Goal: Task Accomplishment & Management: Manage account settings

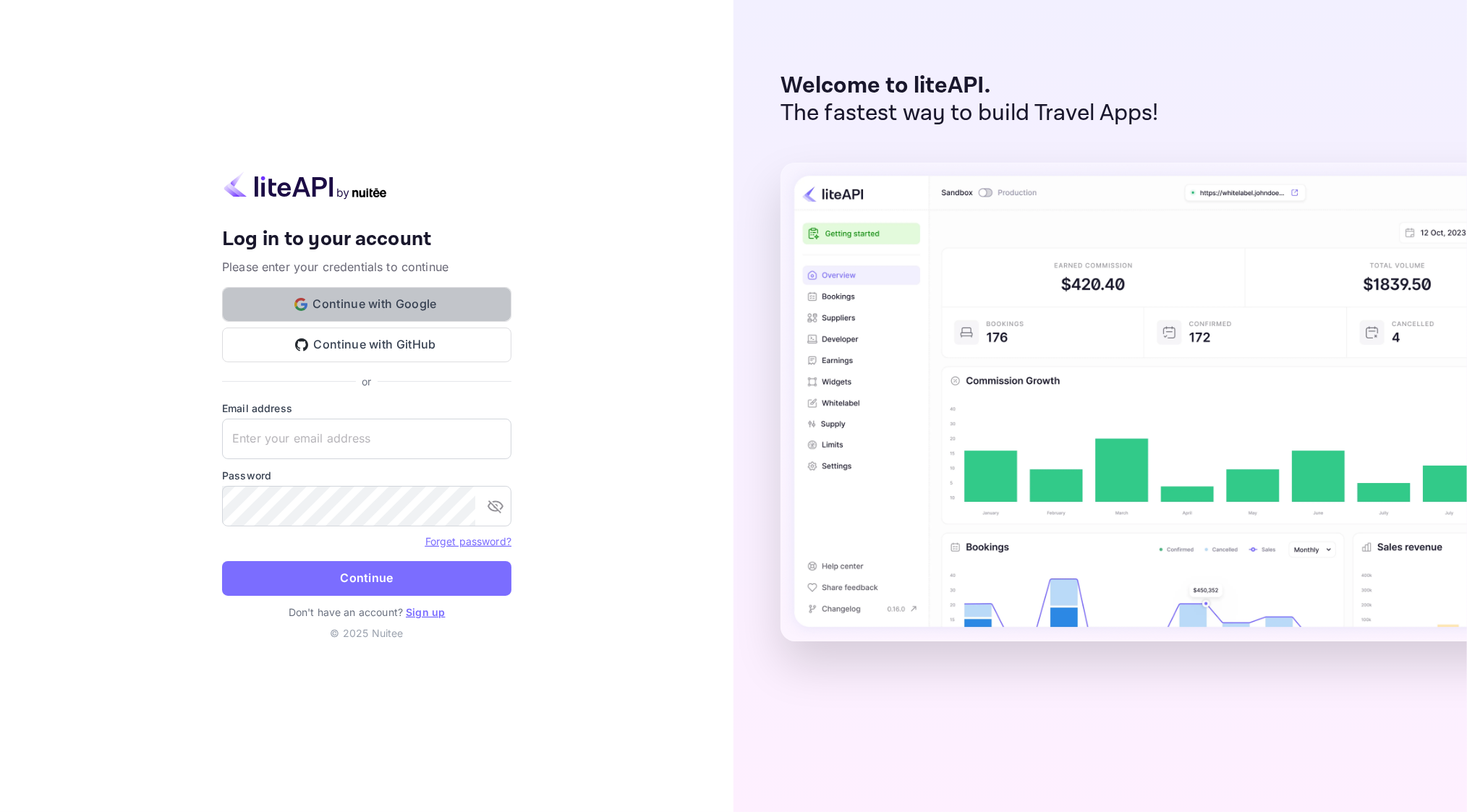
click at [369, 311] on button "Continue with Google" at bounding box center [367, 304] width 289 height 35
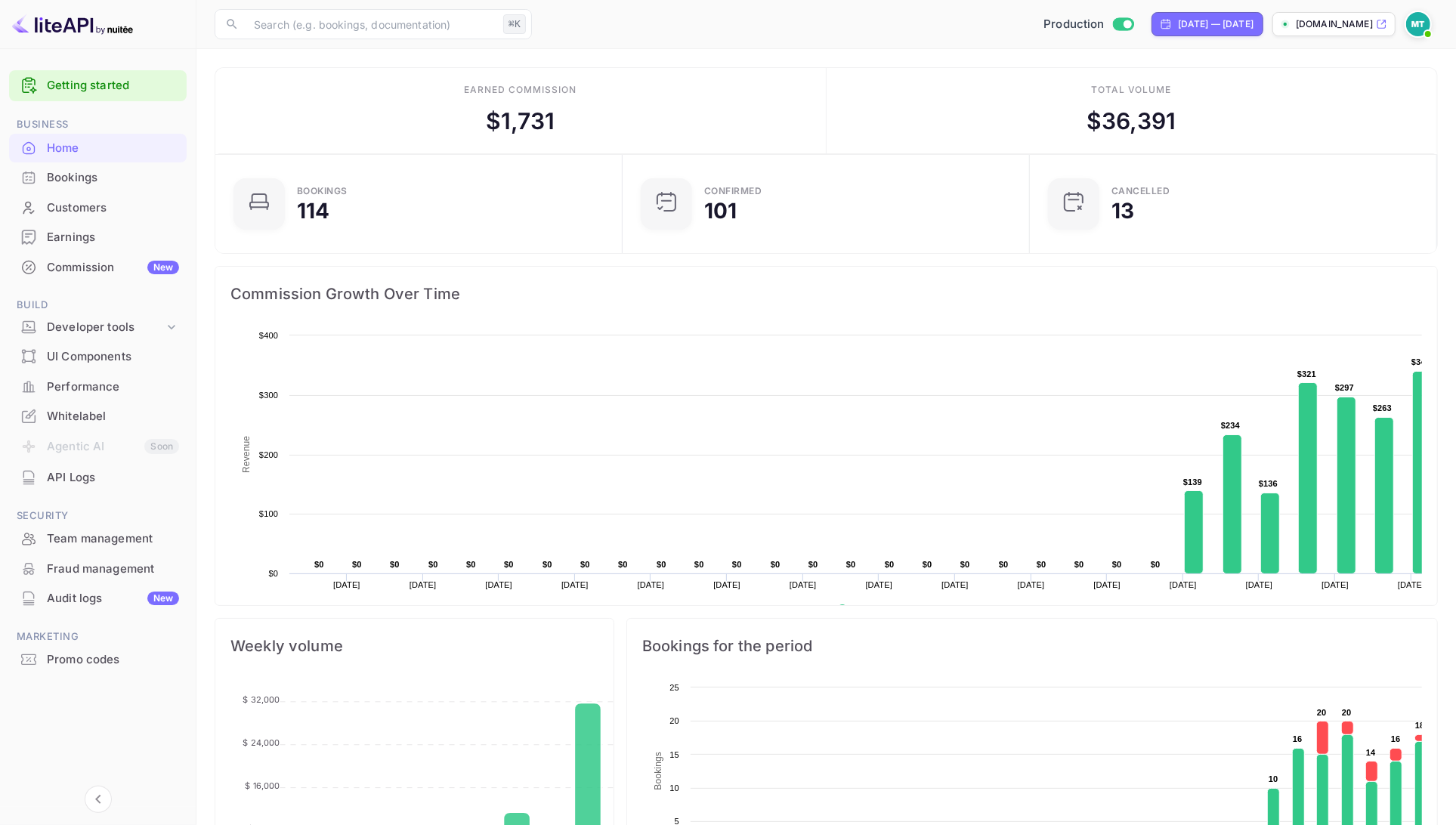
scroll to position [246, 399]
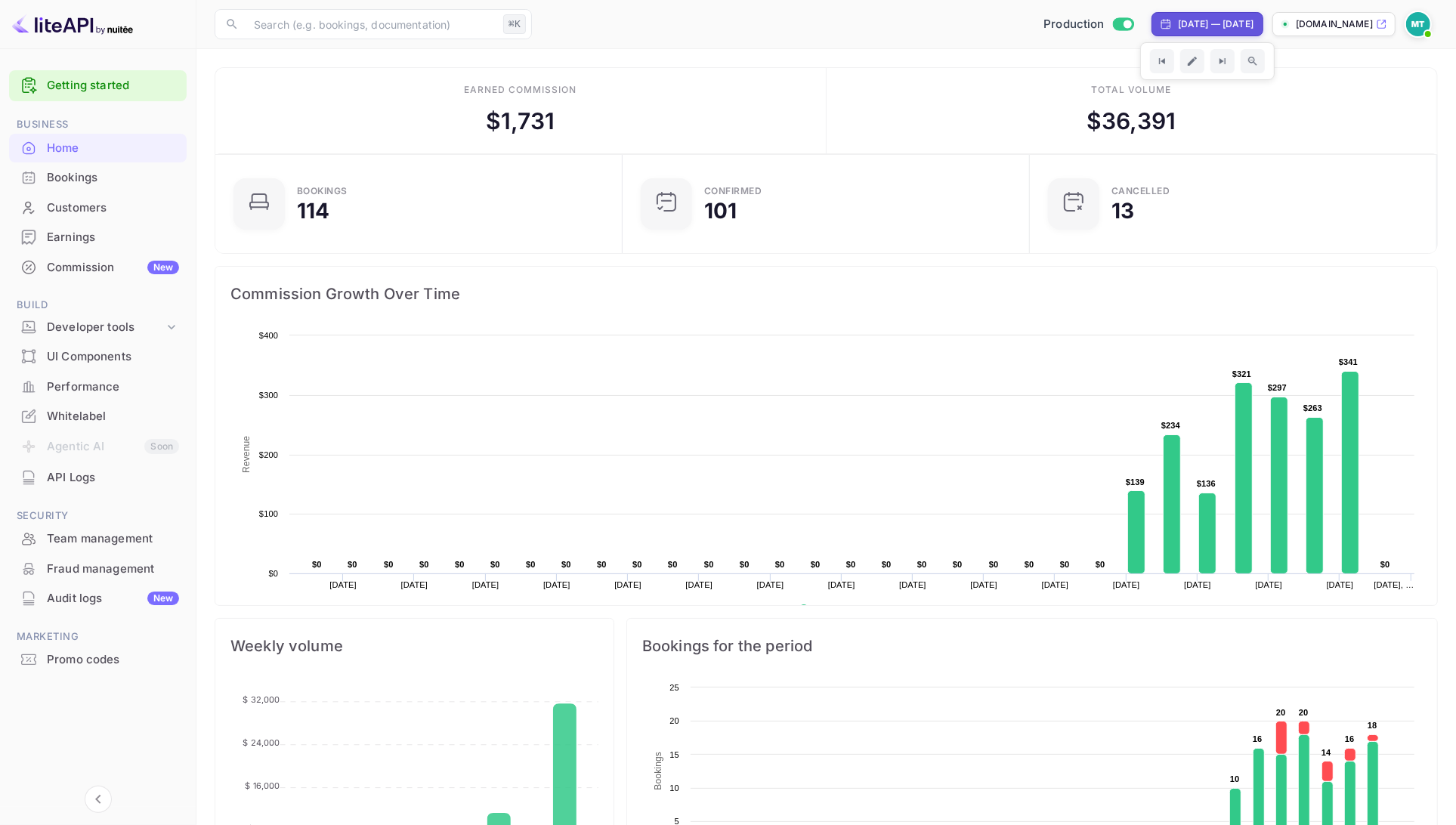
click at [1182, 23] on div "[DATE] — [DATE]" at bounding box center [1215, 25] width 76 height 14
select select "8"
select select "2025"
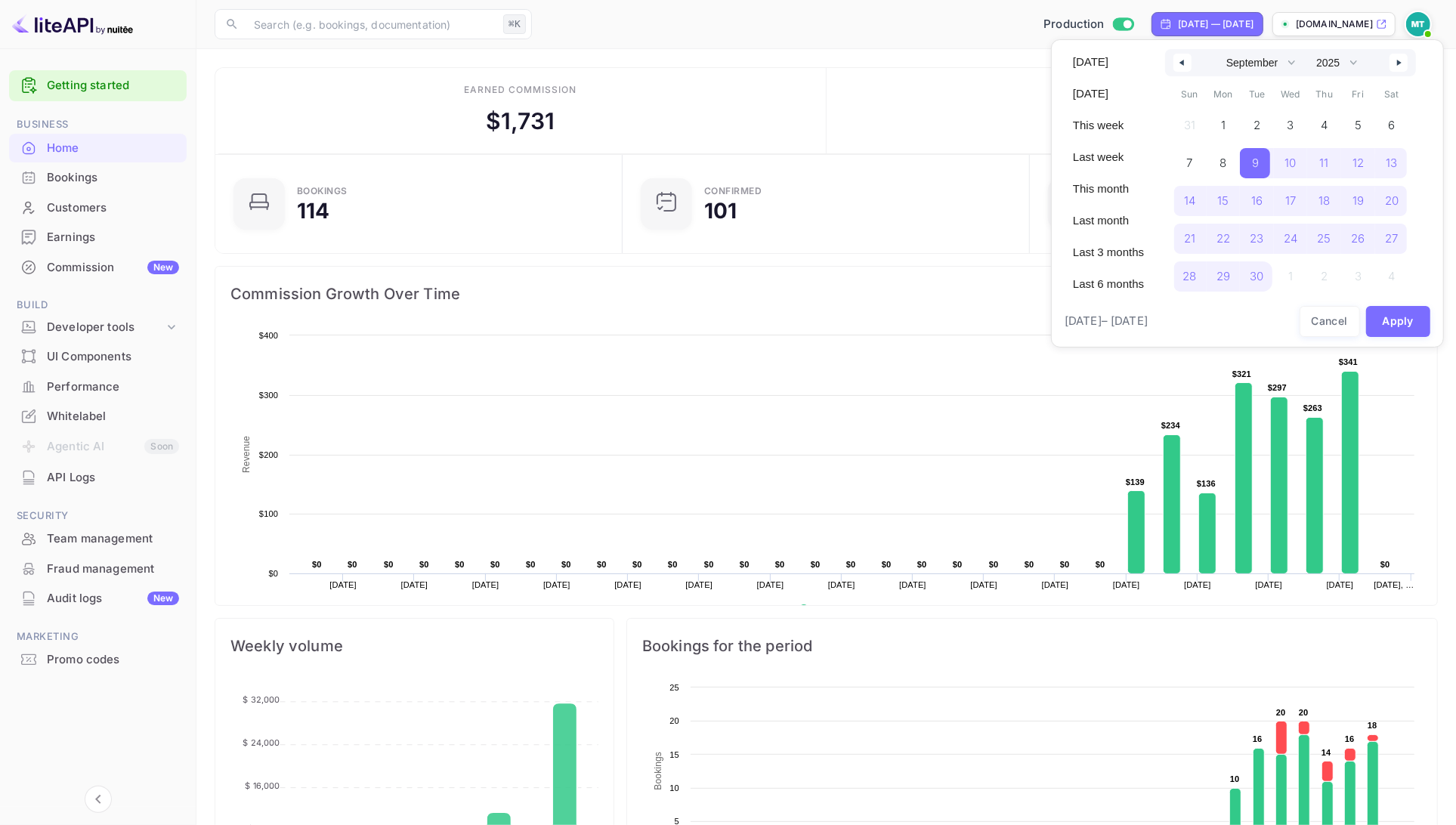
click at [1401, 57] on button "button" at bounding box center [1398, 63] width 18 height 18
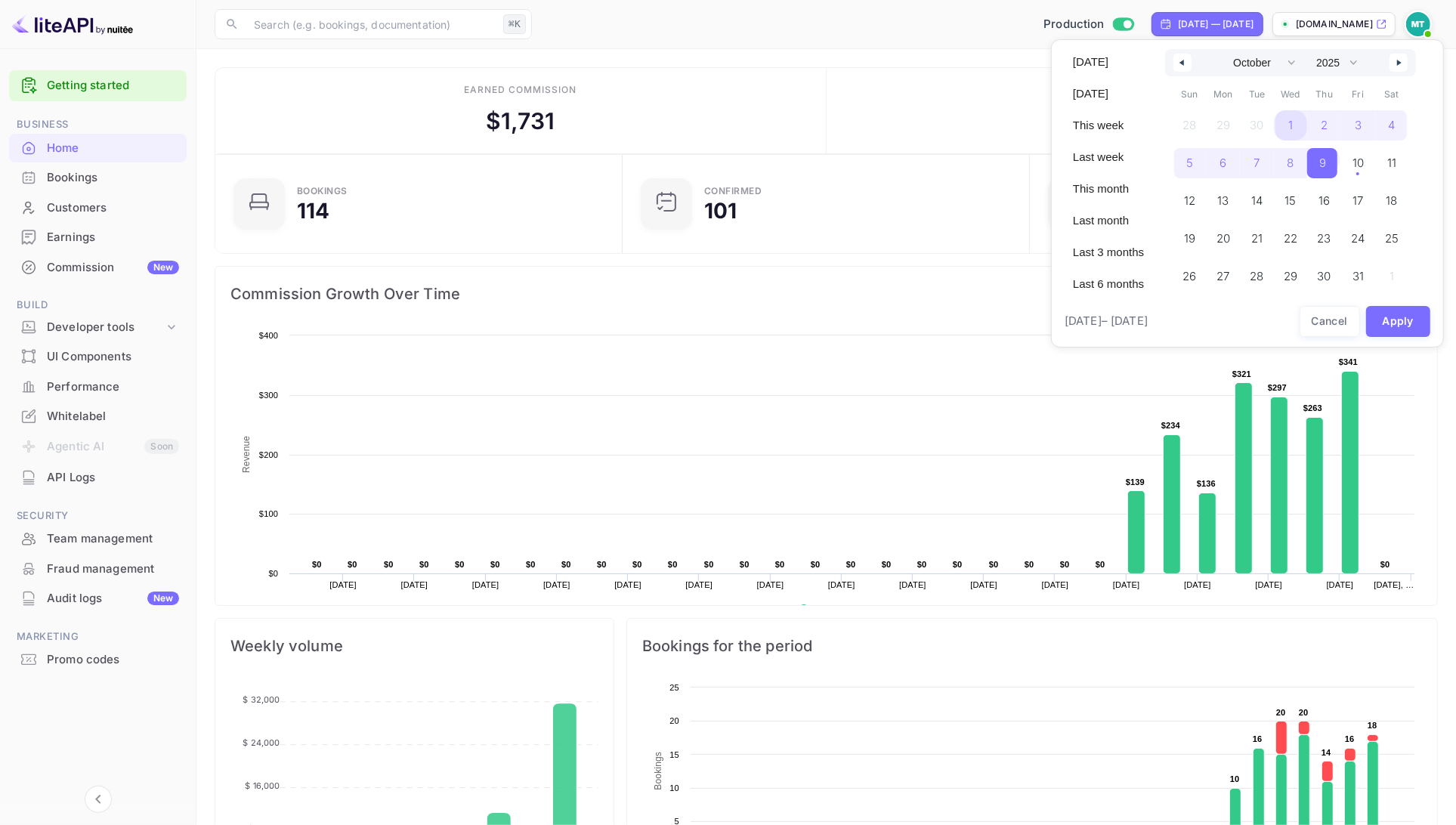
click at [1298, 124] on span "1" at bounding box center [1291, 125] width 34 height 30
click at [1353, 171] on span "10" at bounding box center [1357, 163] width 12 height 28
click at [1401, 310] on button "Apply" at bounding box center [1399, 322] width 65 height 31
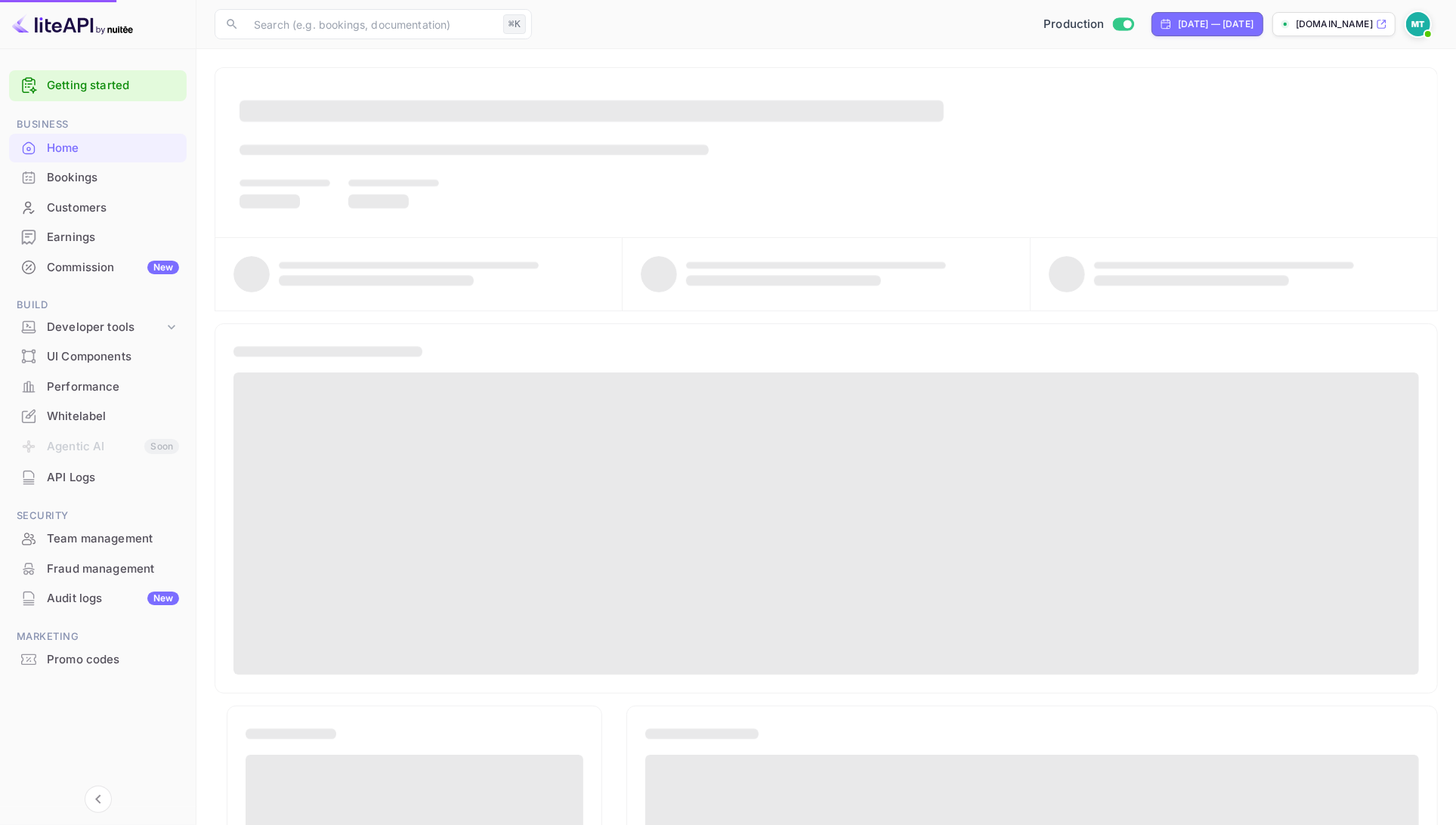
select select "8"
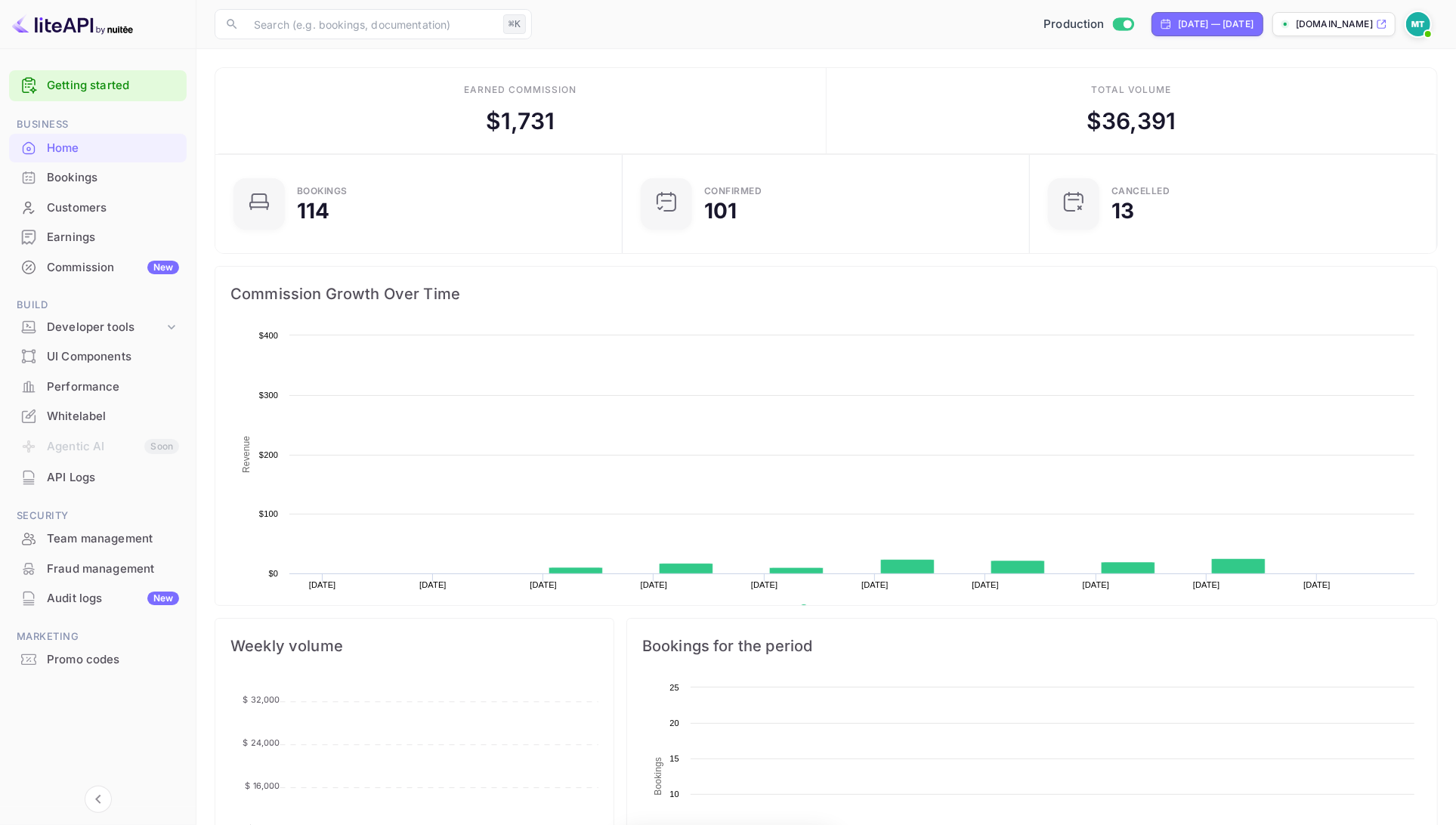
scroll to position [246, 399]
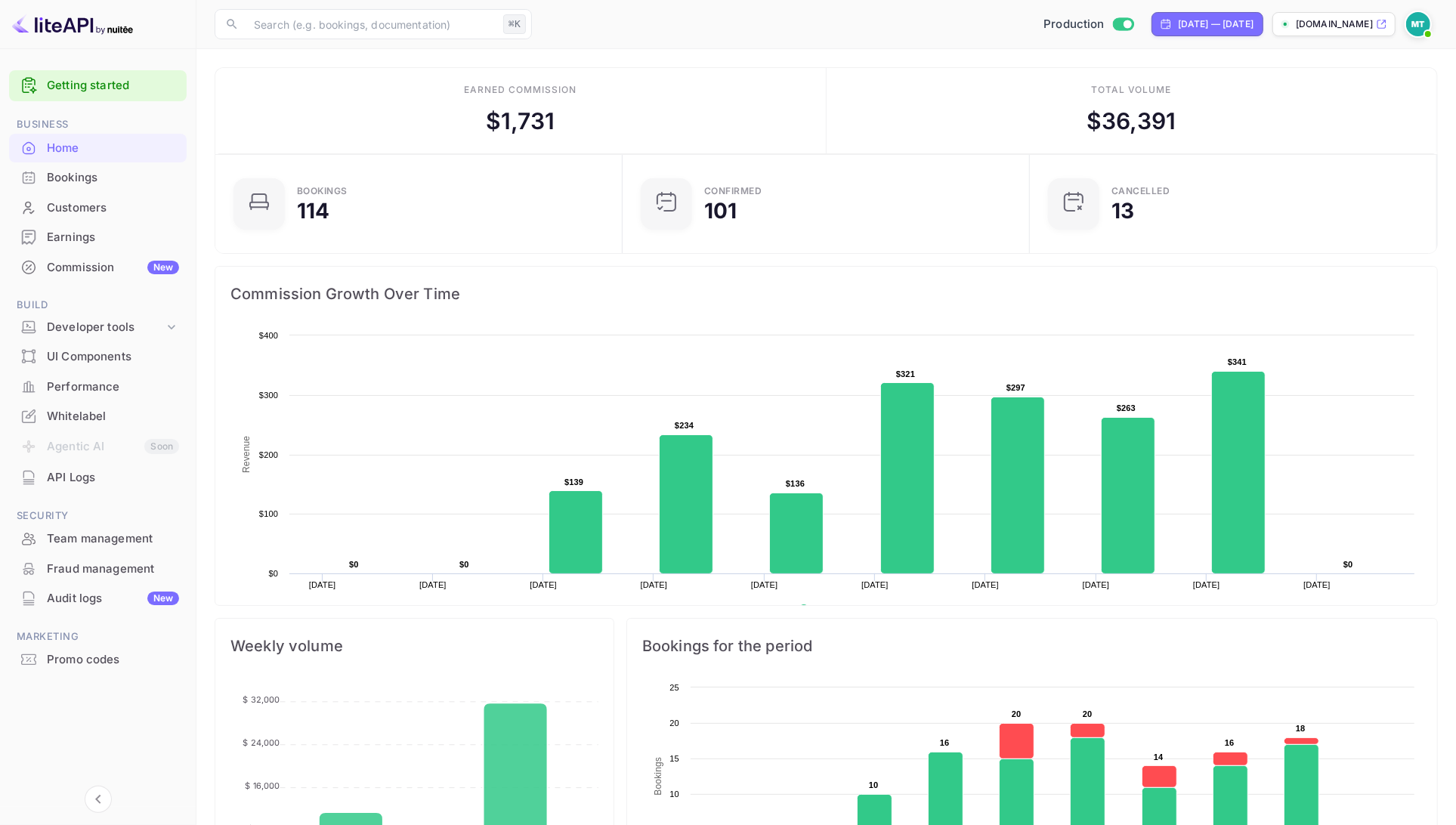
click at [206, 52] on main "Earned commission $ 1,731 Total volume $ 36,391 Bookings 114 Confirmed 101 CANC…" at bounding box center [826, 787] width 1260 height 1475
click at [93, 799] on icon "Collapse navigation" at bounding box center [98, 799] width 18 height 18
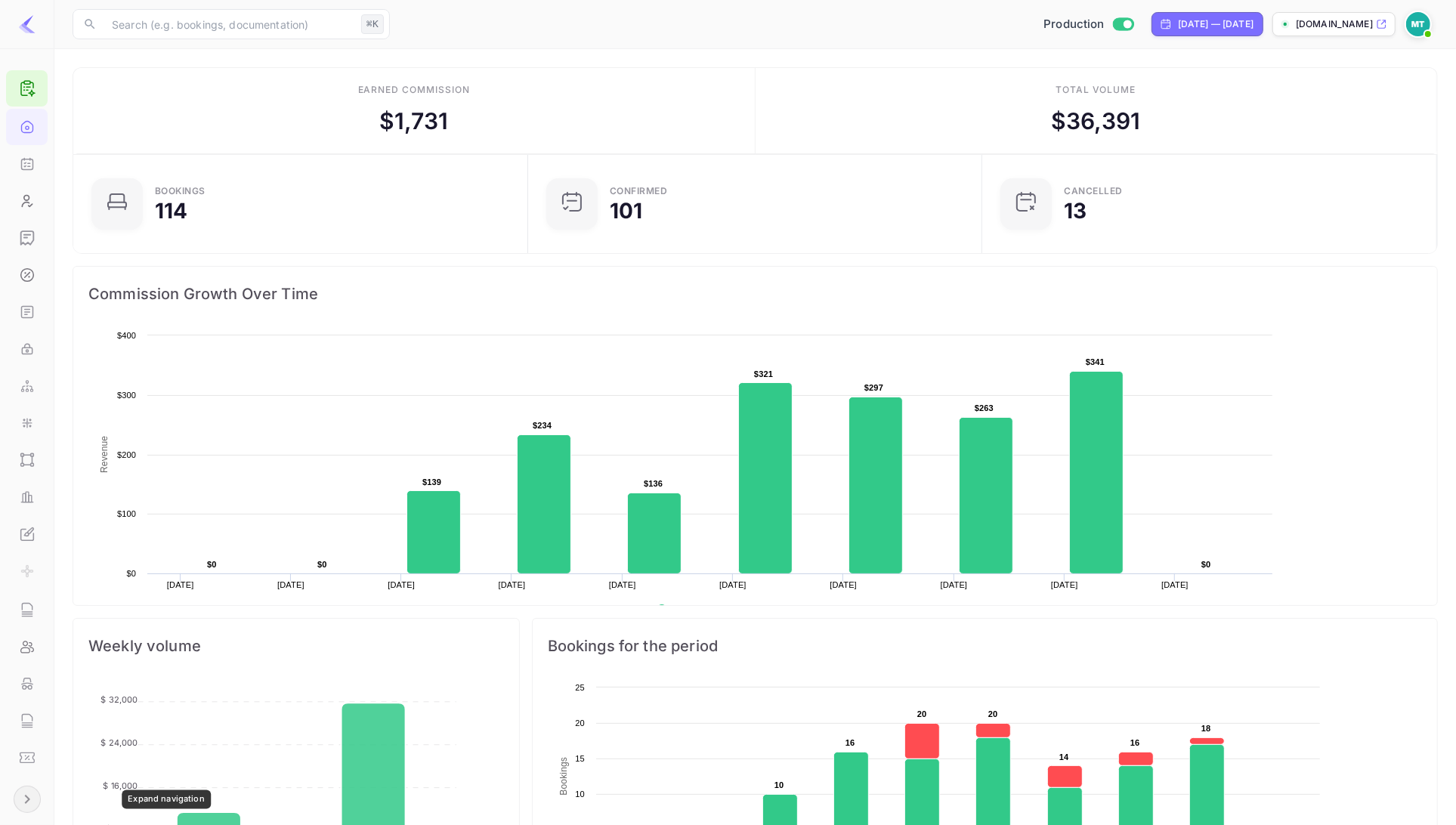
scroll to position [246, 402]
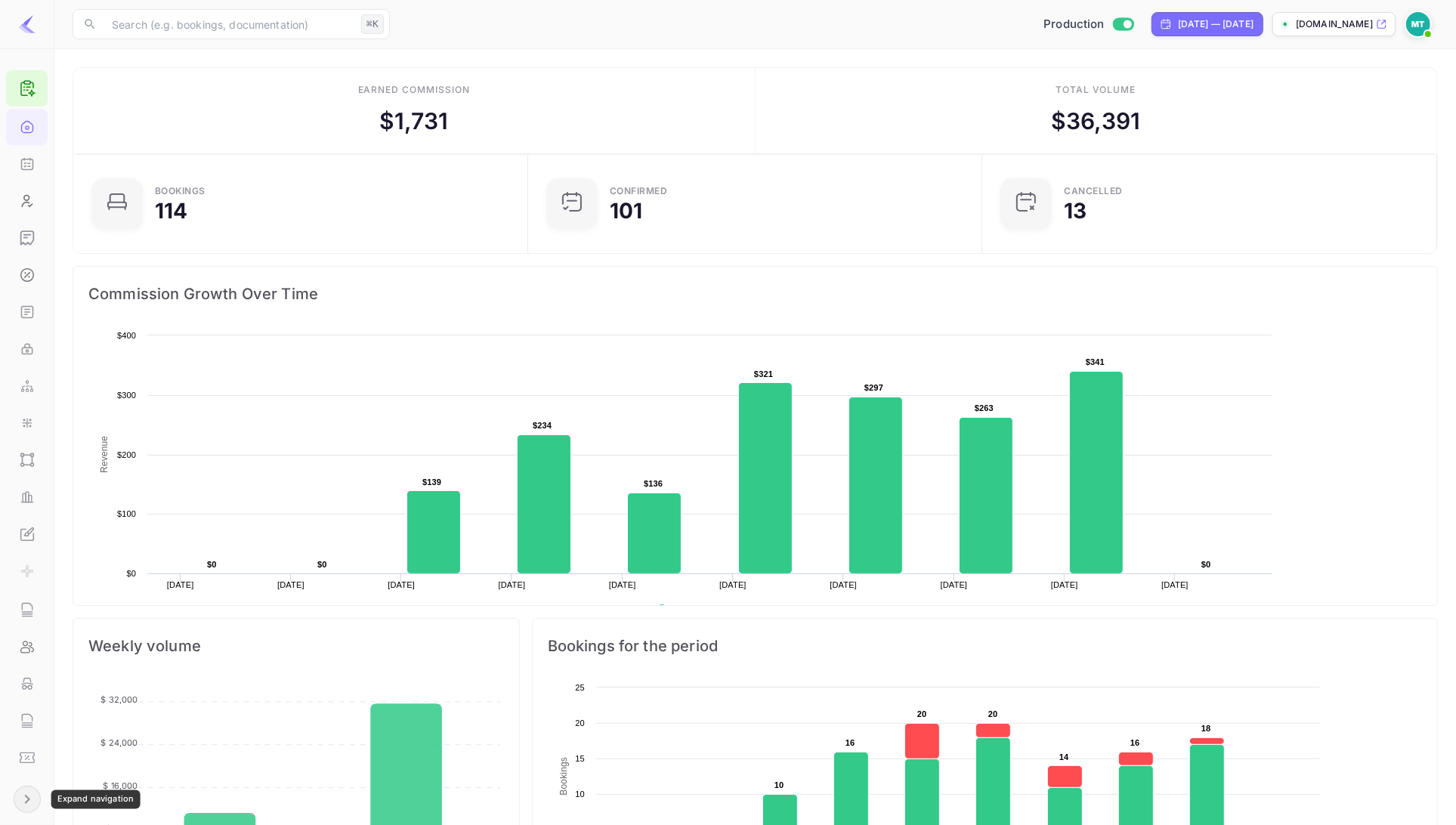
click at [27, 799] on icon "Expand navigation" at bounding box center [27, 799] width 5 height 9
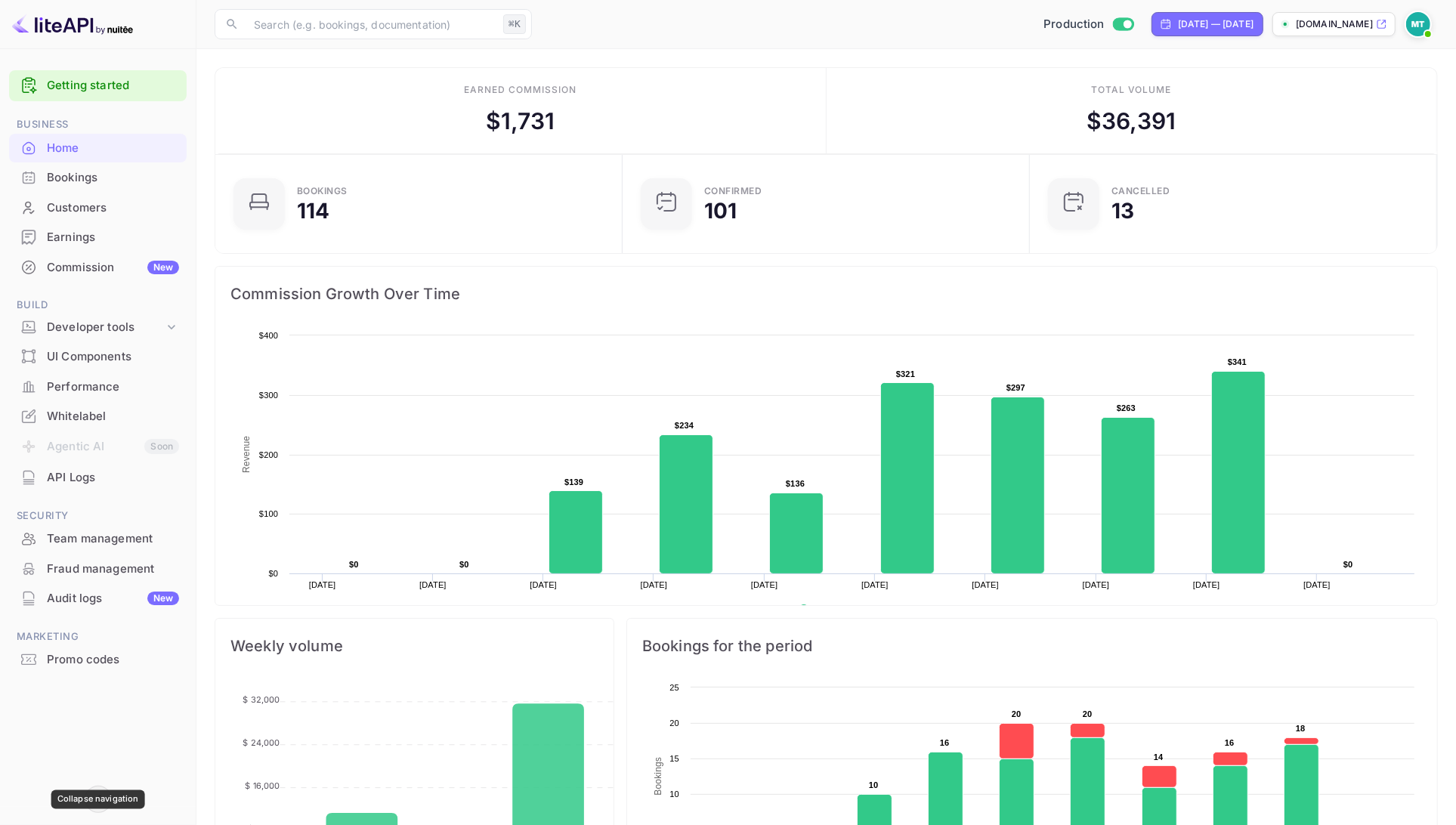
scroll to position [1, 0]
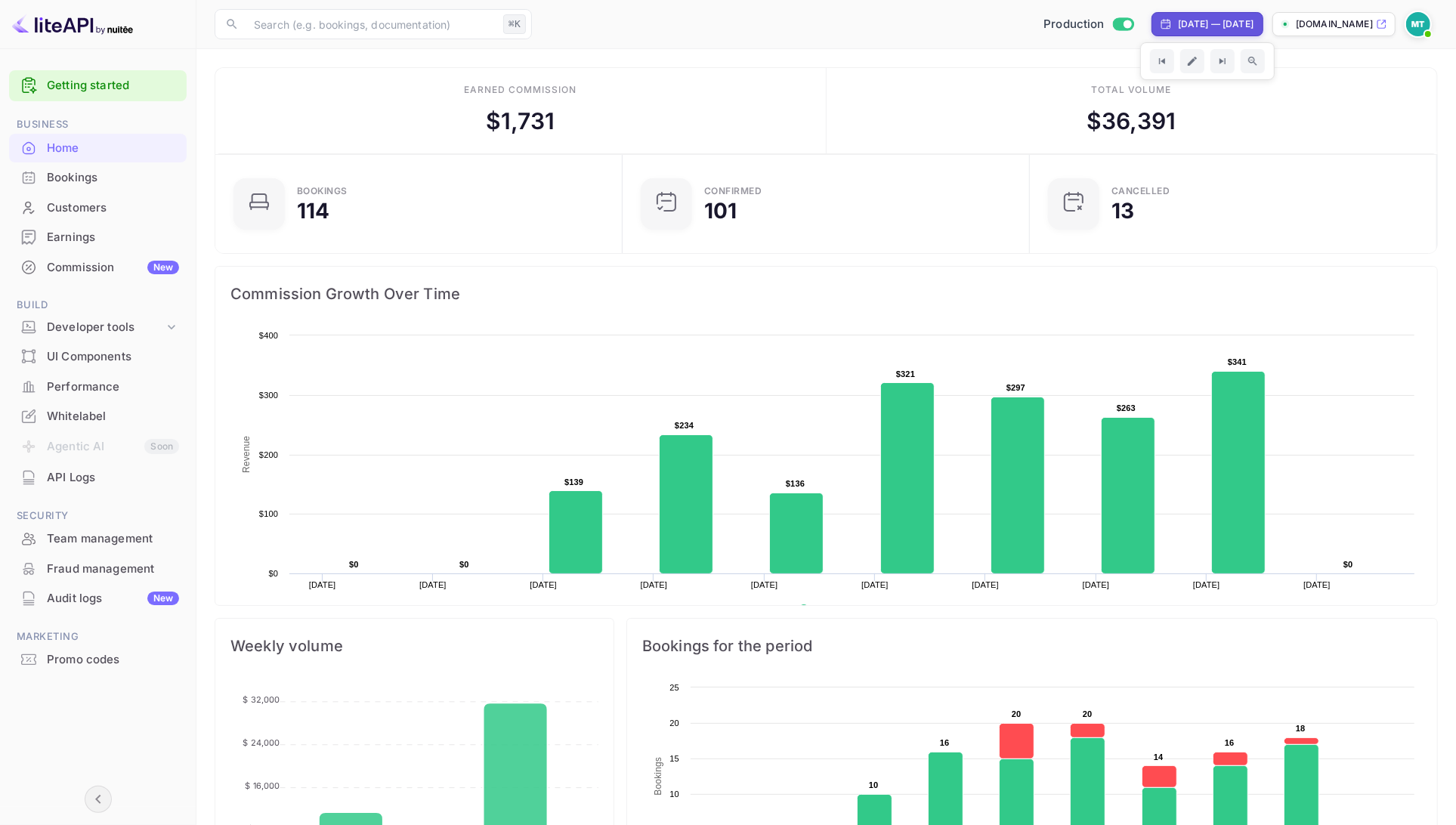
click at [1416, 19] on img at bounding box center [1418, 24] width 25 height 25
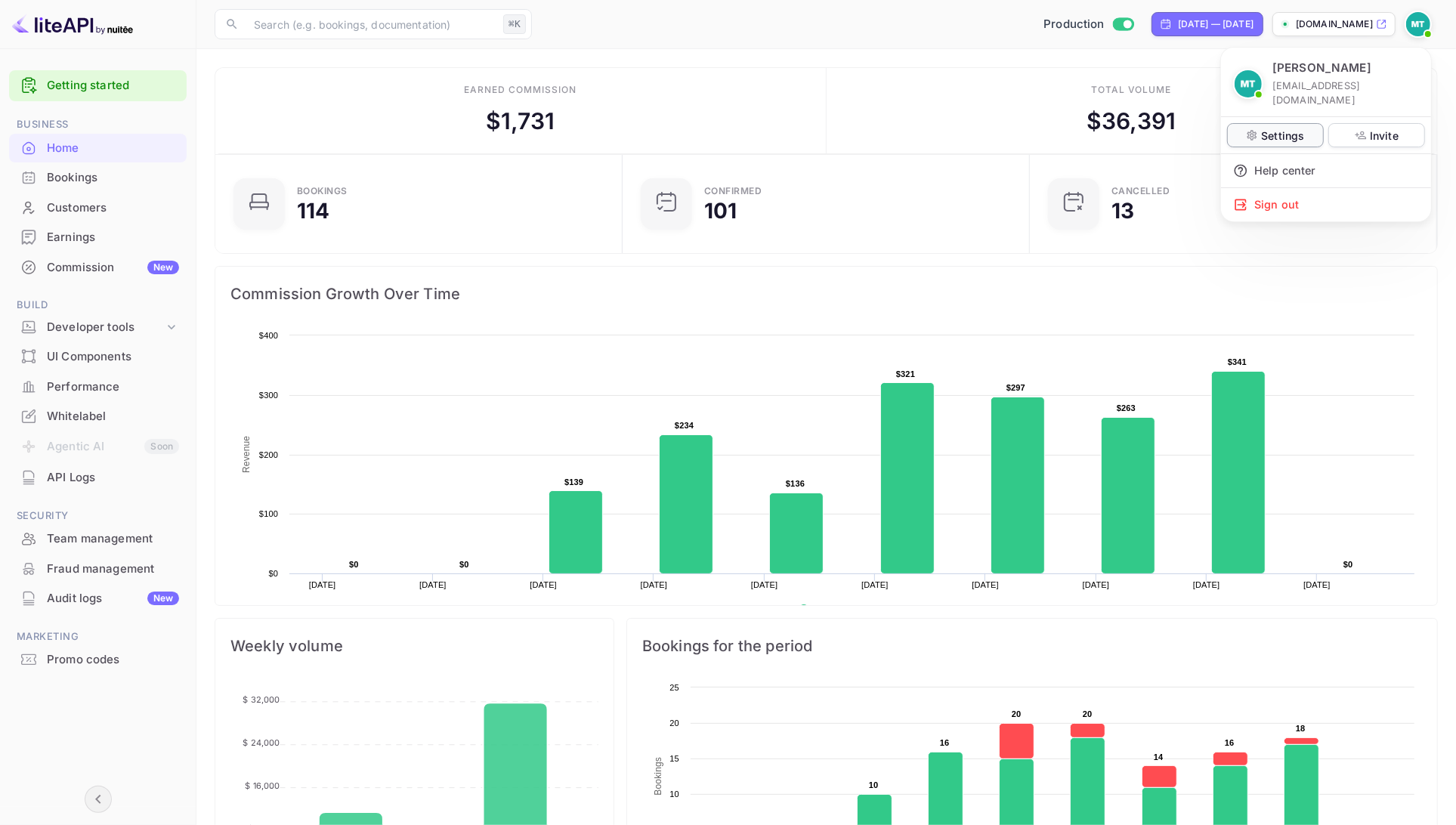
click at [1273, 128] on p "Settings" at bounding box center [1283, 136] width 43 height 16
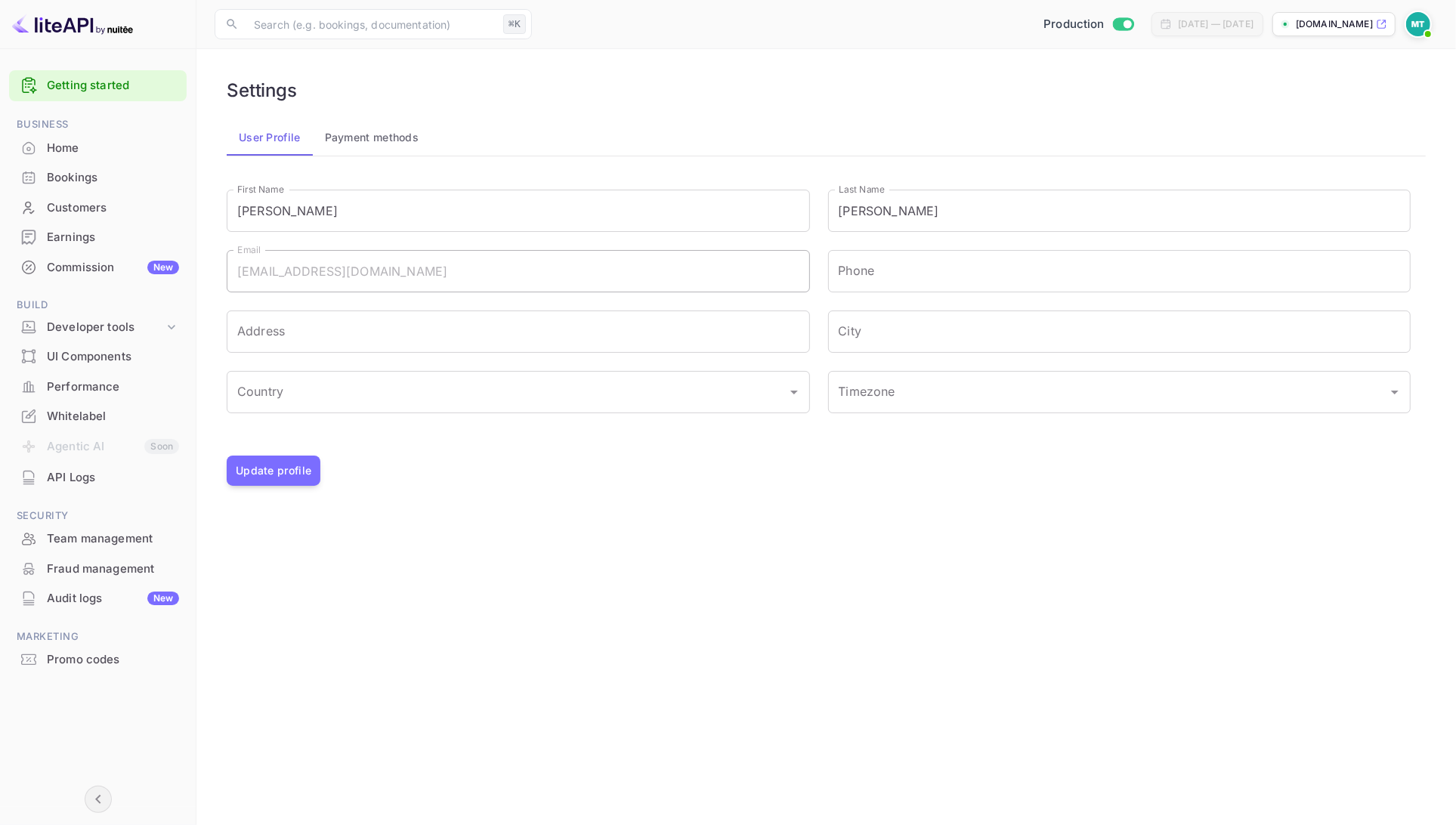
click at [366, 134] on div "[PERSON_NAME] [PERSON_NAME][EMAIL_ADDRESS][DOMAIN_NAME] Settings Invite Help ce…" at bounding box center [728, 412] width 1456 height 825
click at [330, 143] on div "[PERSON_NAME] [PERSON_NAME][EMAIL_ADDRESS][DOMAIN_NAME] Settings Invite Help ce…" at bounding box center [728, 412] width 1456 height 825
click at [389, 136] on div "Marcin Teodoru gomarcinai@gmail.com Settings Invite Help center Sign out" at bounding box center [728, 412] width 1456 height 825
drag, startPoint x: 396, startPoint y: 138, endPoint x: 464, endPoint y: 118, distance: 70.9
click at [396, 138] on div "Marcin Teodoru gomarcinai@gmail.com Settings Invite Help center Sign out" at bounding box center [728, 412] width 1456 height 825
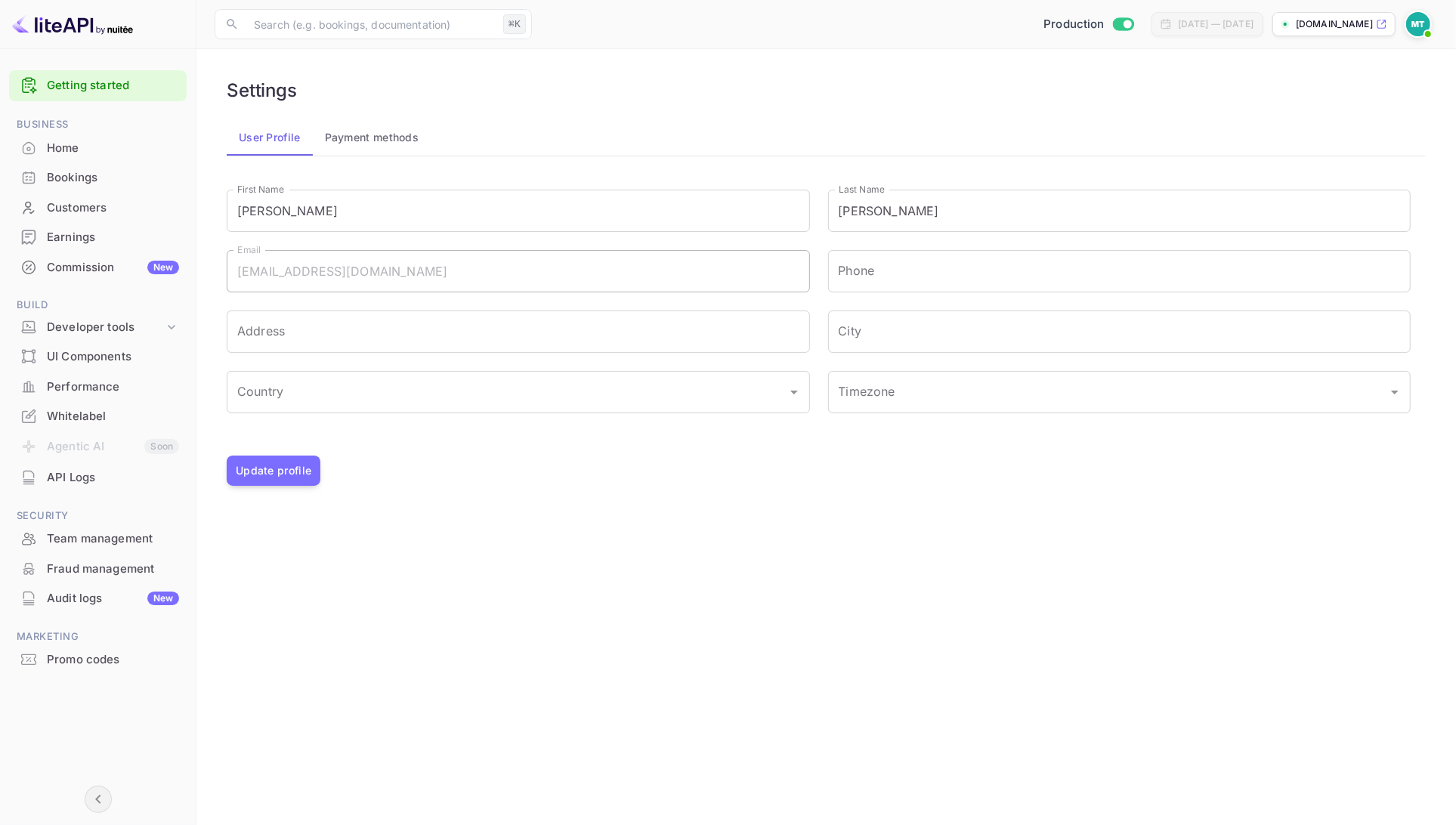
drag, startPoint x: 584, startPoint y: 101, endPoint x: 553, endPoint y: 103, distance: 31.1
click at [582, 101] on div "Marcin Teodoru gomarcinai@gmail.com Settings Invite Help center Sign out" at bounding box center [728, 412] width 1456 height 825
click at [357, 144] on div "Marcin Teodoru gomarcinai@gmail.com Settings Invite Help center Sign out" at bounding box center [728, 412] width 1456 height 825
drag, startPoint x: 386, startPoint y: 74, endPoint x: 261, endPoint y: 126, distance: 135.4
click at [385, 74] on div "Marcin Teodoru gomarcinai@gmail.com Settings Invite Help center Sign out" at bounding box center [728, 412] width 1456 height 825
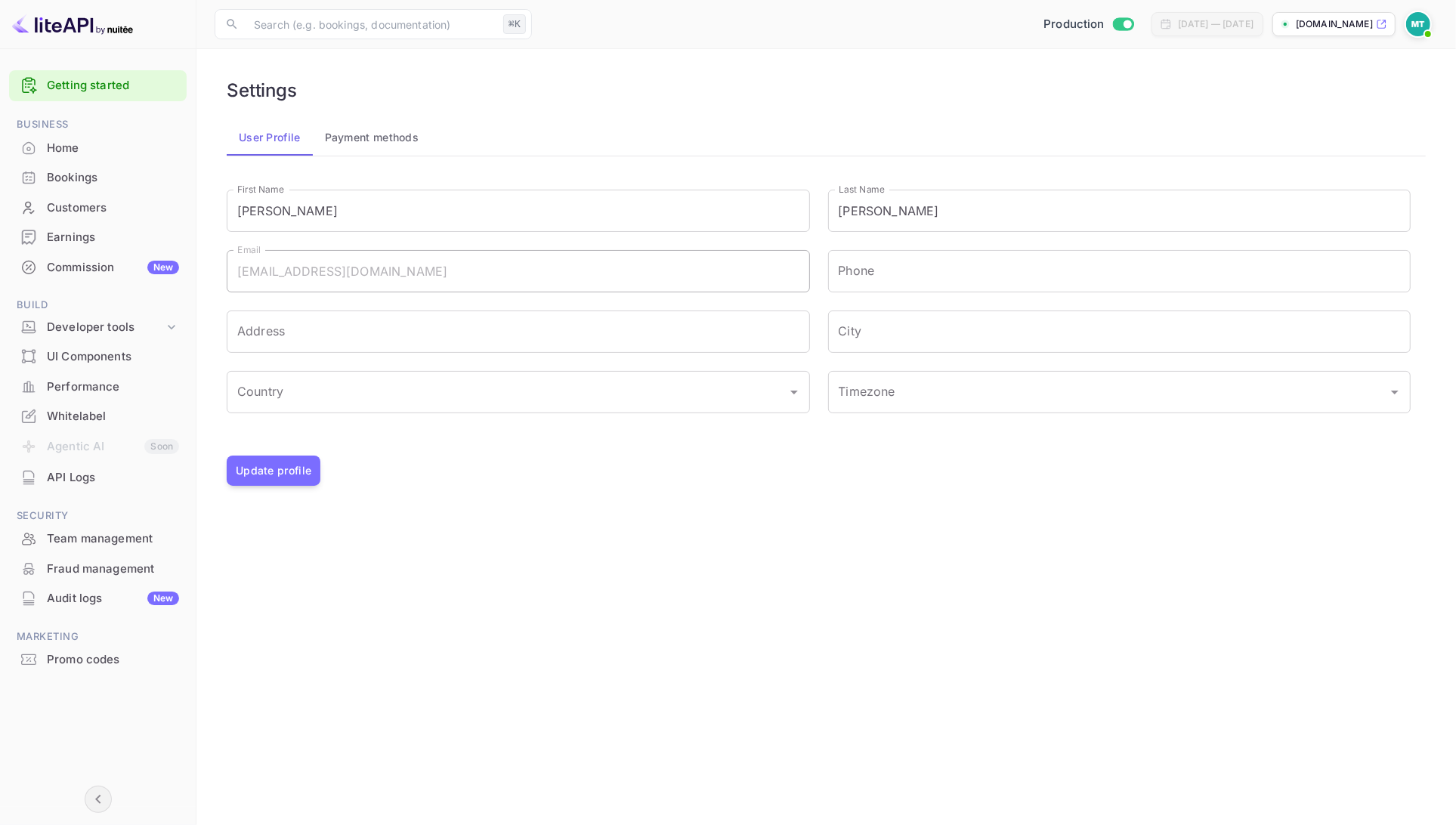
click at [392, 145] on div "Marcin Teodoru gomarcinai@gmail.com Settings Invite Help center Sign out" at bounding box center [728, 412] width 1456 height 825
click at [349, 136] on div "Marcin Teodoru gomarcinai@gmail.com Settings Invite Help center Sign out" at bounding box center [728, 412] width 1456 height 825
click at [77, 207] on div "Marcin Teodoru gomarcinai@gmail.com Settings Invite Help center Sign out" at bounding box center [728, 412] width 1456 height 825
click at [63, 209] on div "Marcin Teodoru gomarcinai@gmail.com Settings Invite Help center Sign out" at bounding box center [728, 412] width 1456 height 825
click at [352, 138] on button "Payment methods" at bounding box center [372, 138] width 119 height 36
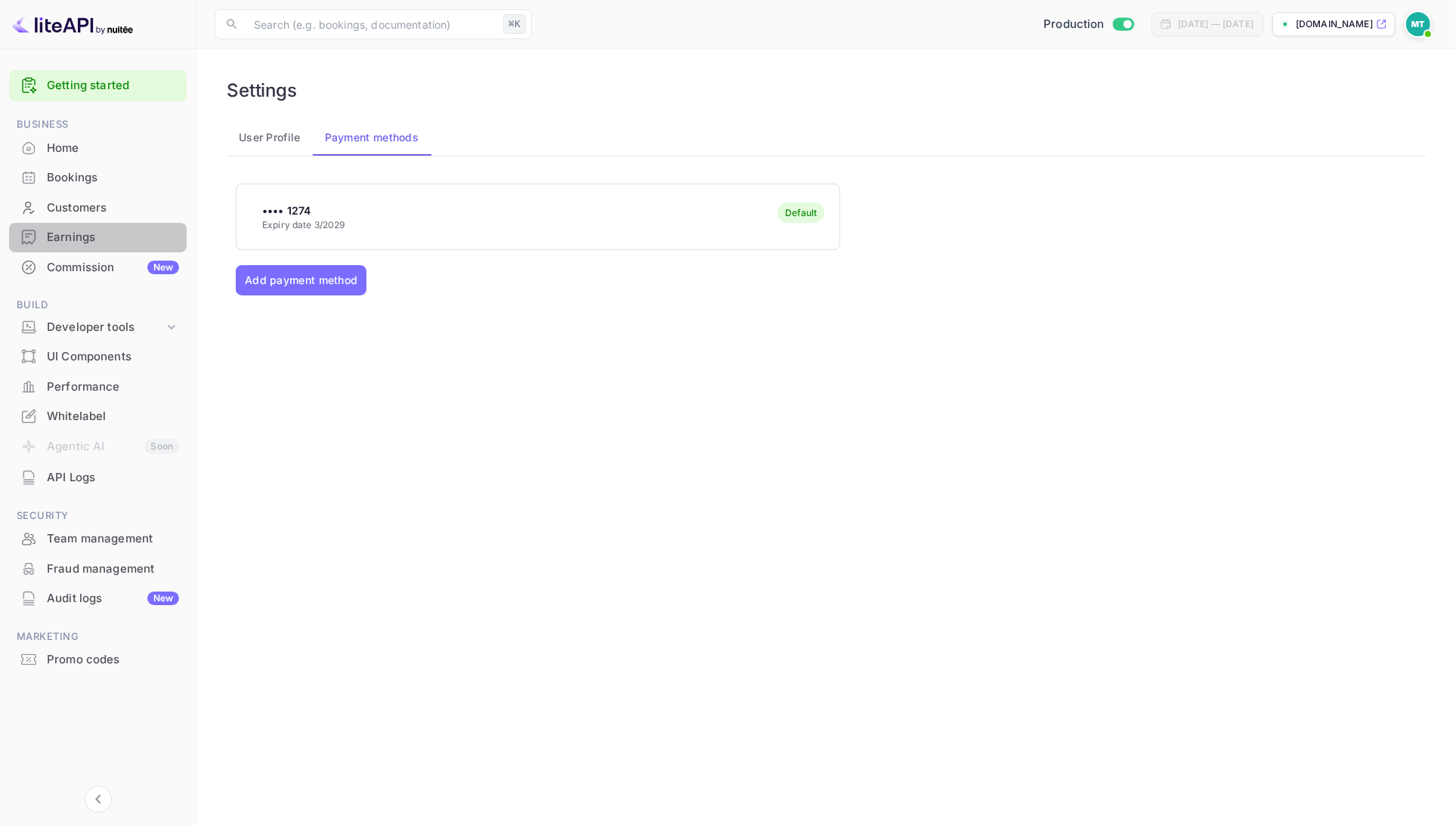
click at [77, 237] on div "Earnings" at bounding box center [113, 238] width 133 height 18
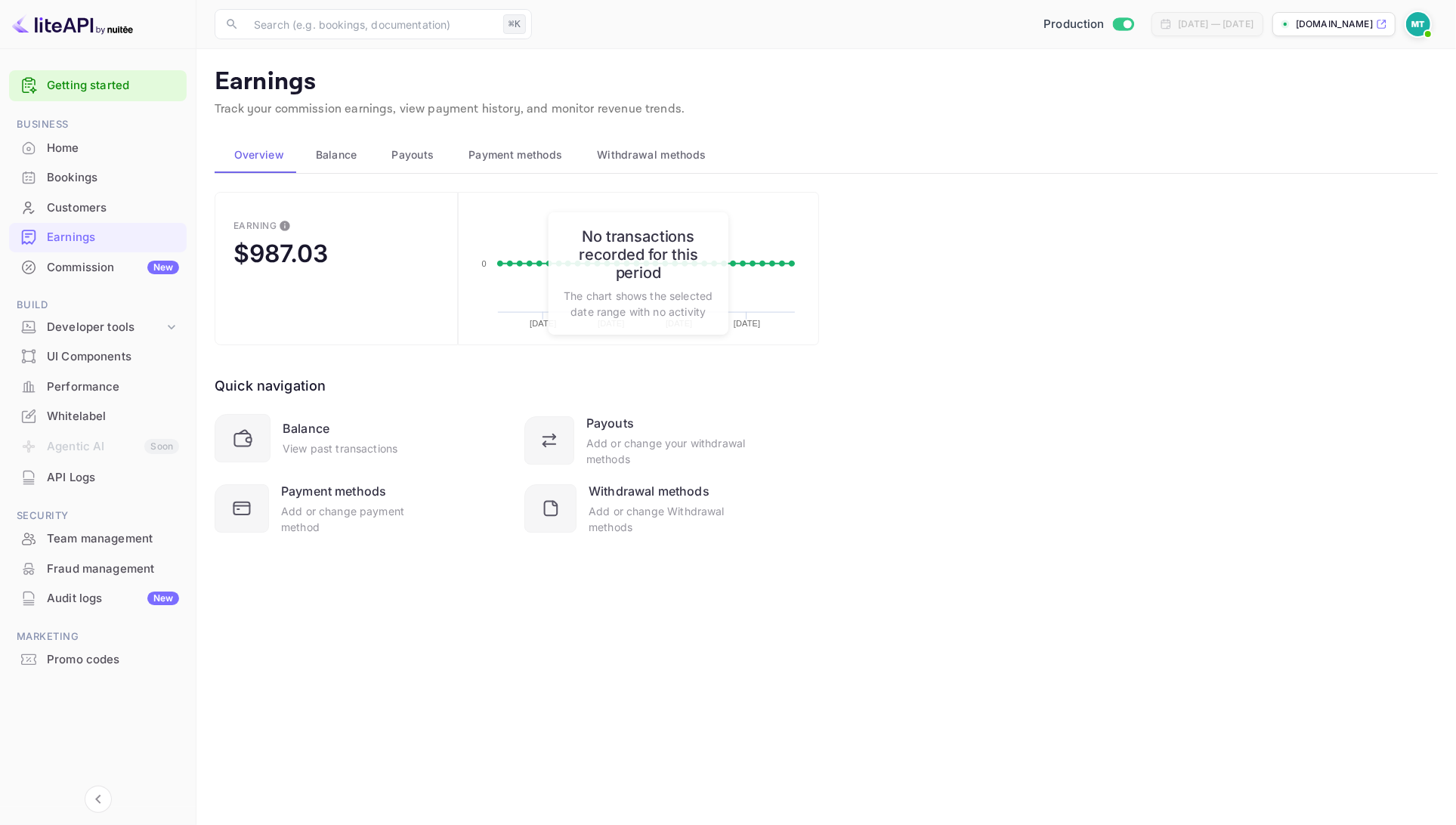
click at [882, 98] on div "Earnings Track your commission earnings, view payment history, and monitor reve…" at bounding box center [827, 95] width 1223 height 57
click at [560, 510] on icon at bounding box center [554, 512] width 27 height 28
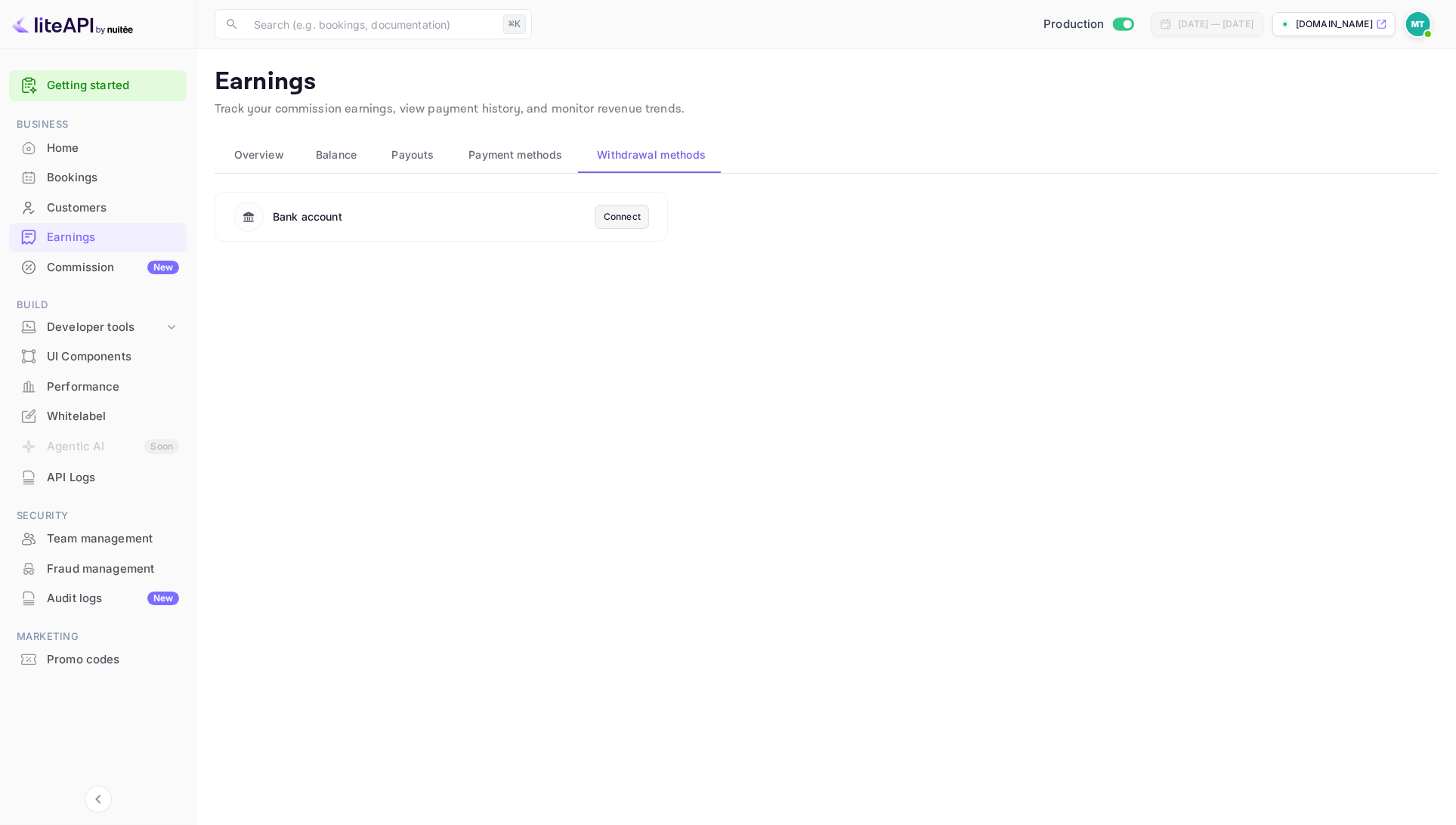
click at [268, 163] on button "Overview" at bounding box center [255, 154] width 81 height 36
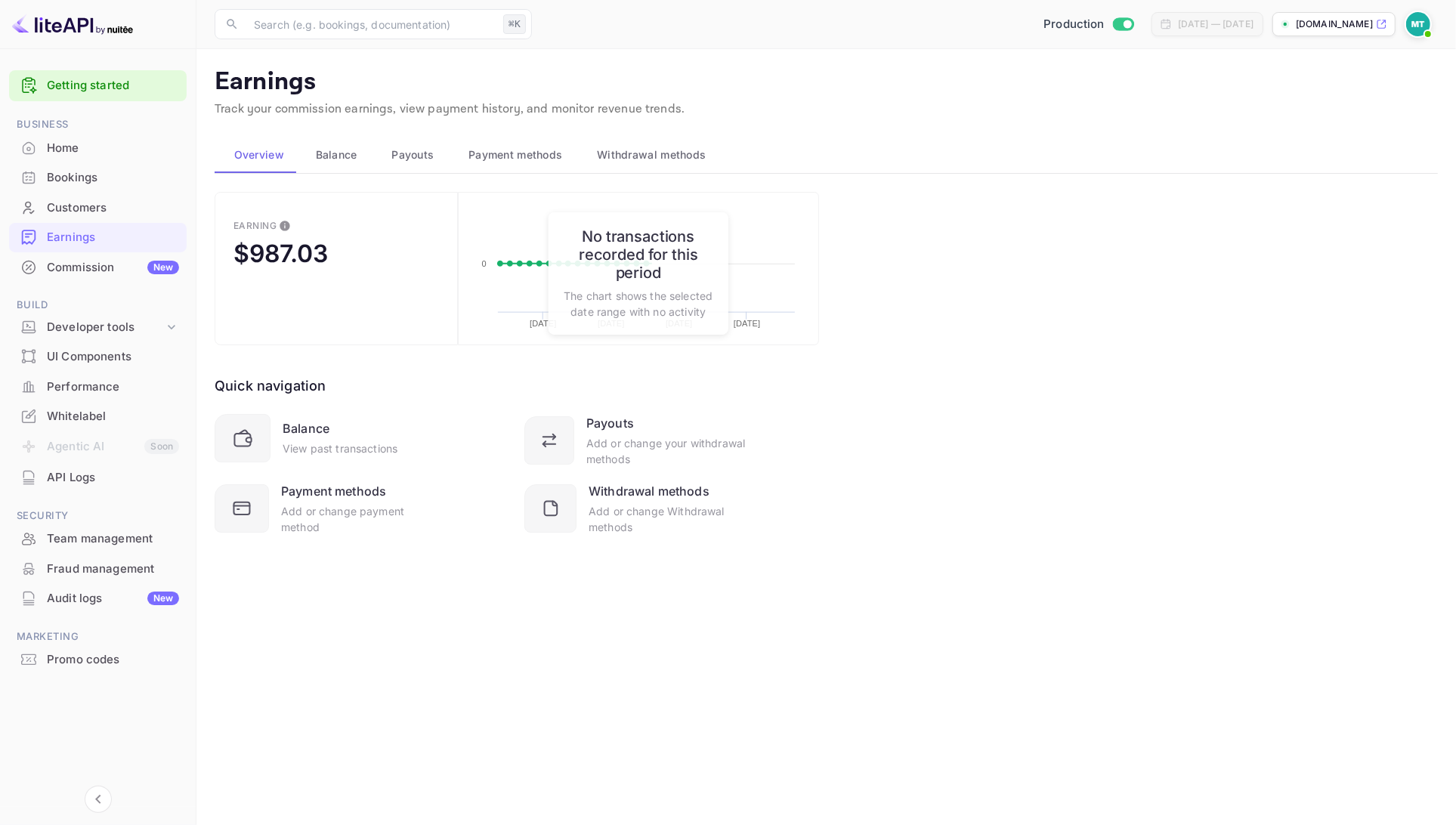
click at [321, 161] on span "Balance" at bounding box center [337, 155] width 41 height 18
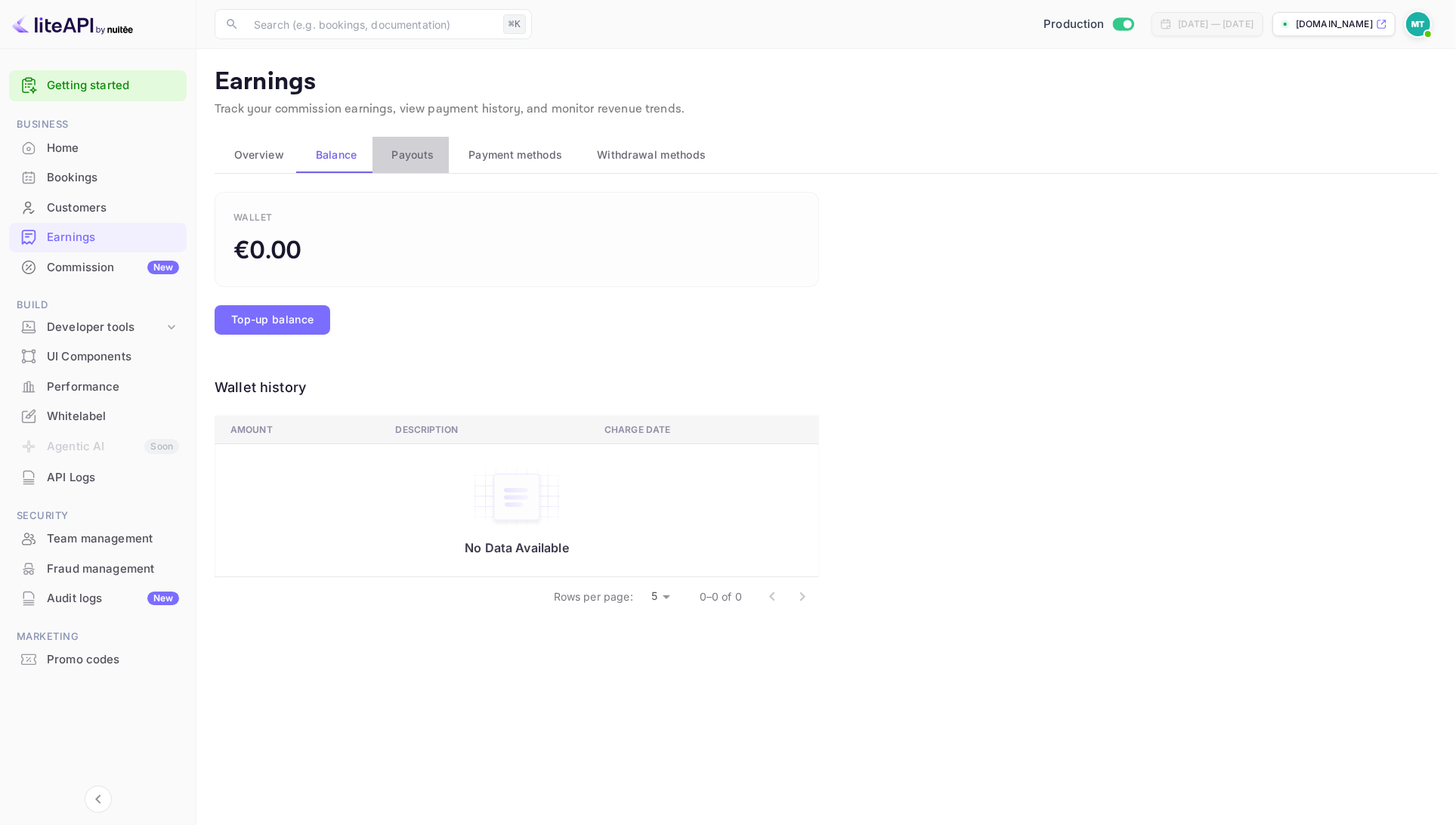
click at [396, 153] on span "Payouts" at bounding box center [412, 155] width 42 height 18
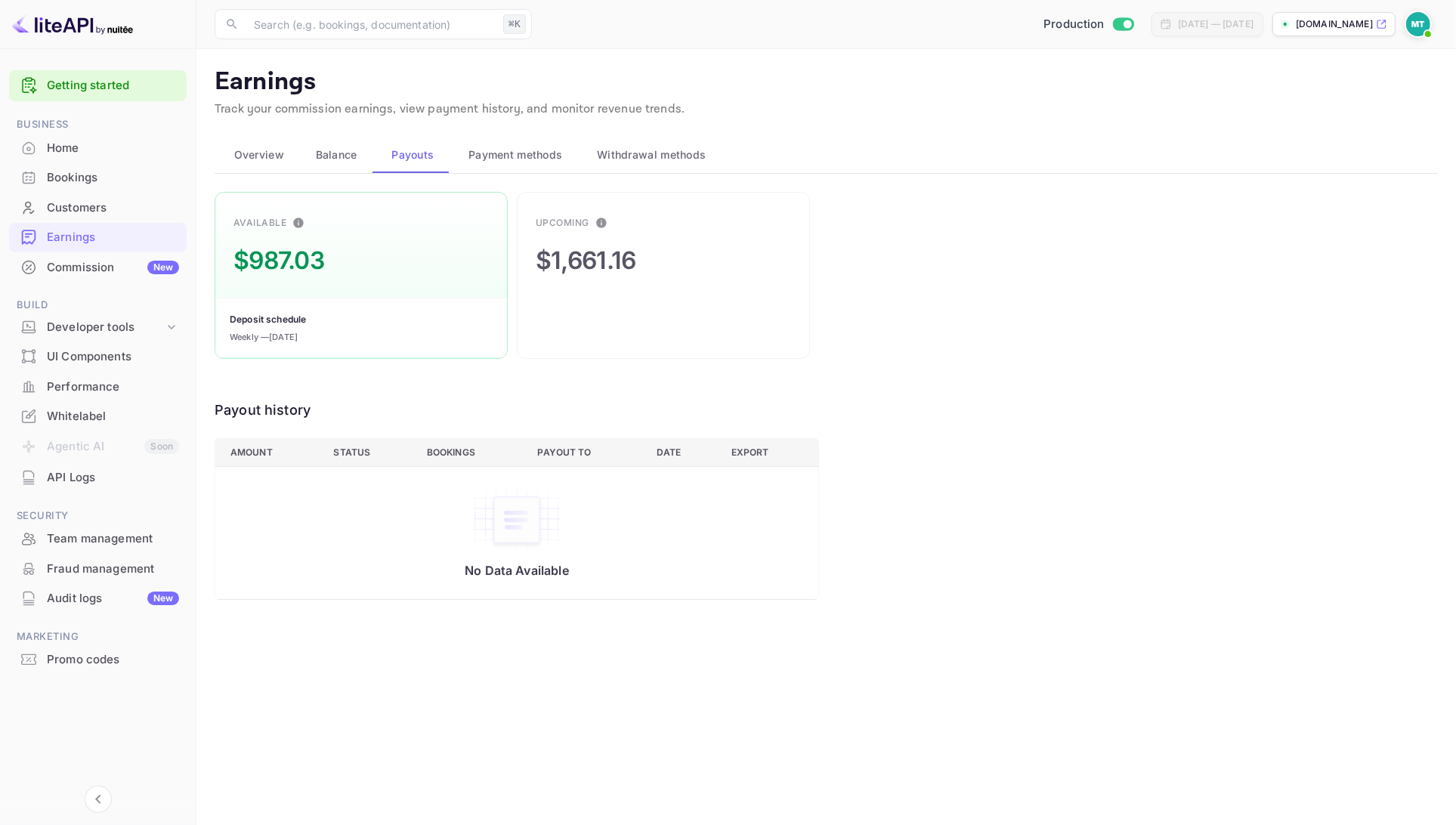
click at [959, 262] on div "Available $987.03 Deposit schedule Weekly — October 13, 2025 Upcoming $1,661.16…" at bounding box center [827, 396] width 1223 height 409
click at [609, 153] on span "Withdrawal methods" at bounding box center [651, 155] width 109 height 18
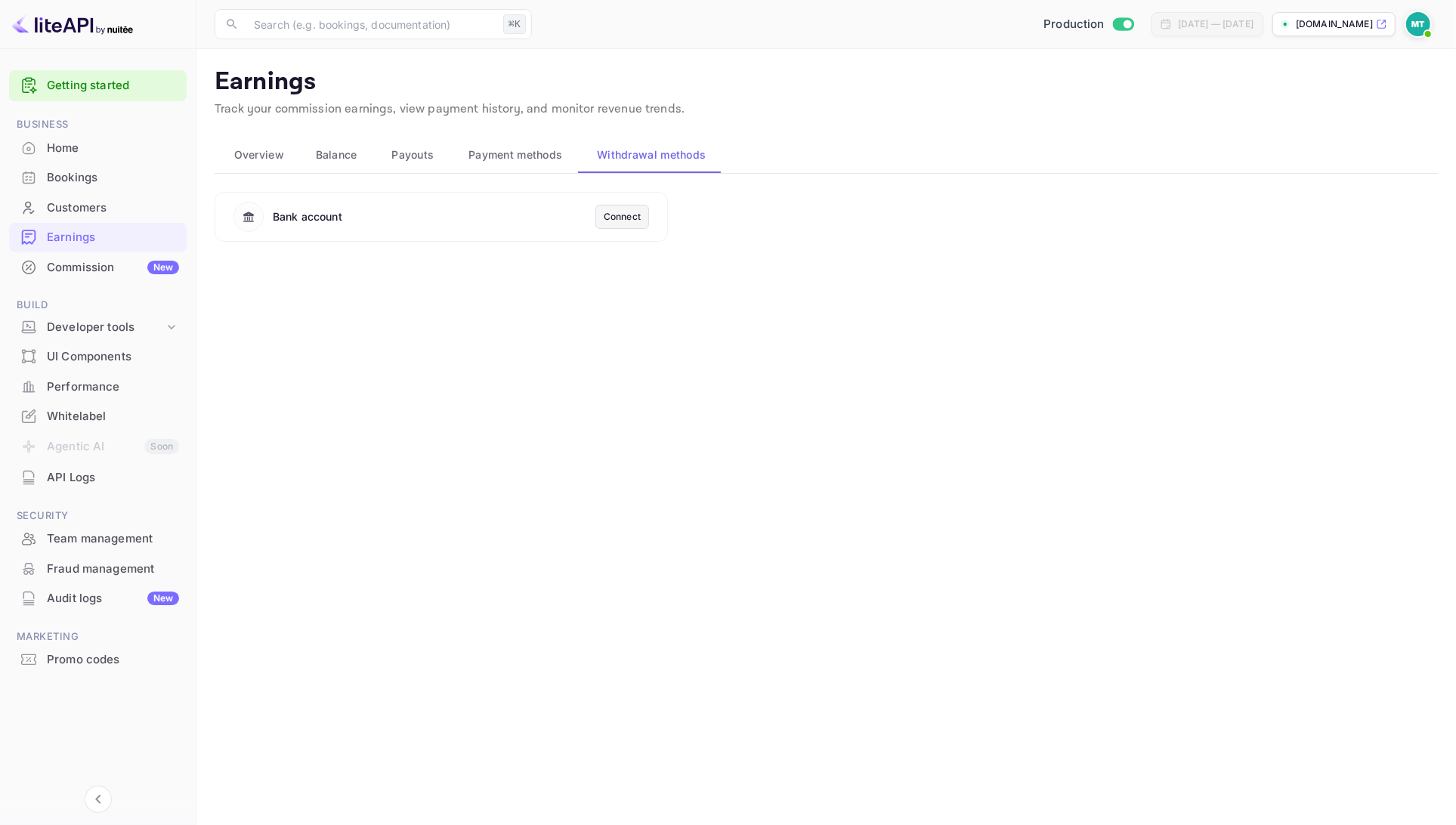
click at [522, 157] on span "Payment methods" at bounding box center [515, 155] width 94 height 18
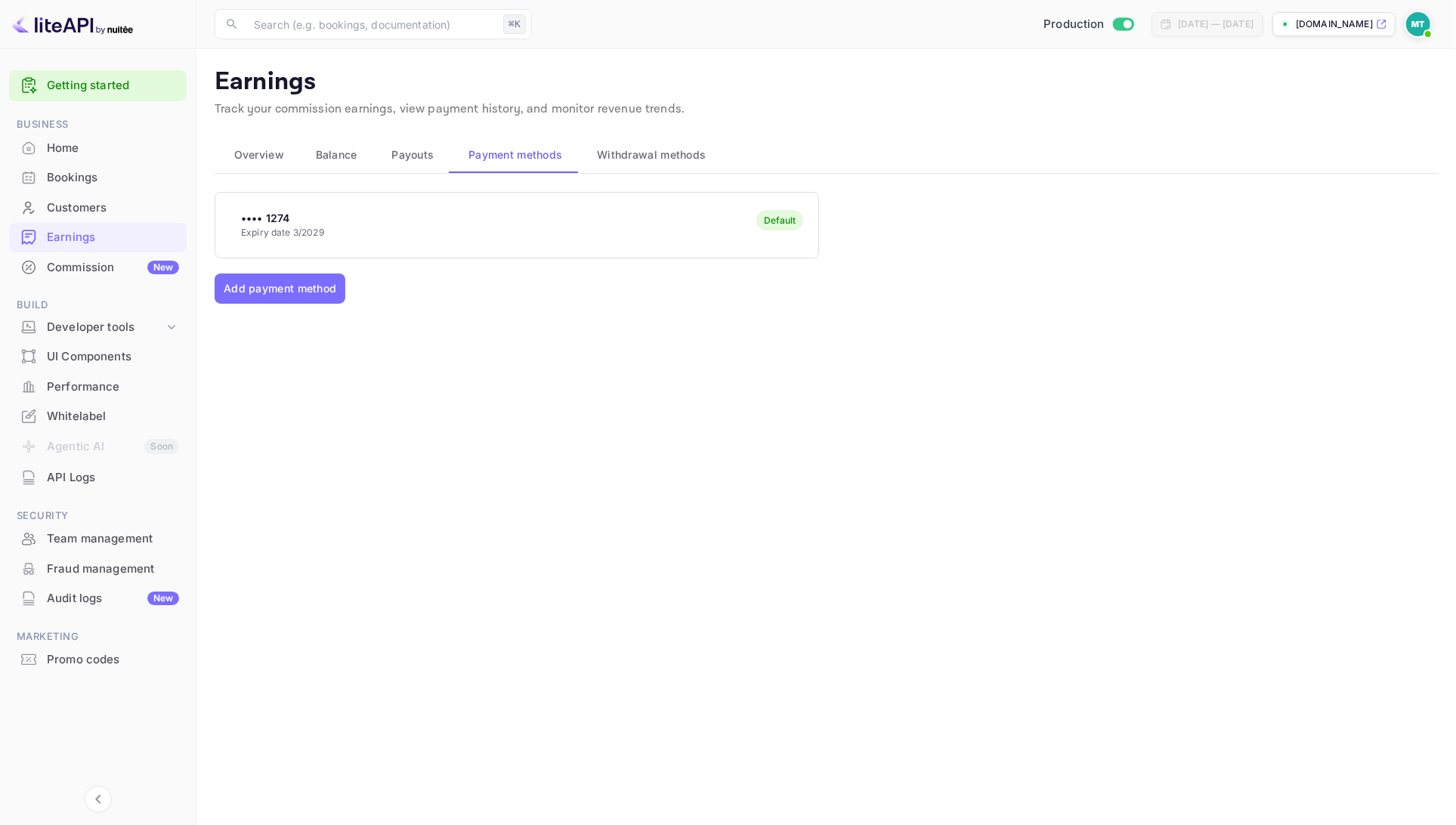
click at [651, 151] on span "Withdrawal methods" at bounding box center [651, 155] width 109 height 18
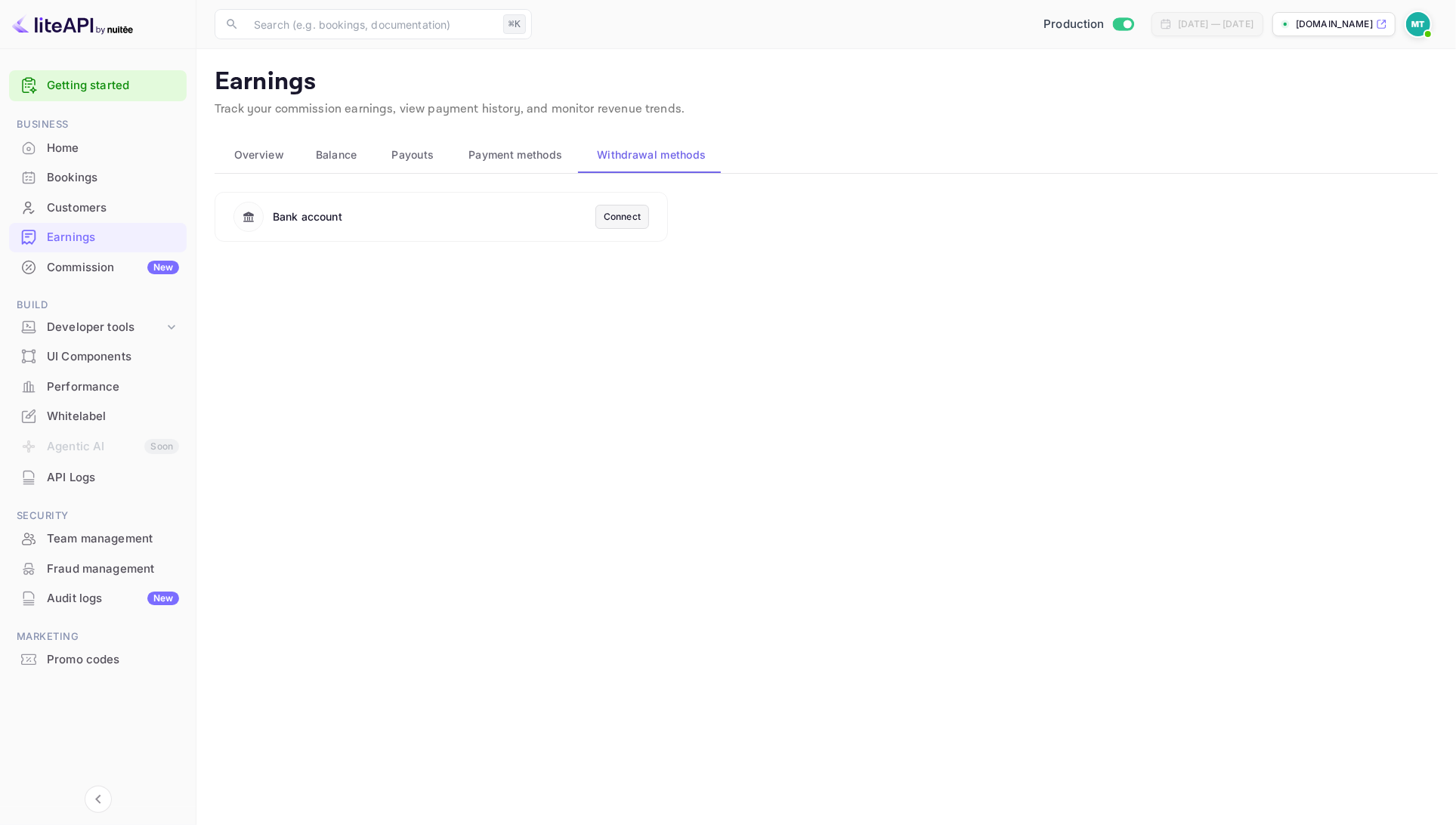
click at [480, 307] on main "Earnings Track your commission earnings, view payment history, and monitor reve…" at bounding box center [826, 437] width 1260 height 776
click at [274, 154] on span "Overview" at bounding box center [259, 155] width 50 height 18
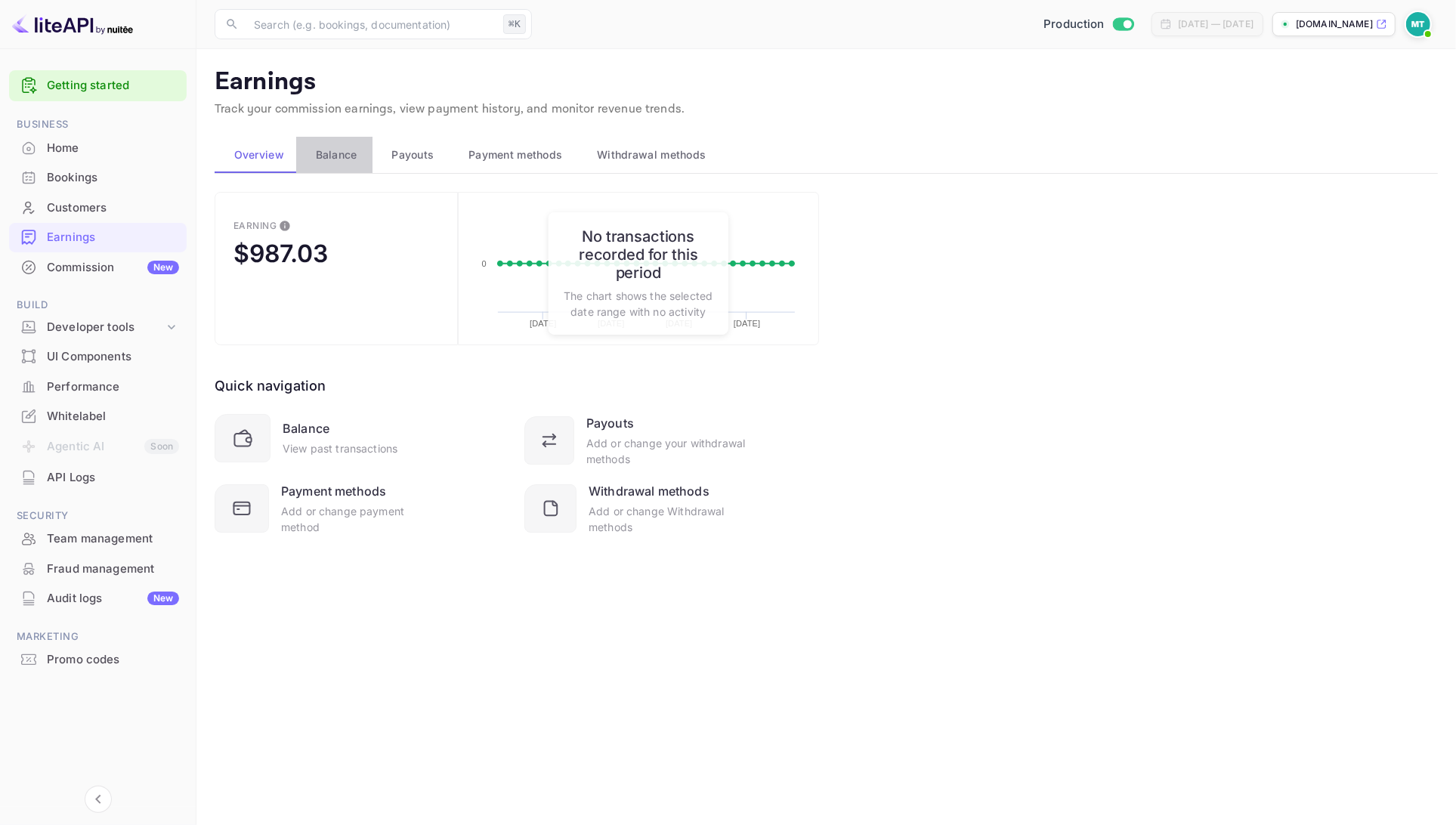
click at [343, 157] on span "Balance" at bounding box center [337, 155] width 41 height 18
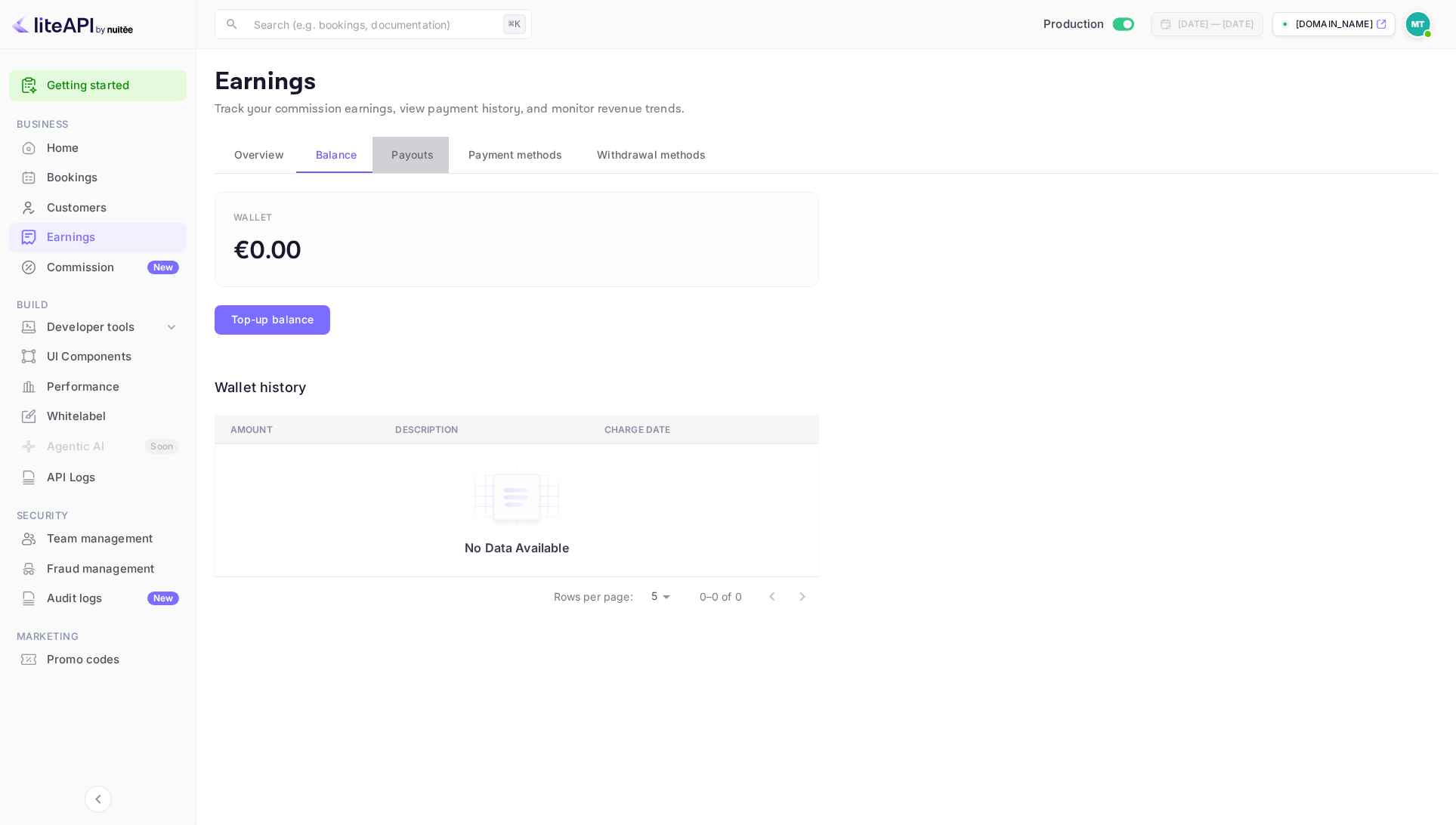
click at [412, 156] on span "Payouts" at bounding box center [412, 155] width 42 height 18
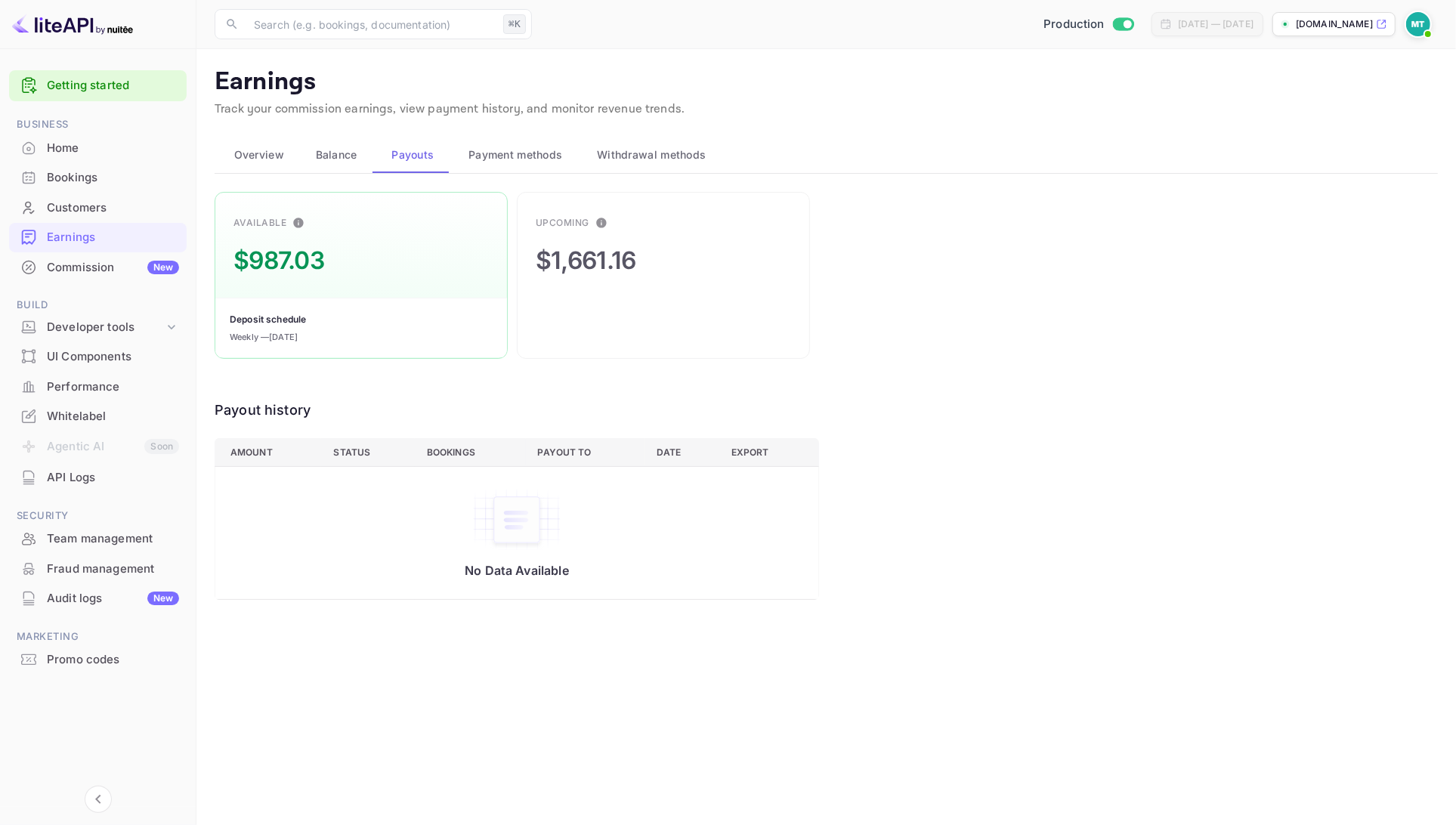
click at [656, 139] on button "Withdrawal methods" at bounding box center [650, 154] width 143 height 36
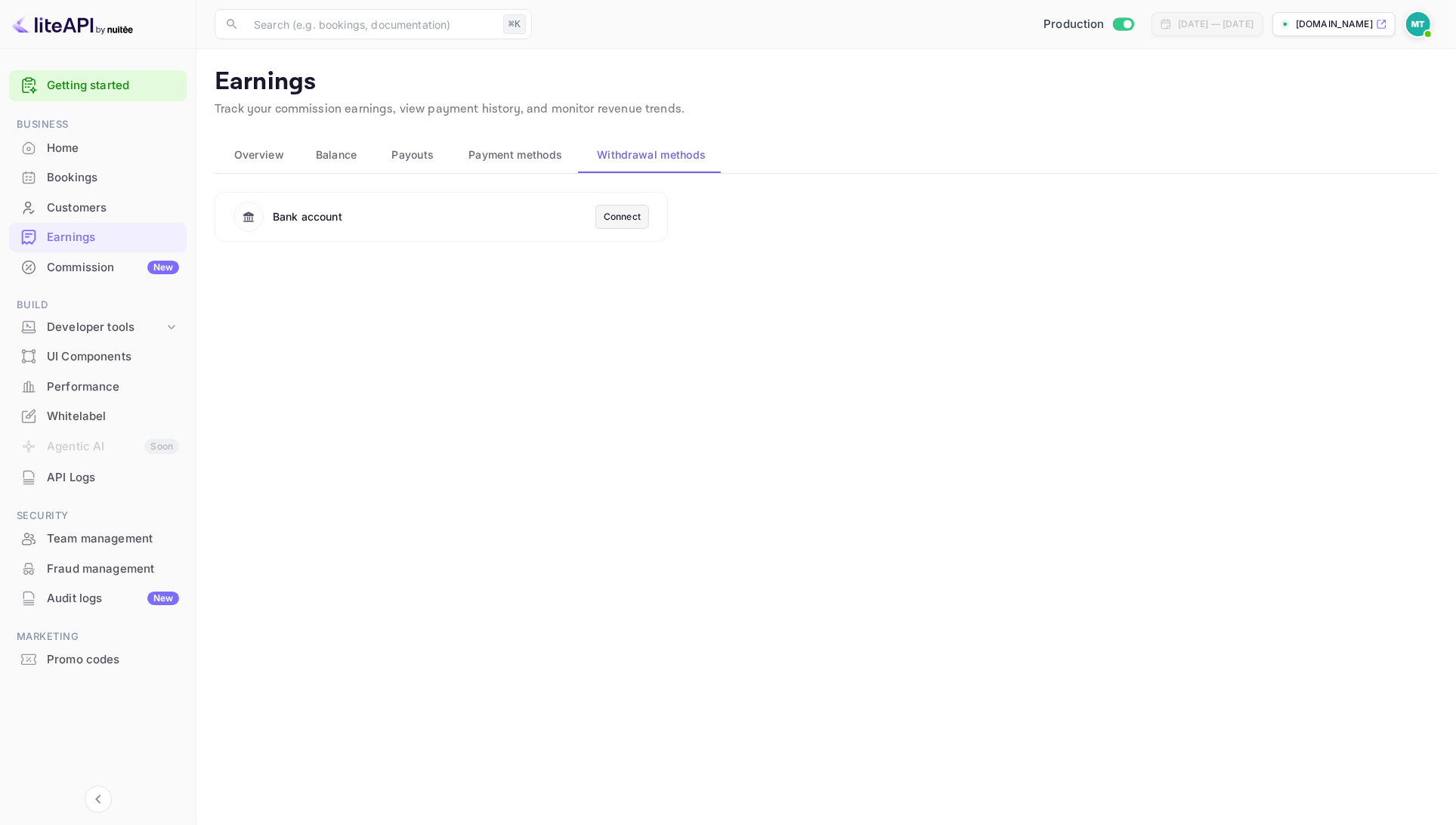
click at [312, 332] on main "Earnings Track your commission earnings, view payment history, and monitor reve…" at bounding box center [826, 437] width 1260 height 776
click at [621, 215] on div "Connect" at bounding box center [622, 217] width 37 height 14
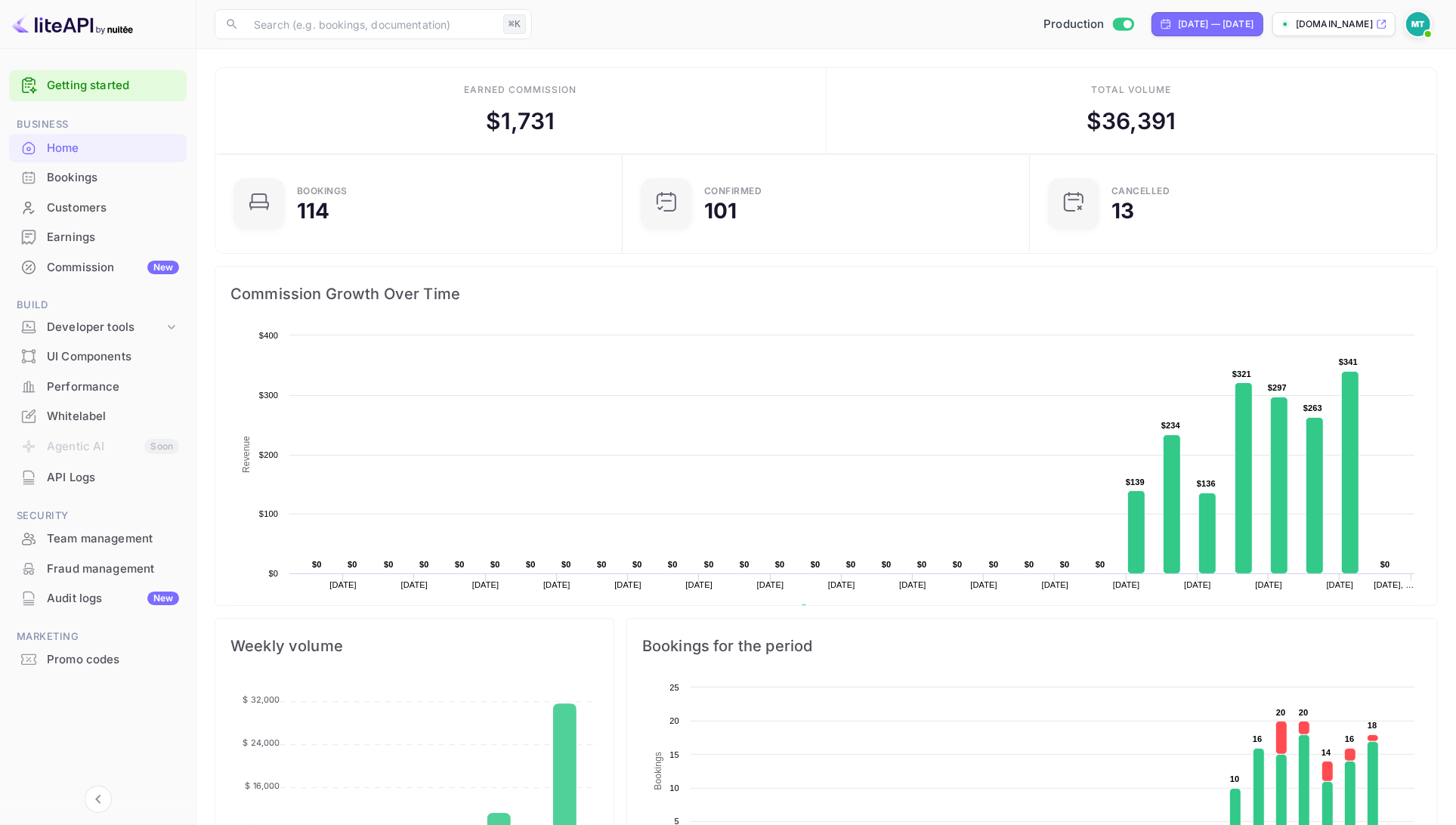
click at [1430, 22] on img at bounding box center [1418, 24] width 25 height 25
click at [751, 14] on div at bounding box center [728, 412] width 1456 height 825
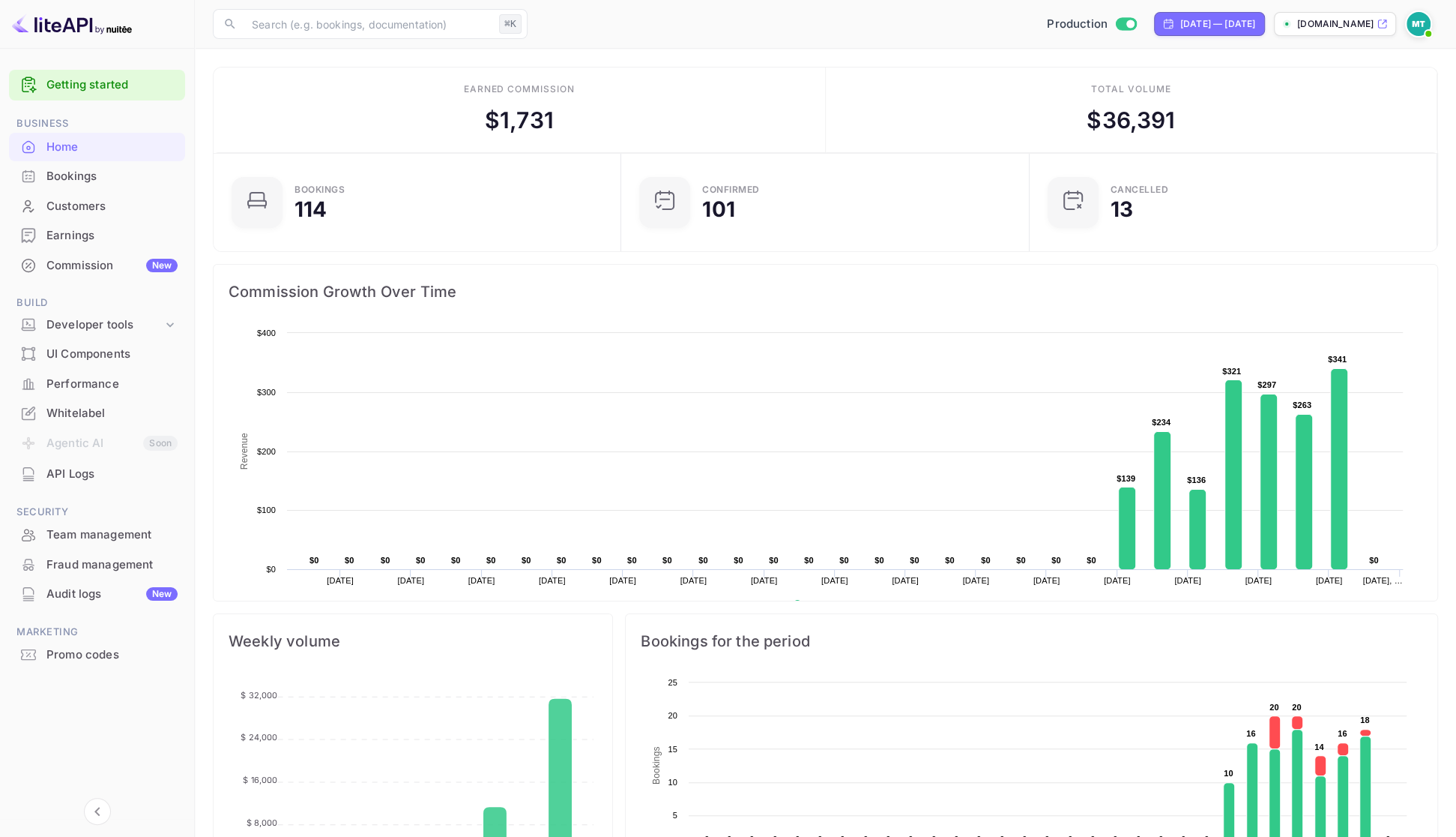
scroll to position [244, 398]
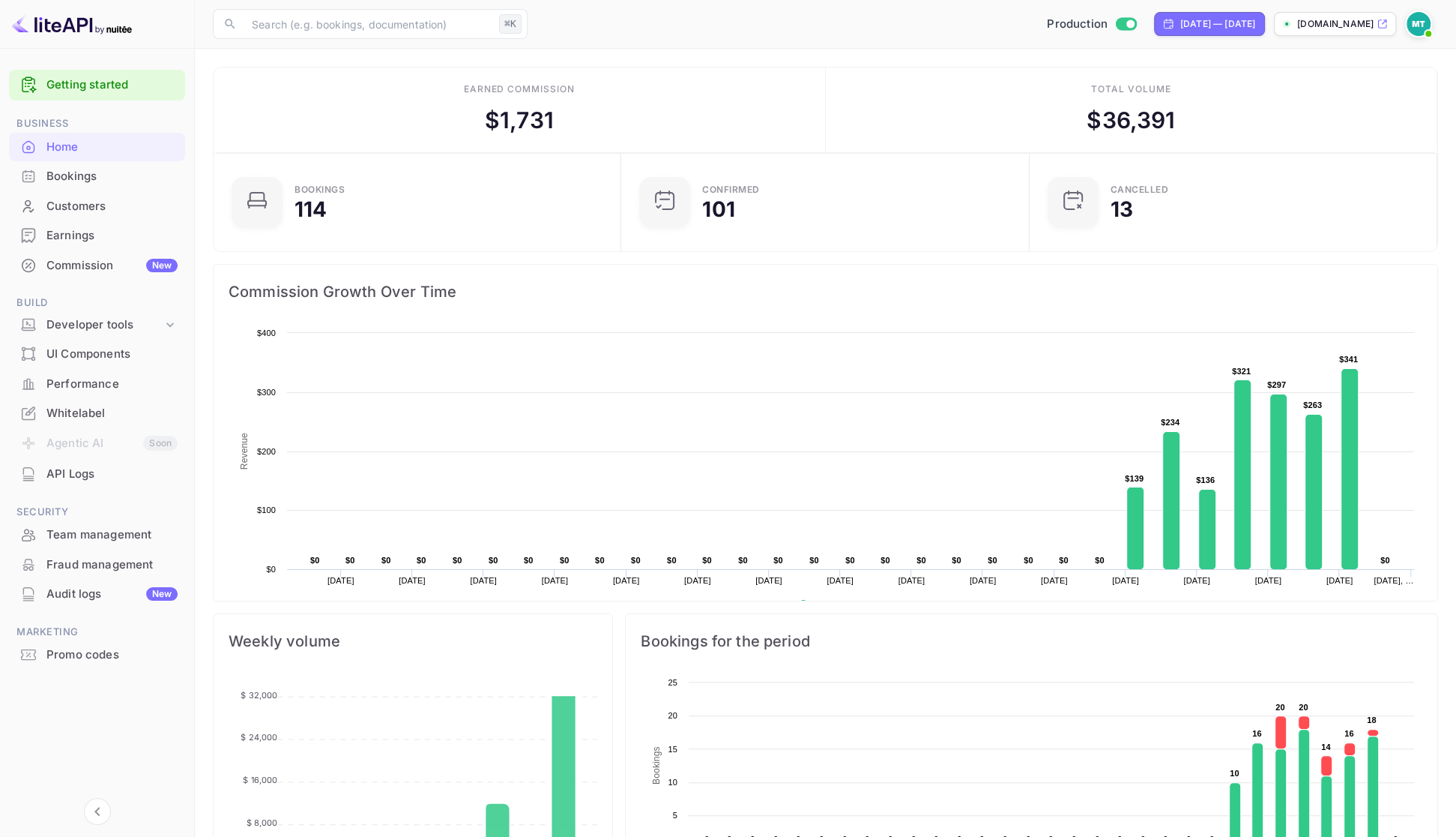
click at [812, 41] on div "​ ⌘K ​ Production [DATE] — [DATE] [DOMAIN_NAME]" at bounding box center [825, 23] width 1261 height 48
click at [104, 772] on div "Getting started Business Home Bookings Customers Earnings Commission New Build …" at bounding box center [96, 439] width 194 height 753
click at [1424, 21] on img at bounding box center [1419, 23] width 24 height 24
click at [1291, 127] on p "Settings" at bounding box center [1285, 134] width 43 height 16
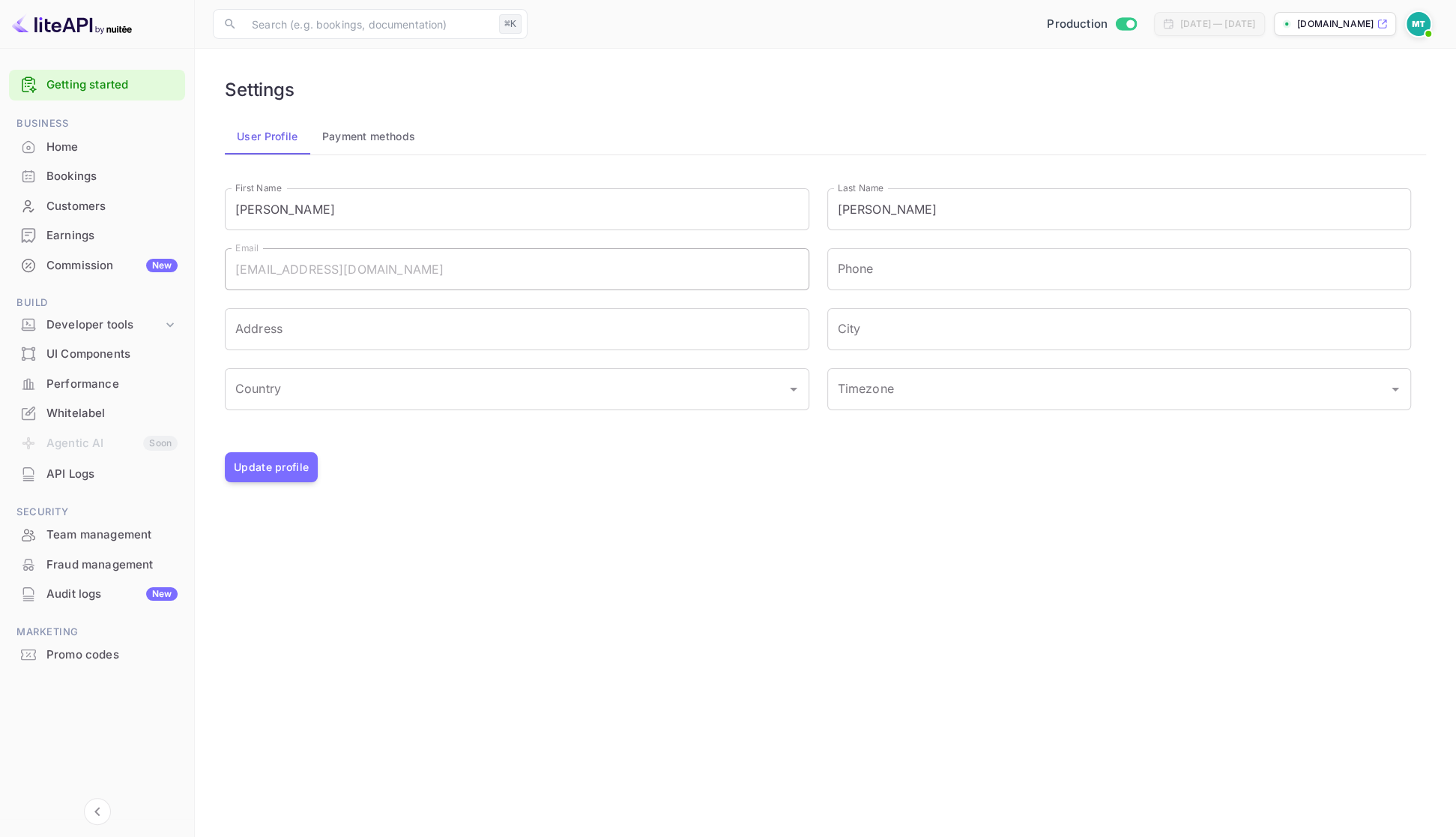
click at [372, 142] on div "[PERSON_NAME] [PERSON_NAME][EMAIL_ADDRESS][DOMAIN_NAME] Settings Invite Help ce…" at bounding box center [728, 418] width 1456 height 837
drag, startPoint x: 99, startPoint y: 147, endPoint x: 66, endPoint y: 146, distance: 33.0
click at [82, 146] on div "[PERSON_NAME] [PERSON_NAME][EMAIL_ADDRESS][DOMAIN_NAME] Settings Invite Help ce…" at bounding box center [728, 418] width 1456 height 837
click at [66, 146] on div "[PERSON_NAME] [PERSON_NAME][EMAIL_ADDRESS][DOMAIN_NAME] Settings Invite Help ce…" at bounding box center [728, 418] width 1456 height 837
click at [561, 102] on div "[PERSON_NAME] [PERSON_NAME][EMAIL_ADDRESS][DOMAIN_NAME] Settings Invite Help ce…" at bounding box center [728, 418] width 1456 height 837
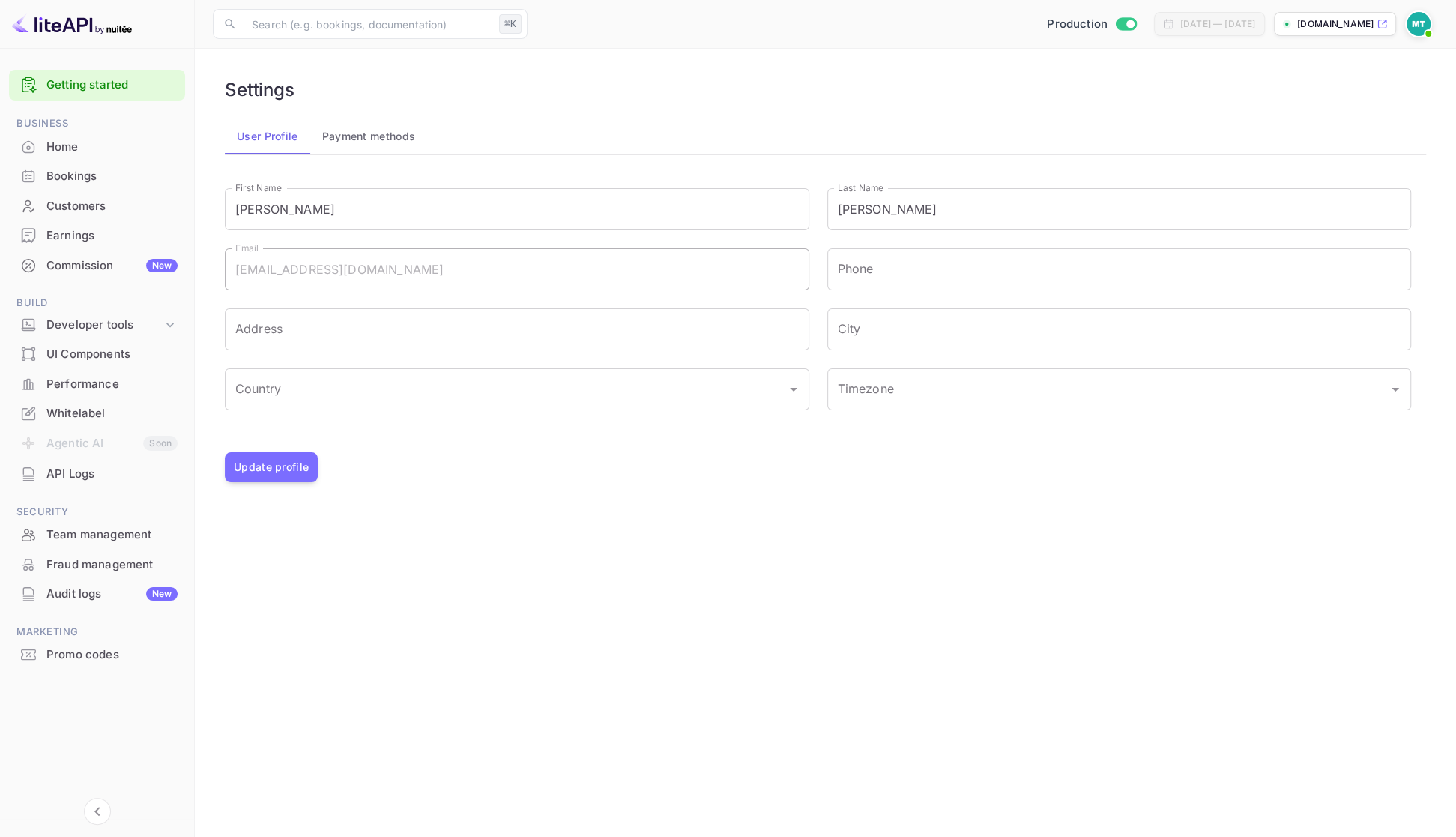
click at [82, 141] on div "Home" at bounding box center [112, 147] width 131 height 18
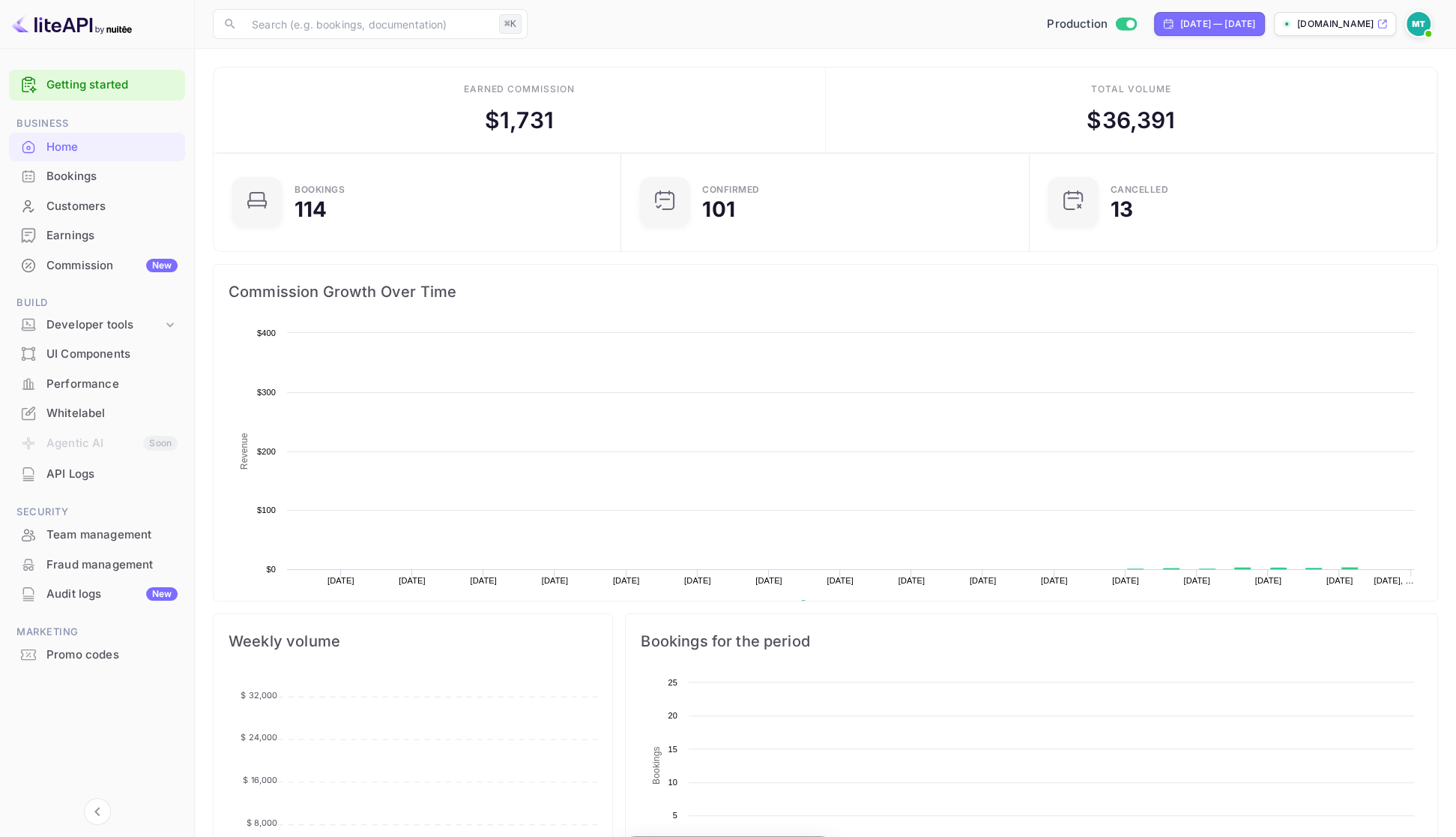
scroll to position [1, 0]
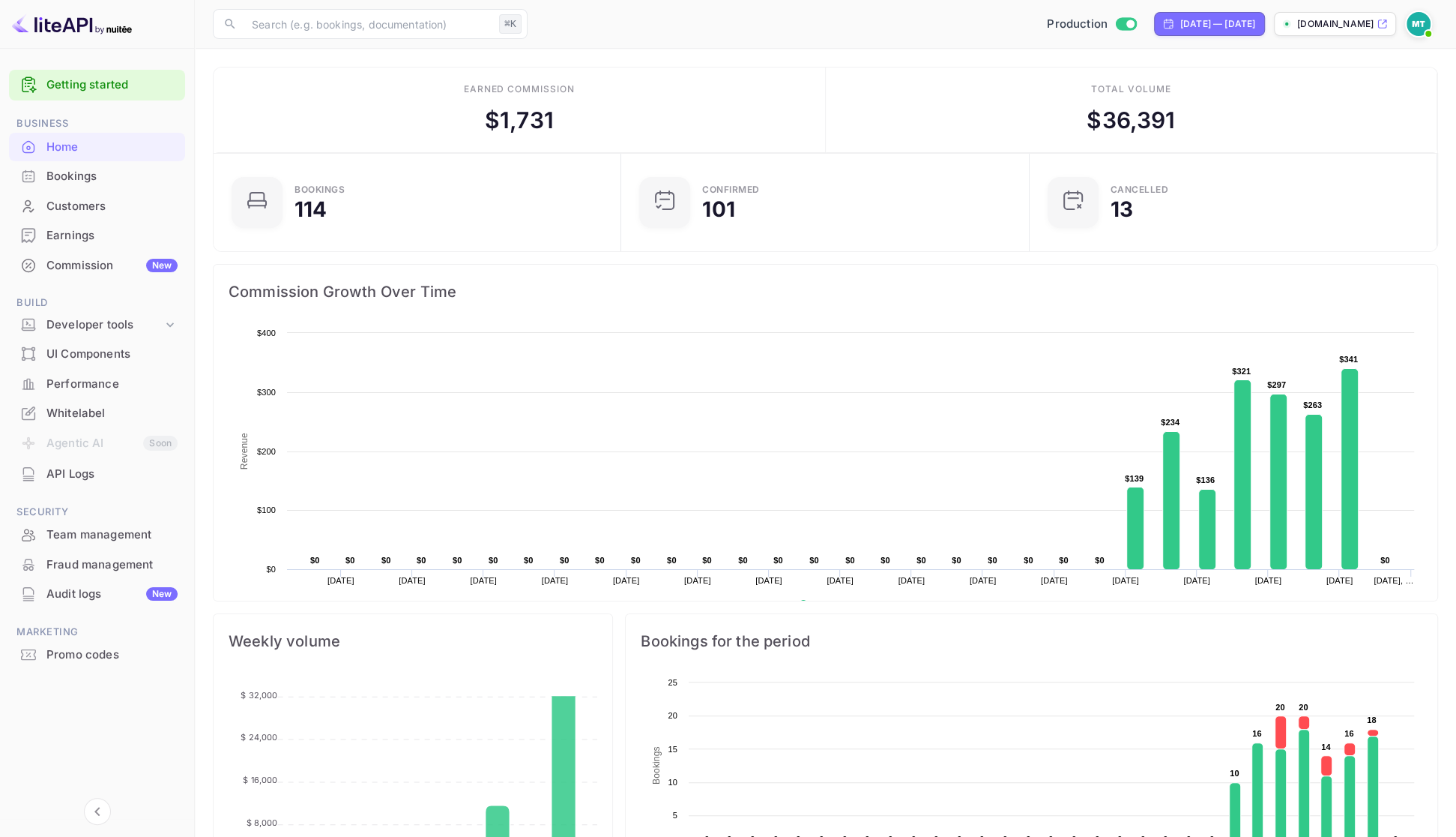
click at [75, 168] on div "Bookings" at bounding box center [112, 176] width 131 height 18
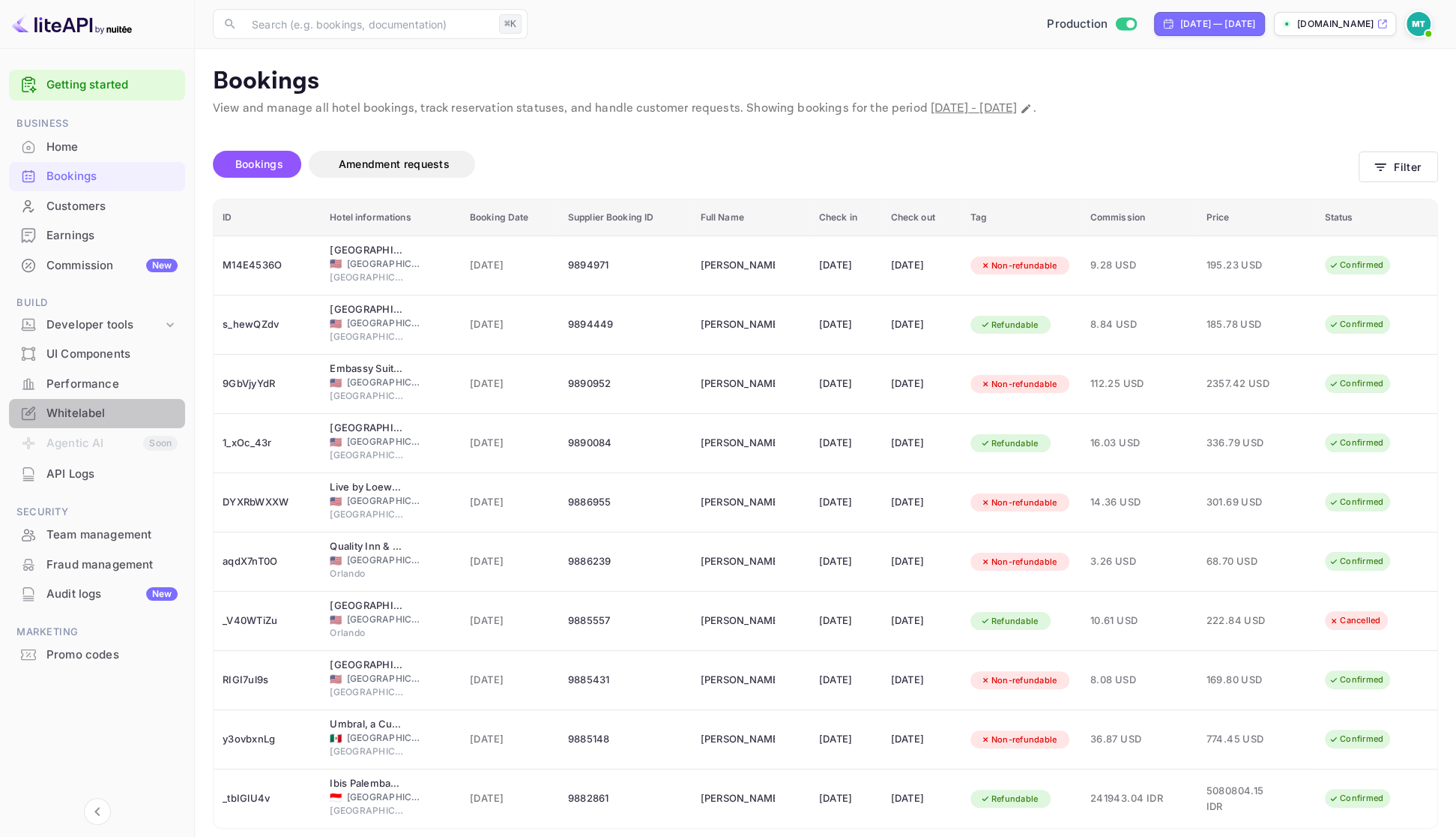
click at [81, 411] on div "Whitelabel" at bounding box center [112, 414] width 131 height 18
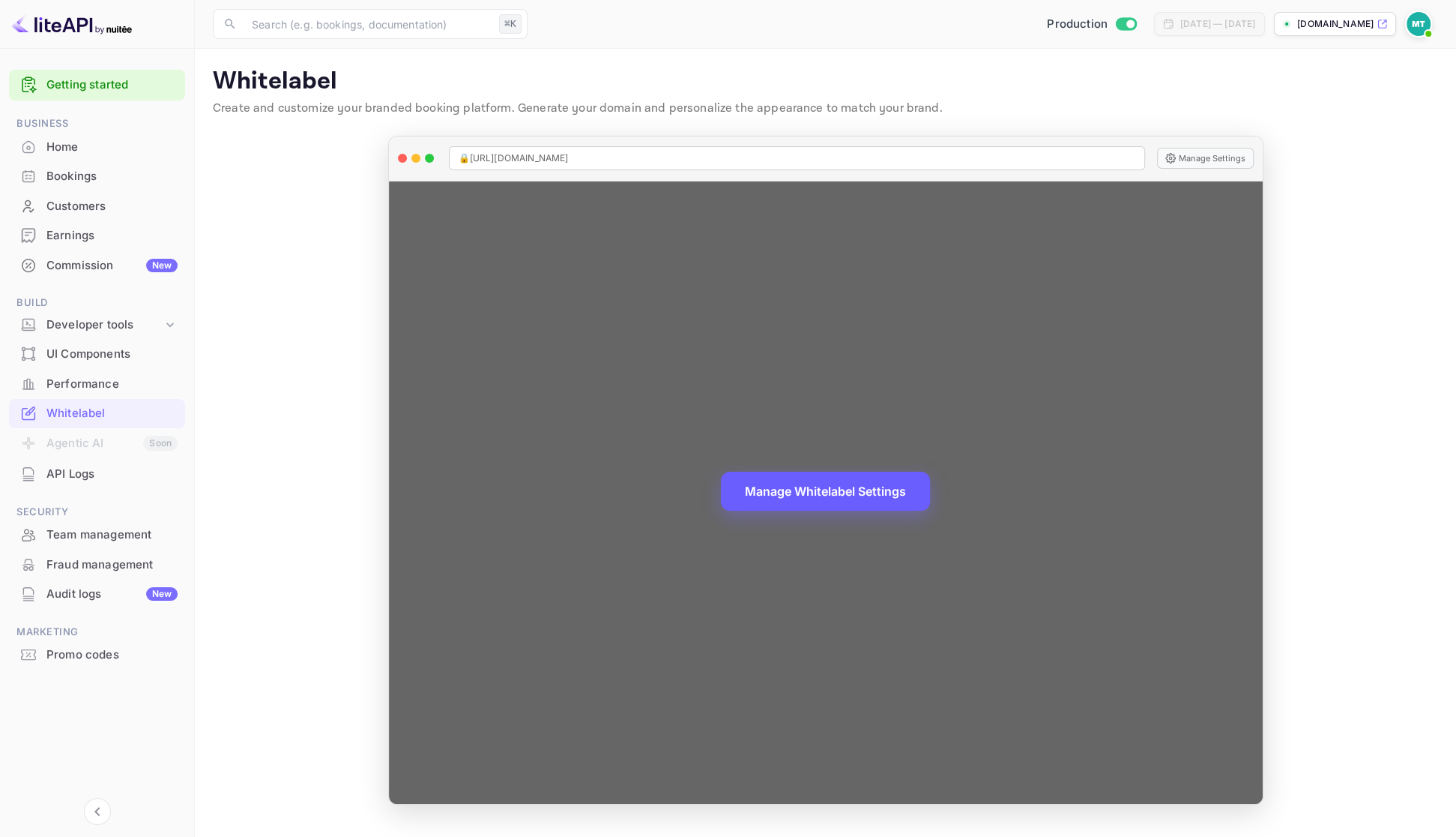
click at [792, 497] on button "Manage Whitelabel Settings" at bounding box center [825, 491] width 209 height 39
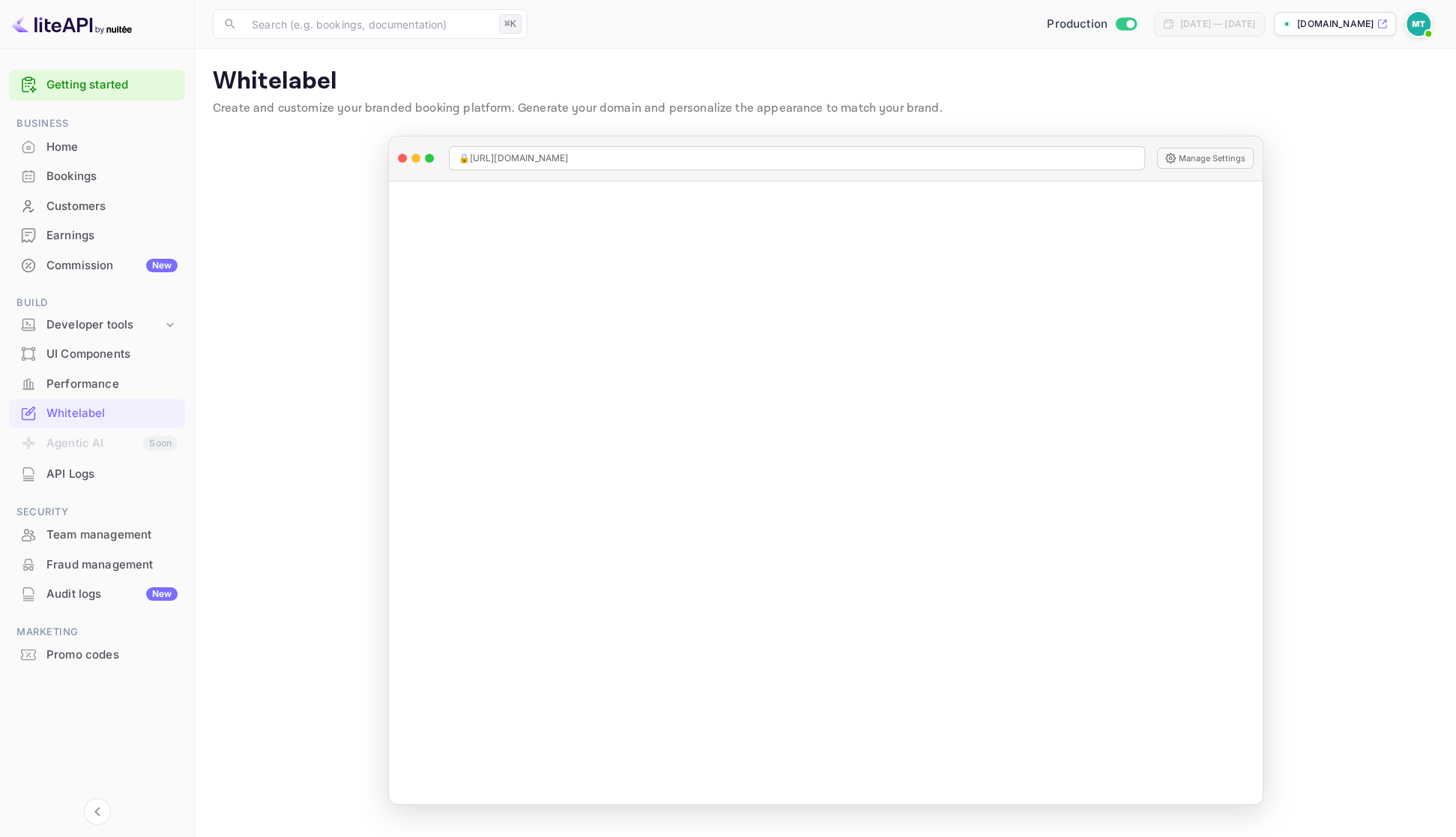
click at [292, 388] on main "Whitelabel Create and customize your branded booking platform. Generate your do…" at bounding box center [825, 442] width 1261 height 788
click at [1416, 22] on img at bounding box center [1419, 23] width 24 height 24
click at [1283, 127] on p "Settings" at bounding box center [1285, 134] width 43 height 16
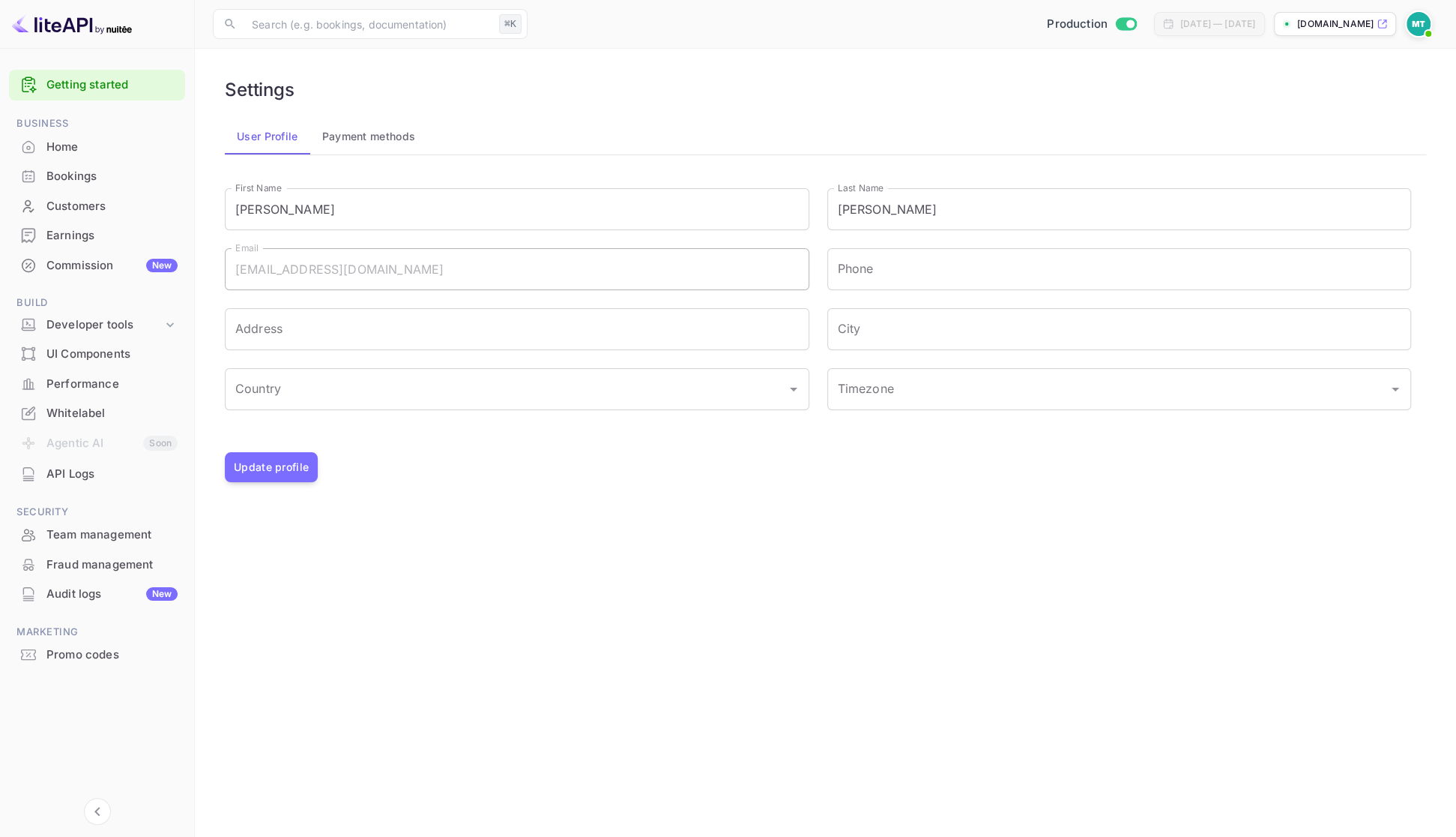
click at [65, 148] on div "Home" at bounding box center [112, 147] width 131 height 18
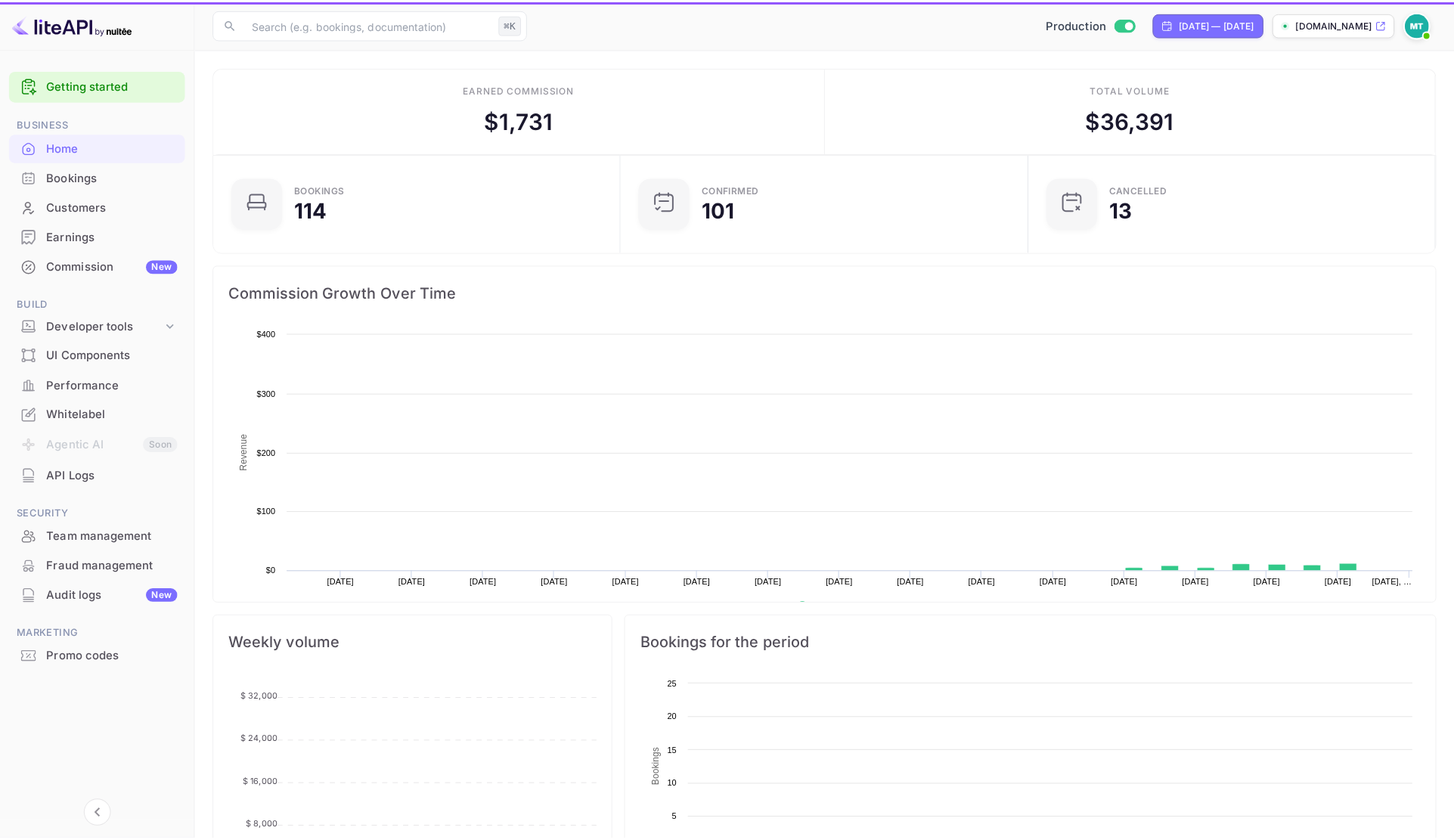
scroll to position [246, 402]
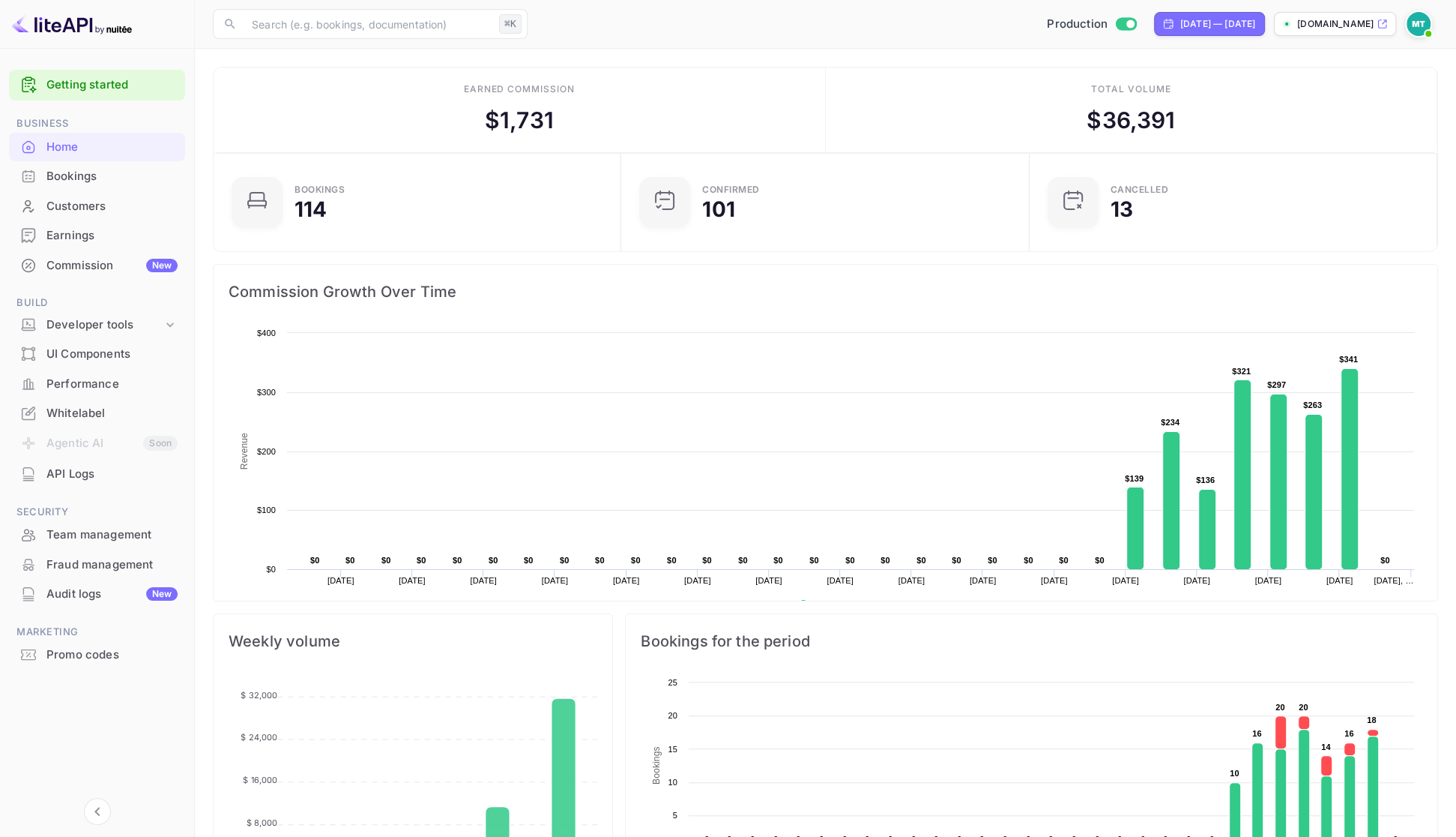
click at [1345, 23] on p "[DOMAIN_NAME]" at bounding box center [1335, 24] width 77 height 14
click at [619, 57] on main "Earned commission $ 1,731 Total volume $ 36,391 Bookings 114 Confirmed 101 CANC…" at bounding box center [825, 780] width 1261 height 1464
click at [105, 537] on div "Team management" at bounding box center [112, 535] width 131 height 18
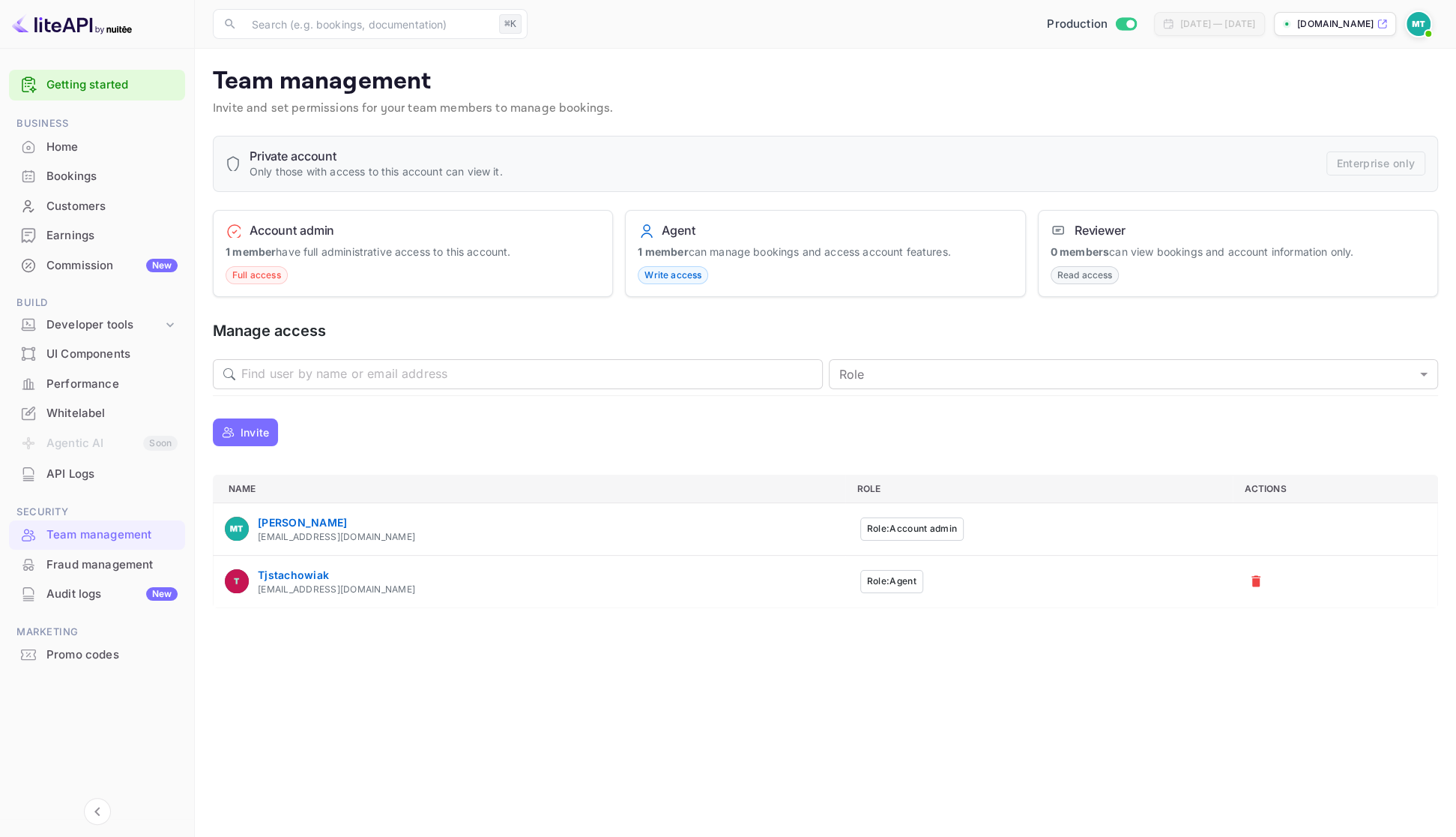
click at [798, 90] on p "Team management" at bounding box center [826, 81] width 1225 height 30
drag, startPoint x: 749, startPoint y: 77, endPoint x: 199, endPoint y: 230, distance: 570.9
click at [728, 77] on p "Team management" at bounding box center [818, 81] width 1211 height 30
click at [63, 146] on div "Home" at bounding box center [112, 147] width 131 height 18
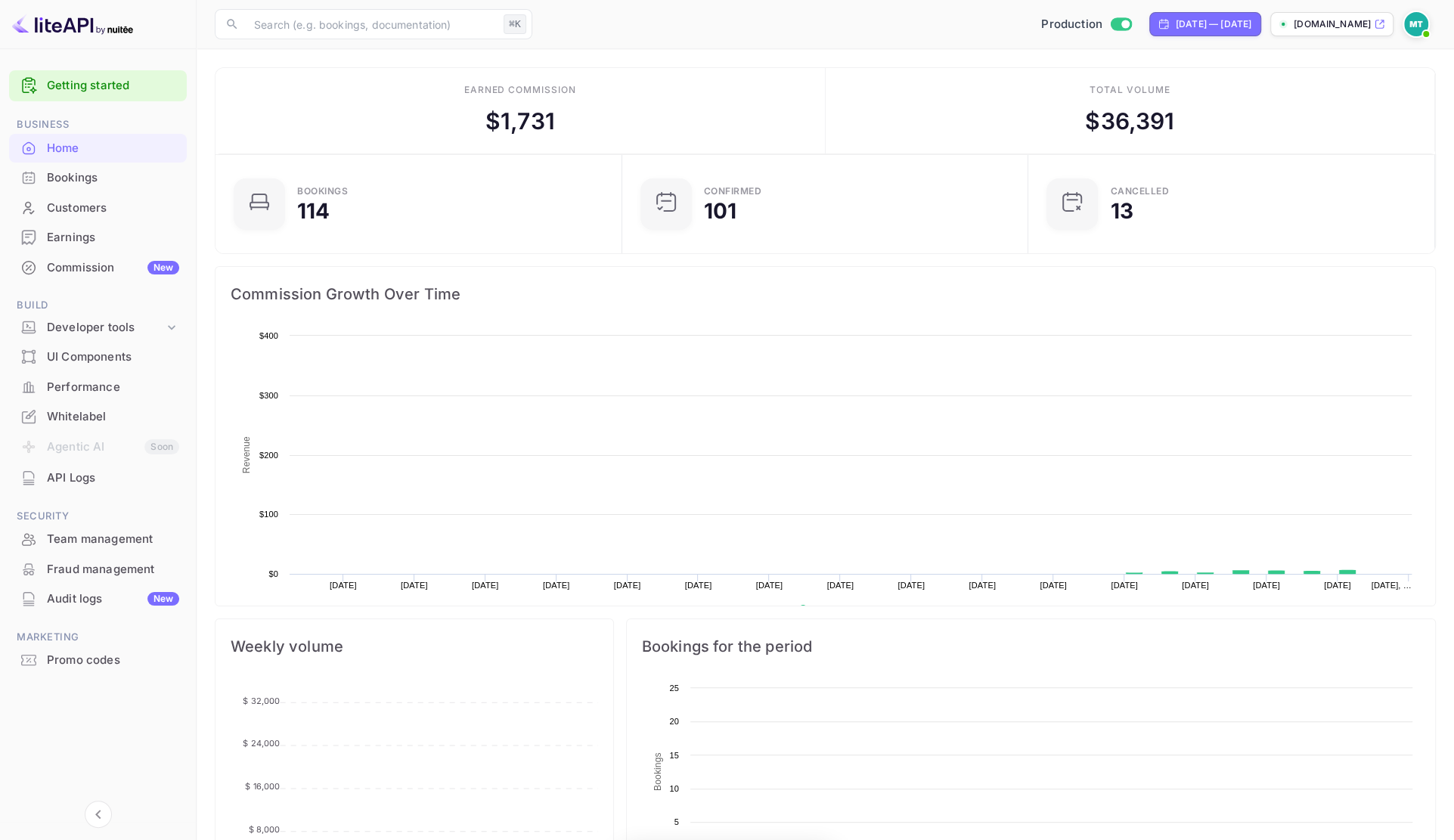
scroll to position [246, 398]
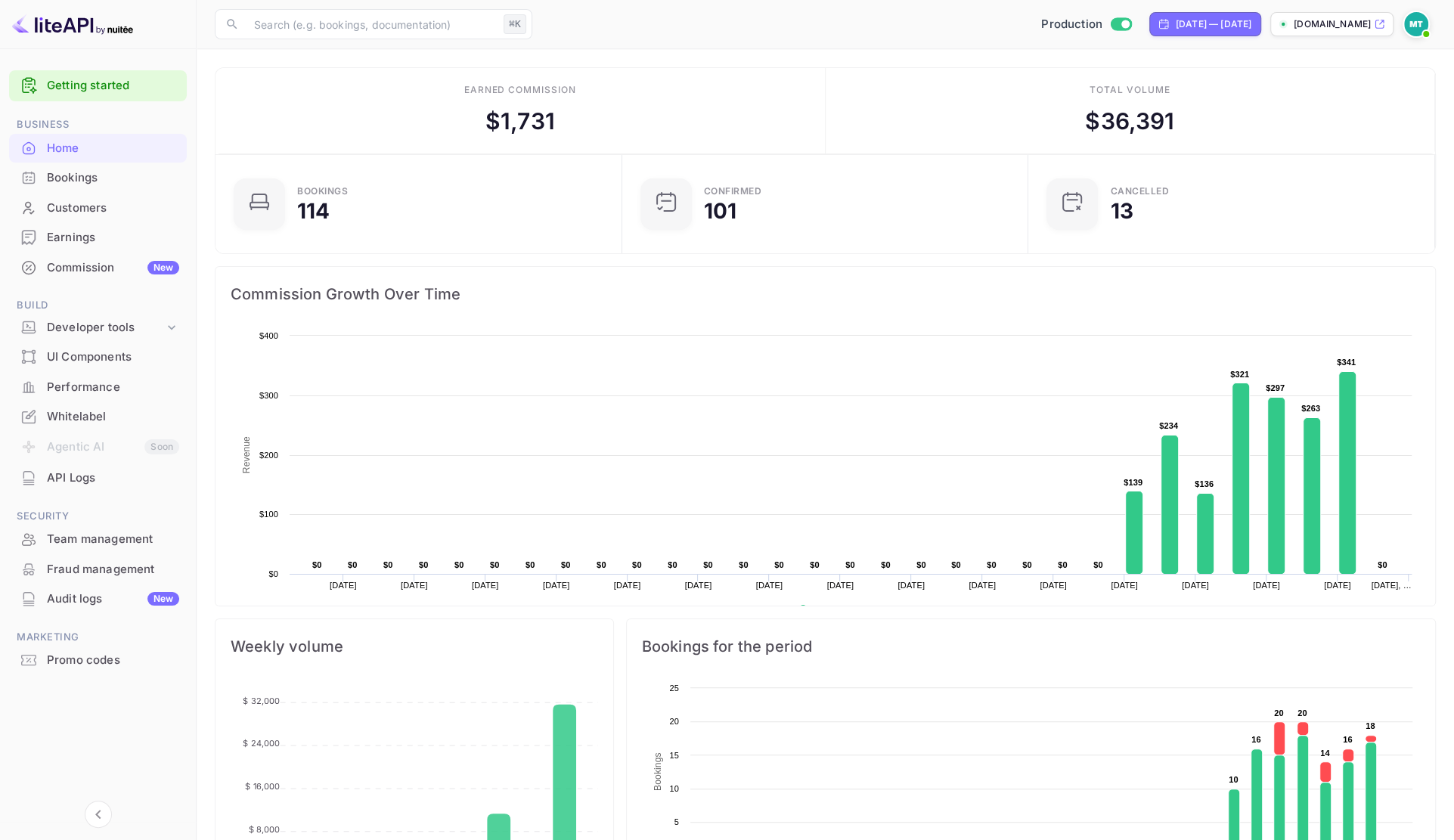
click at [769, 54] on main "Earned commission $ 1,731 Total volume $ 36,391 Bookings 114 Confirmed 101 CANC…" at bounding box center [825, 787] width 1258 height 1476
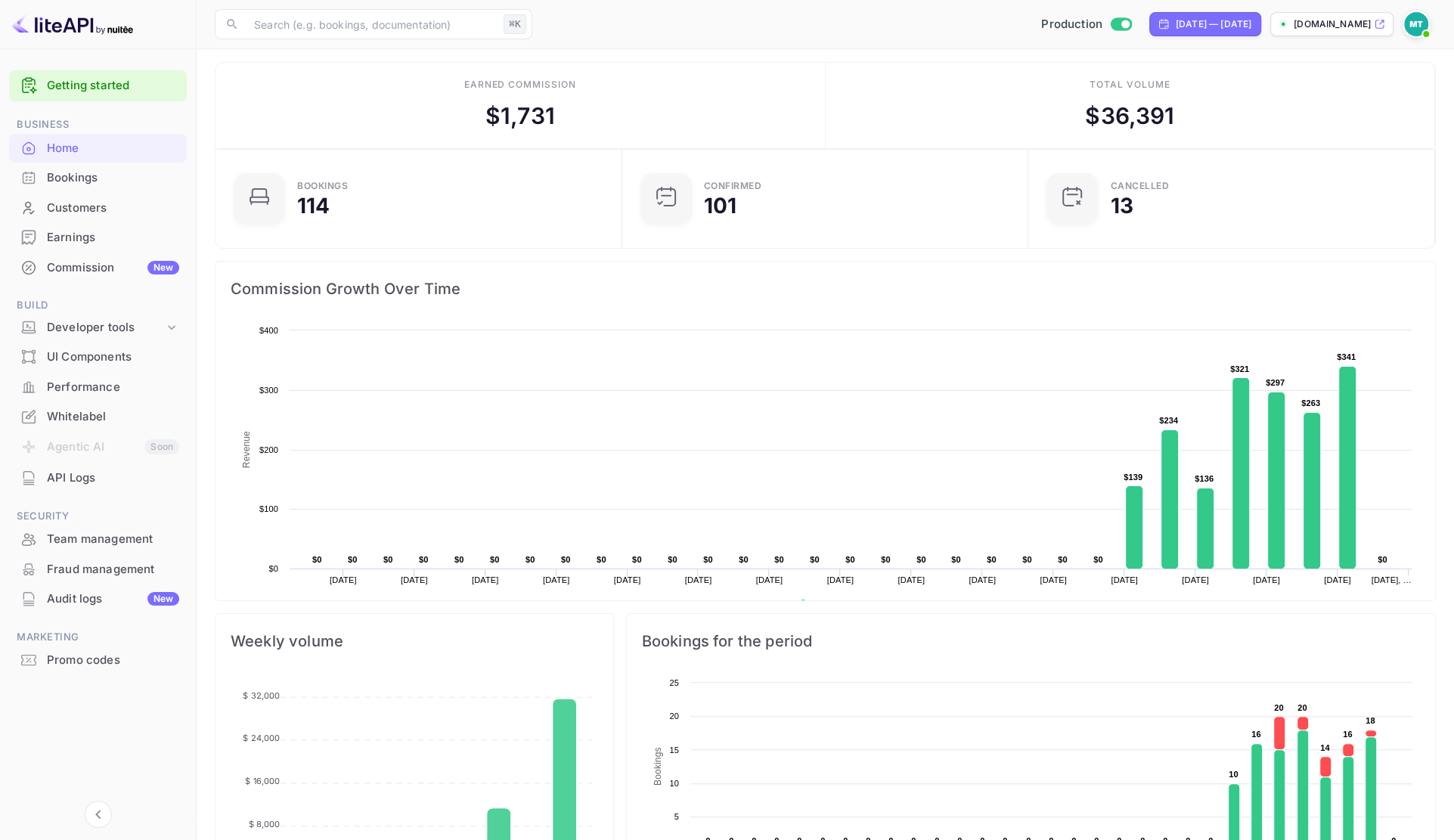
scroll to position [6, 0]
click at [35, 17] on img at bounding box center [72, 24] width 121 height 25
click at [1437, 22] on div "​ ⌘K ​ Production Sep 9, 2025 — Oct 9, 2025 naturestays.nuitee.link" at bounding box center [825, 24] width 1258 height 48
click at [1426, 22] on img at bounding box center [1416, 24] width 25 height 25
click at [1281, 128] on p "Settings" at bounding box center [1280, 136] width 43 height 16
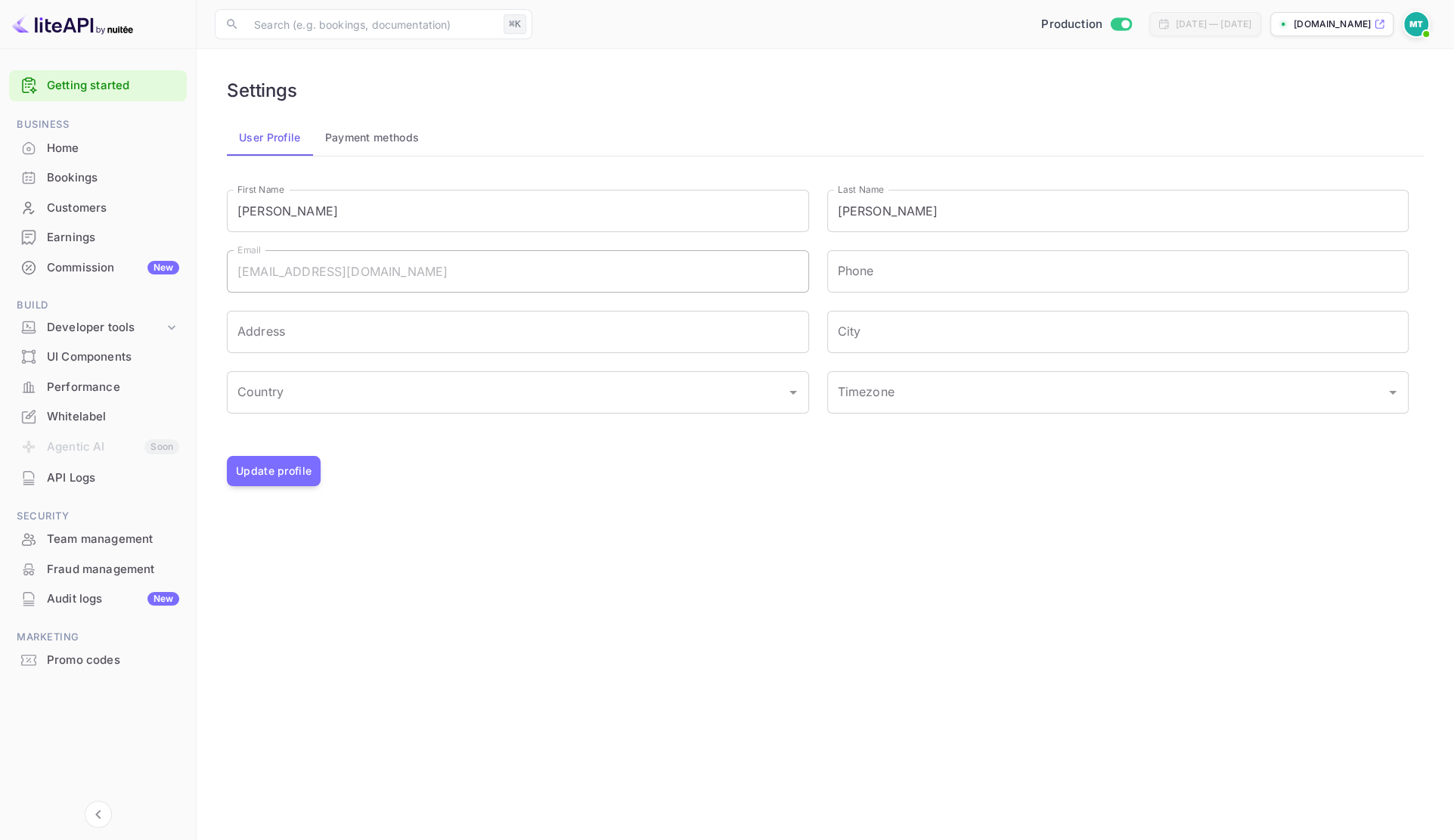
click at [744, 519] on main "Settings User Profile Payment methods First Name Marcin First Name Last Name Te…" at bounding box center [825, 444] width 1258 height 791
click at [521, 518] on main "Settings User Profile Payment methods First Name Marcin First Name Last Name Te…" at bounding box center [825, 444] width 1258 height 791
click at [358, 130] on button "Payment methods" at bounding box center [372, 138] width 119 height 36
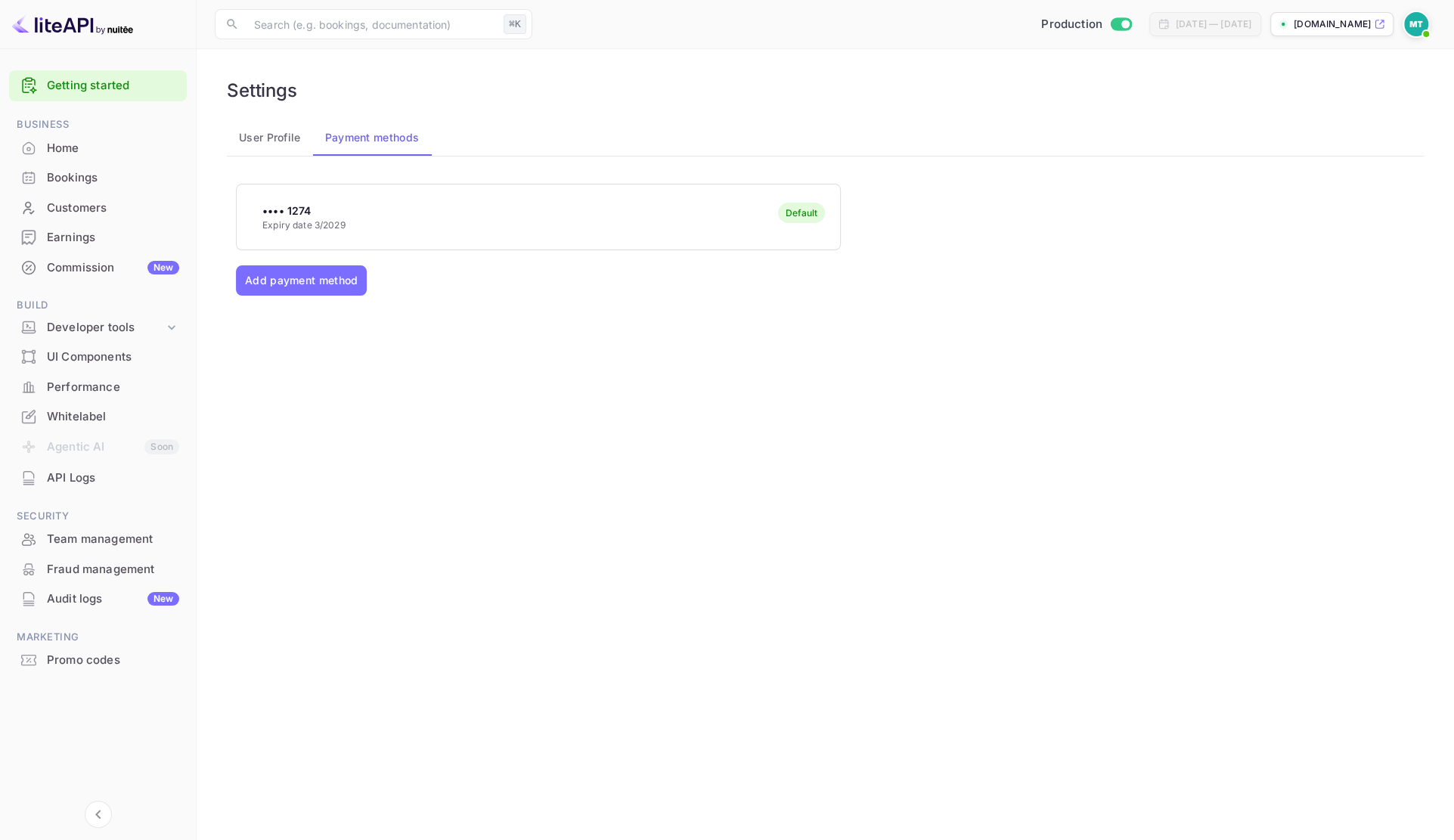
click at [340, 215] on p "•••• 1274" at bounding box center [304, 210] width 84 height 16
click at [353, 509] on div "•••• 1274 Expiry date 3/2029 Default Add payment method" at bounding box center [825, 354] width 1179 height 340
click at [92, 143] on div "Home" at bounding box center [113, 148] width 133 height 18
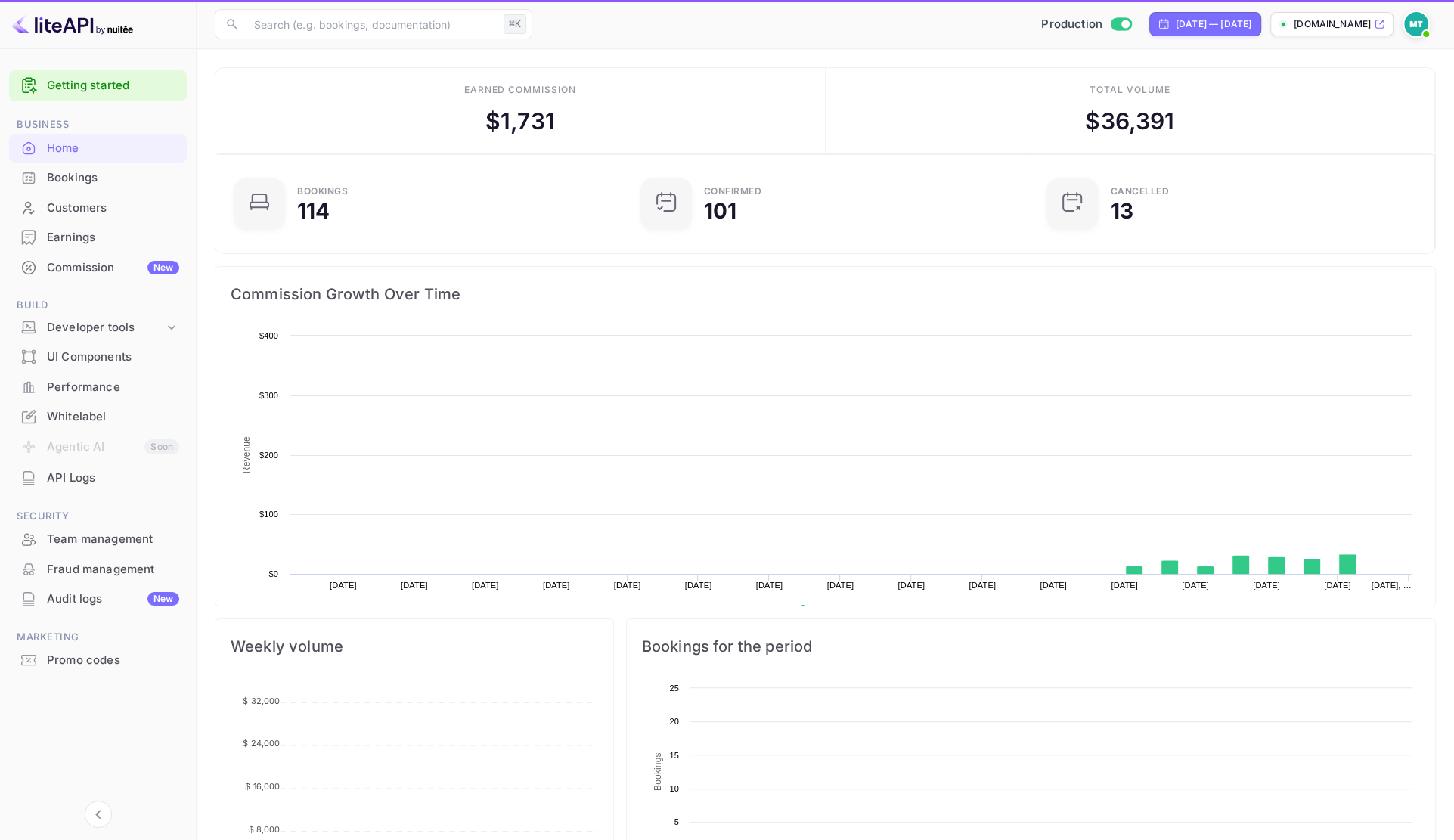
scroll to position [246, 398]
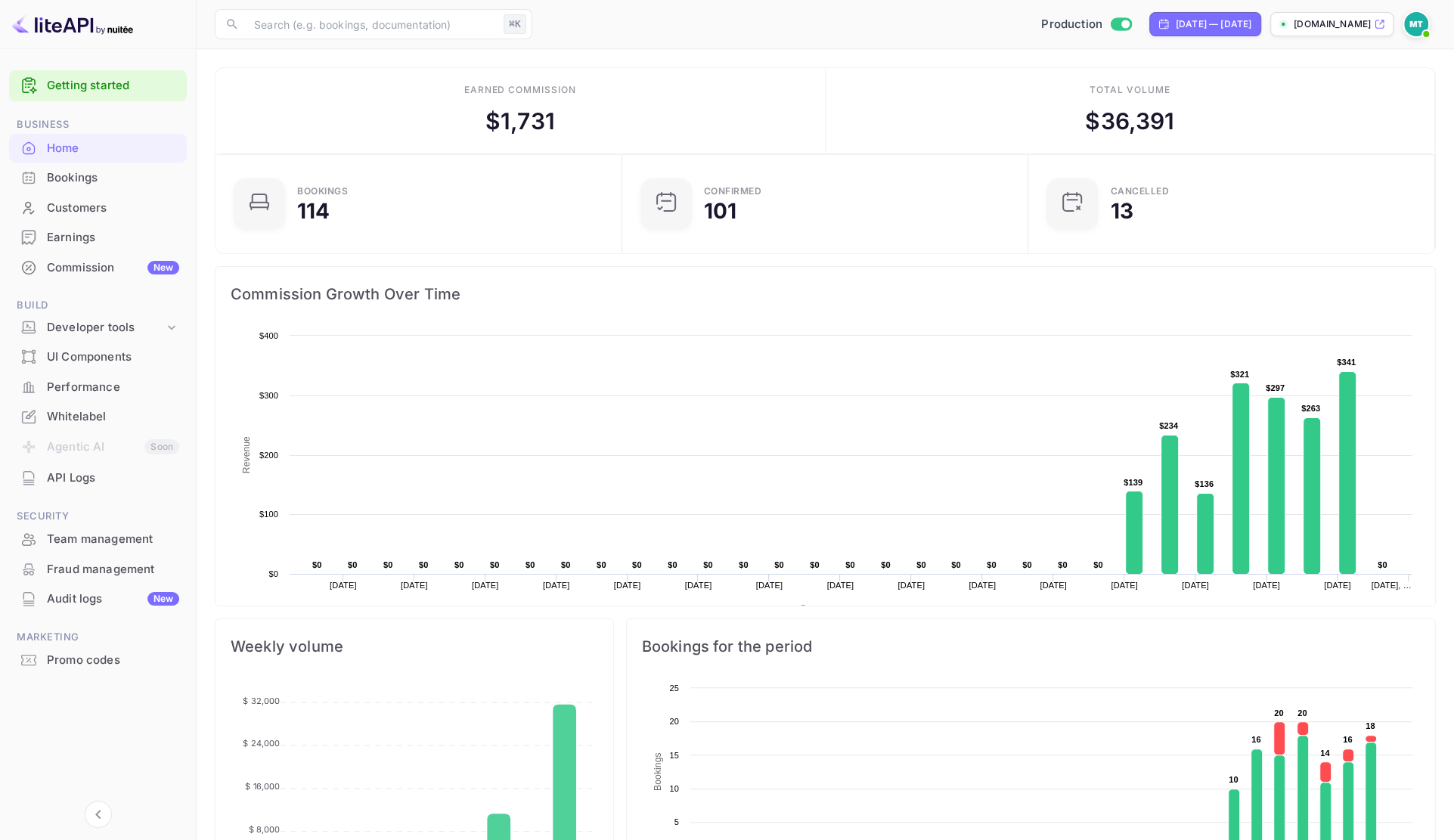
click at [752, 55] on main "Earned commission $ 1,731 Total volume $ 36,391 Bookings 114 Confirmed 101 CANC…" at bounding box center [825, 787] width 1258 height 1476
click at [71, 149] on div "Home" at bounding box center [113, 148] width 133 height 18
click at [93, 239] on div "Earnings" at bounding box center [113, 238] width 133 height 18
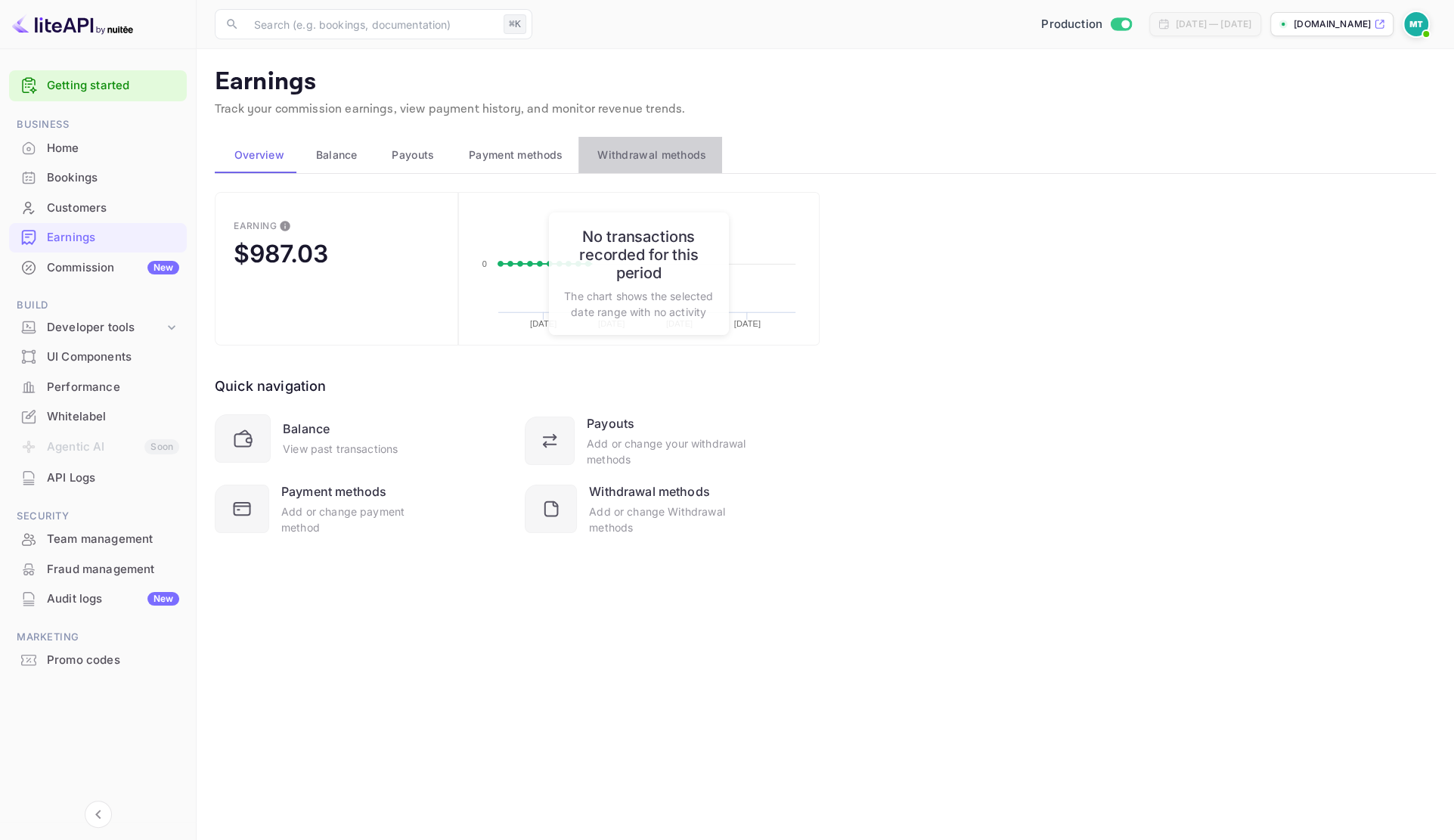
click at [660, 154] on span "Withdrawal methods" at bounding box center [651, 155] width 109 height 18
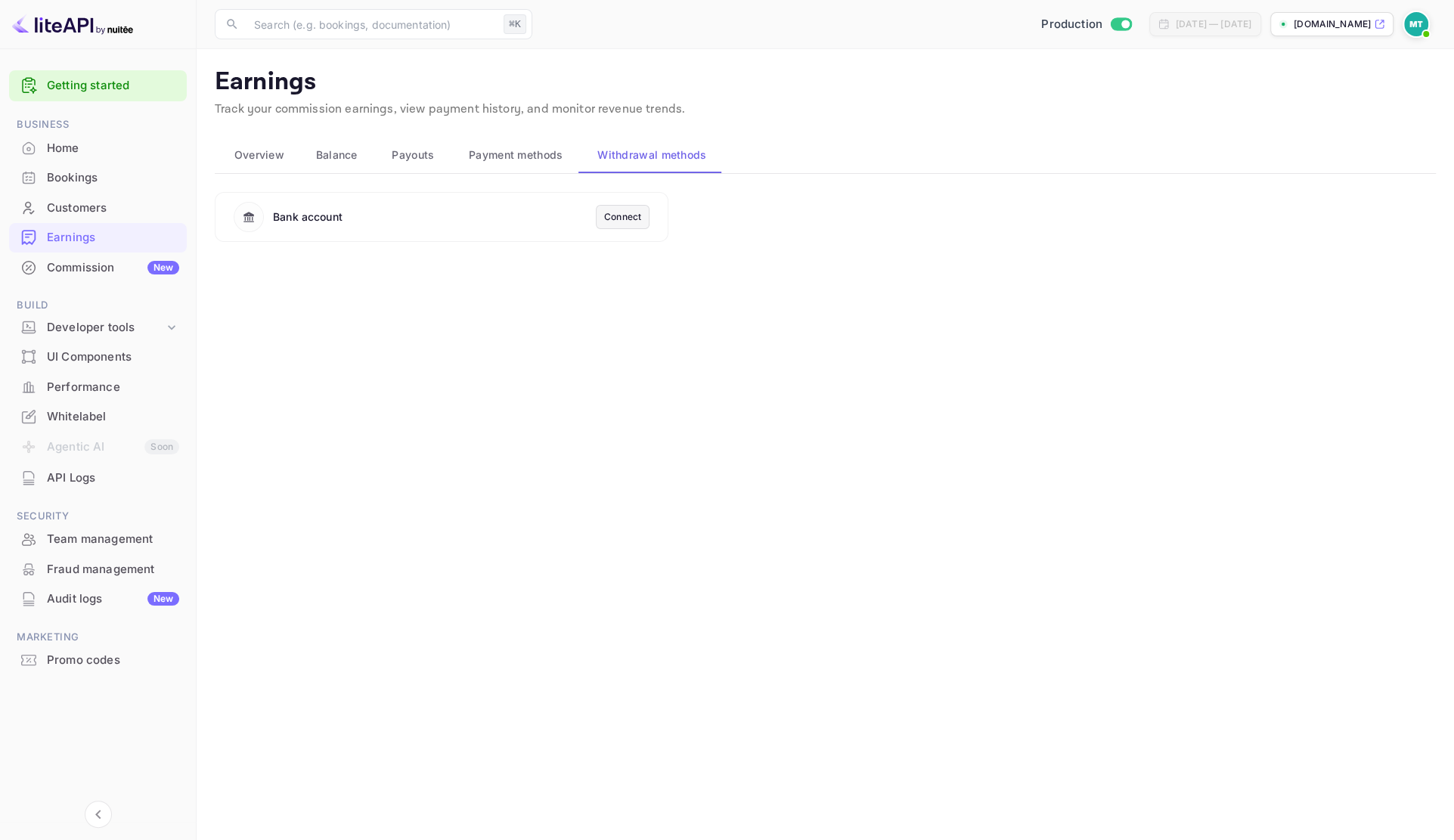
click at [608, 211] on div "Connect" at bounding box center [623, 217] width 37 height 14
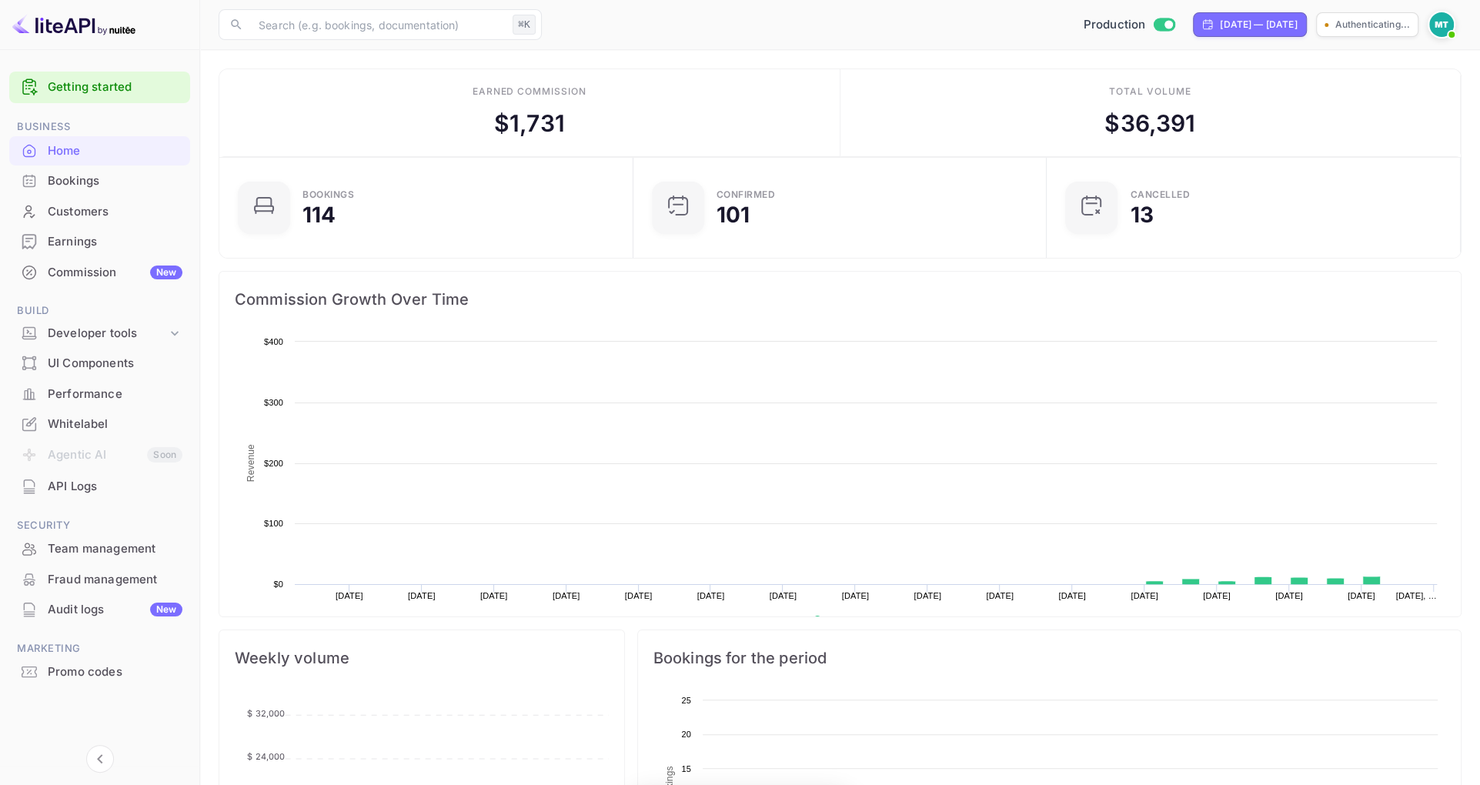
scroll to position [250, 405]
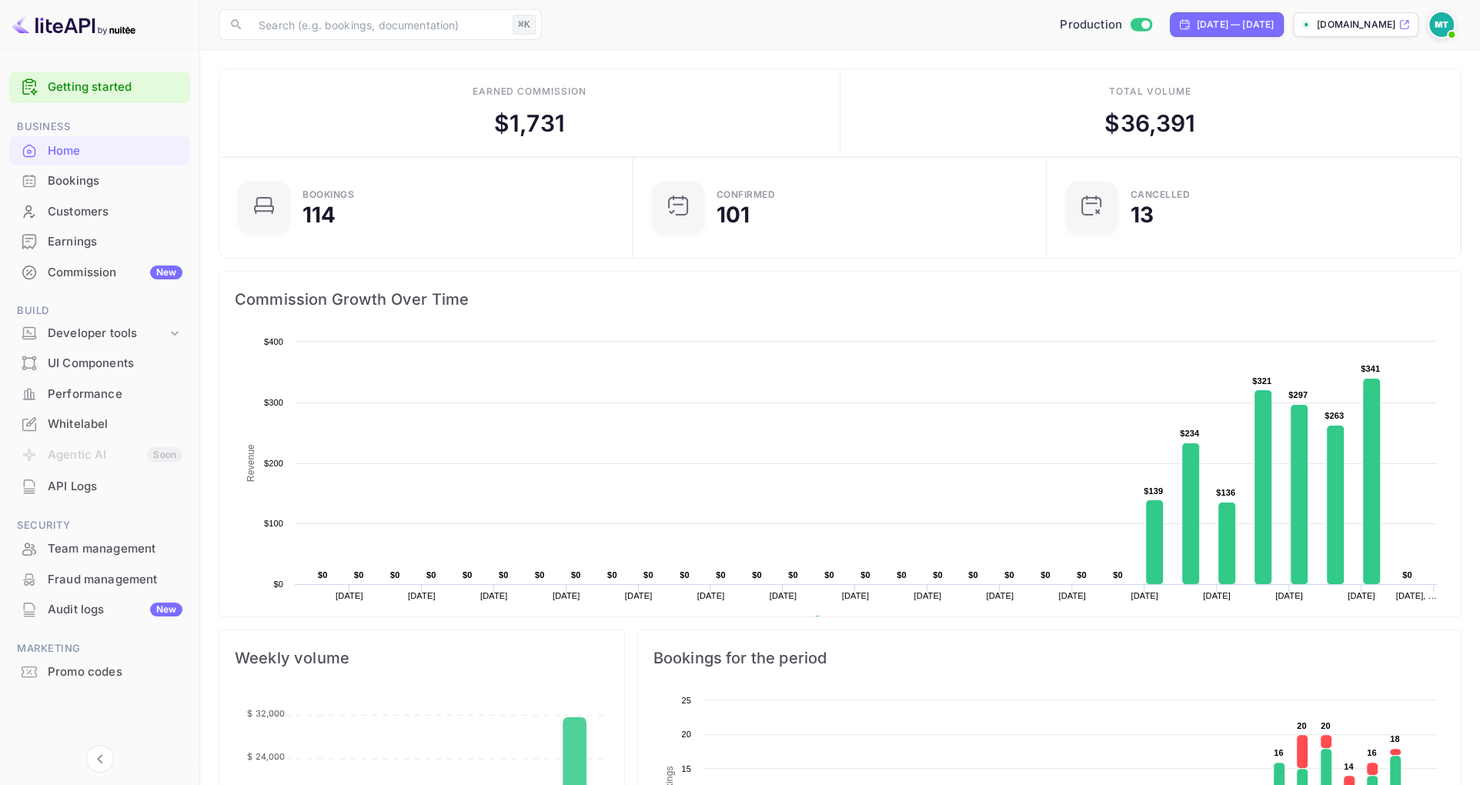
click at [85, 242] on div "Earnings" at bounding box center [115, 242] width 135 height 18
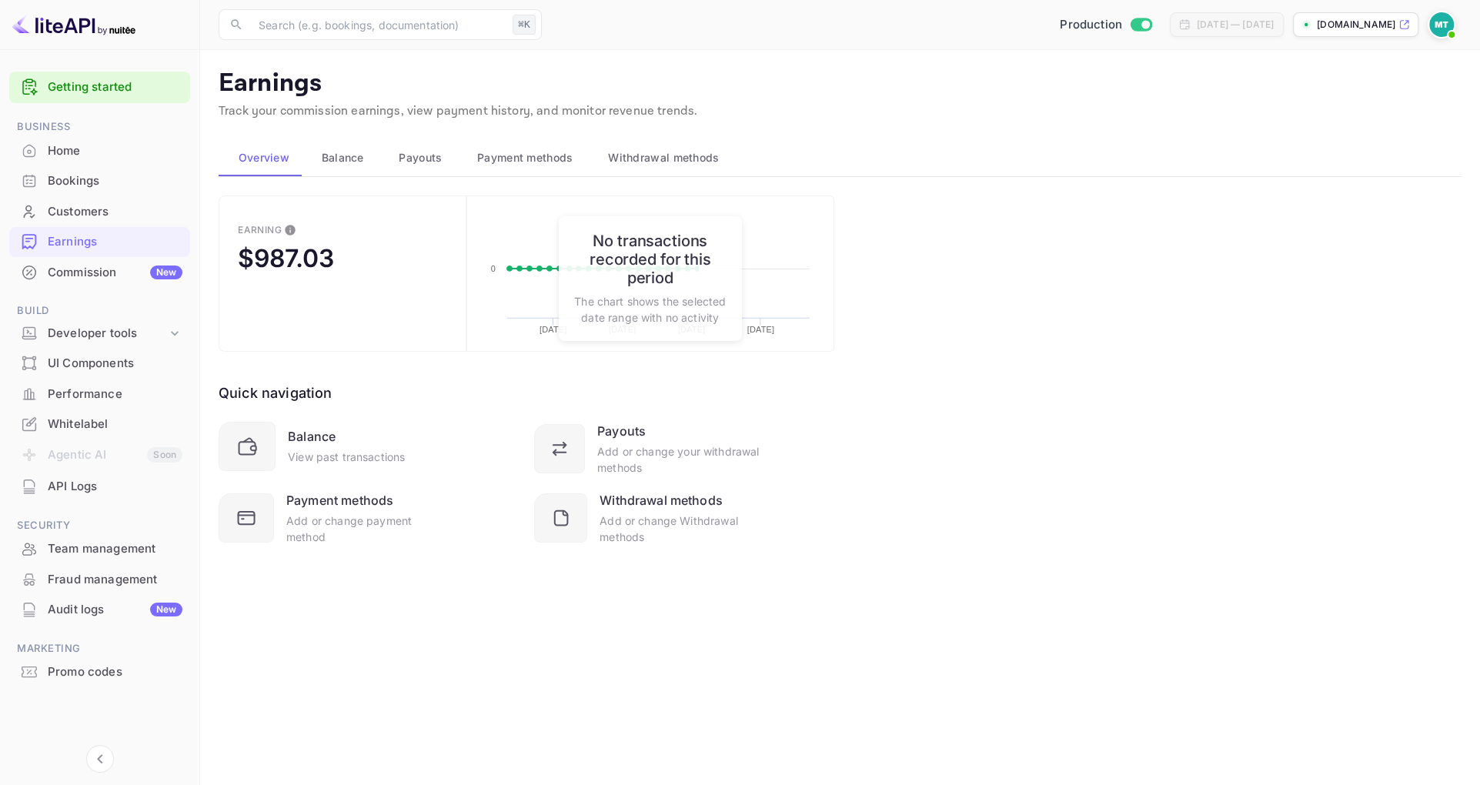
click at [669, 151] on span "Withdrawal methods" at bounding box center [663, 158] width 111 height 18
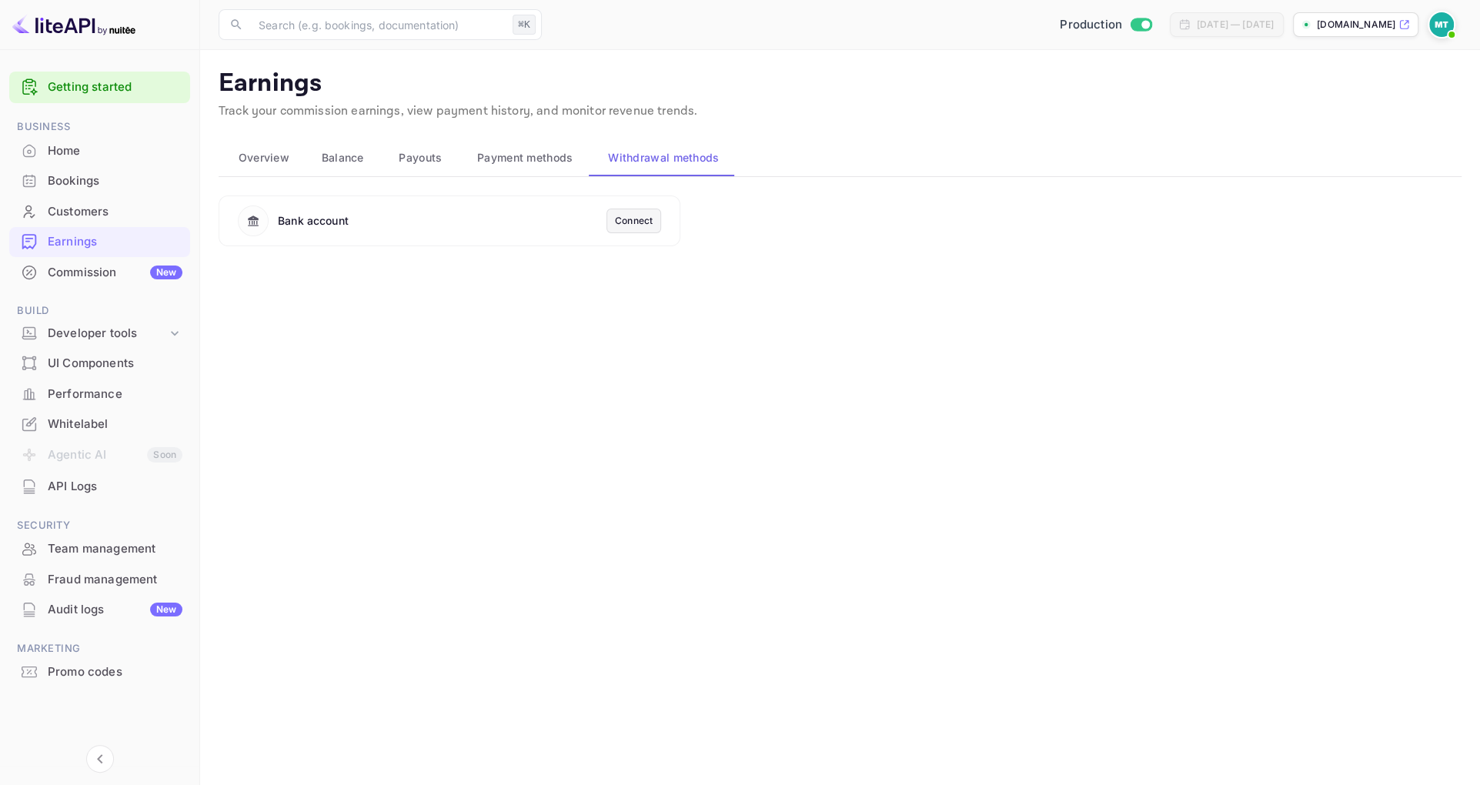
click at [513, 485] on main "Earnings Track your commission earnings, view payment history, and monitor reve…" at bounding box center [840, 417] width 1280 height 735
click at [1445, 28] on span at bounding box center [1451, 34] width 15 height 15
click at [1282, 130] on p "Settings" at bounding box center [1303, 138] width 44 height 16
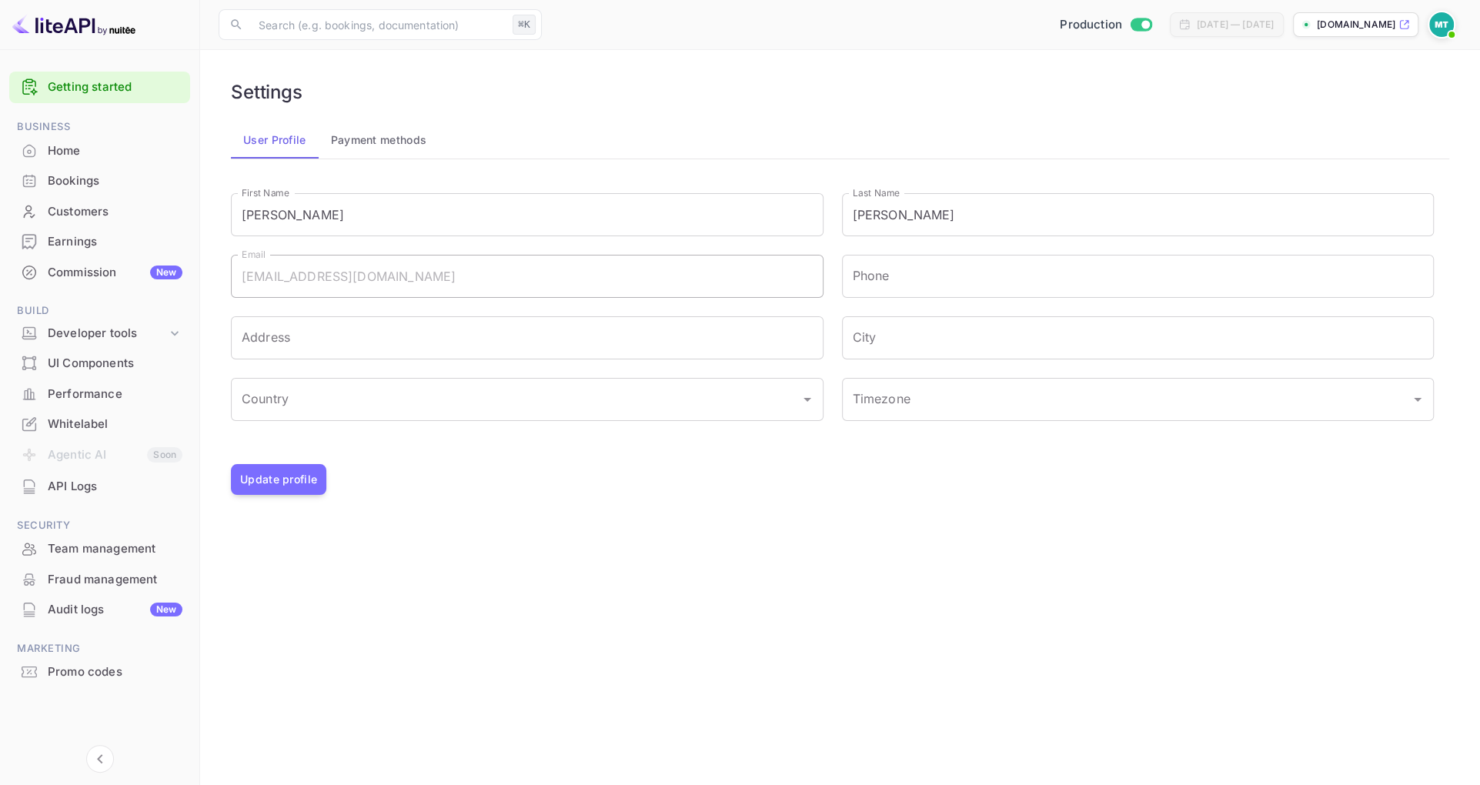
click at [834, 519] on main "Settings User Profile Payment methods First Name Marcin First Name Last Name Te…" at bounding box center [840, 417] width 1280 height 735
click at [90, 146] on div "Home" at bounding box center [115, 151] width 135 height 18
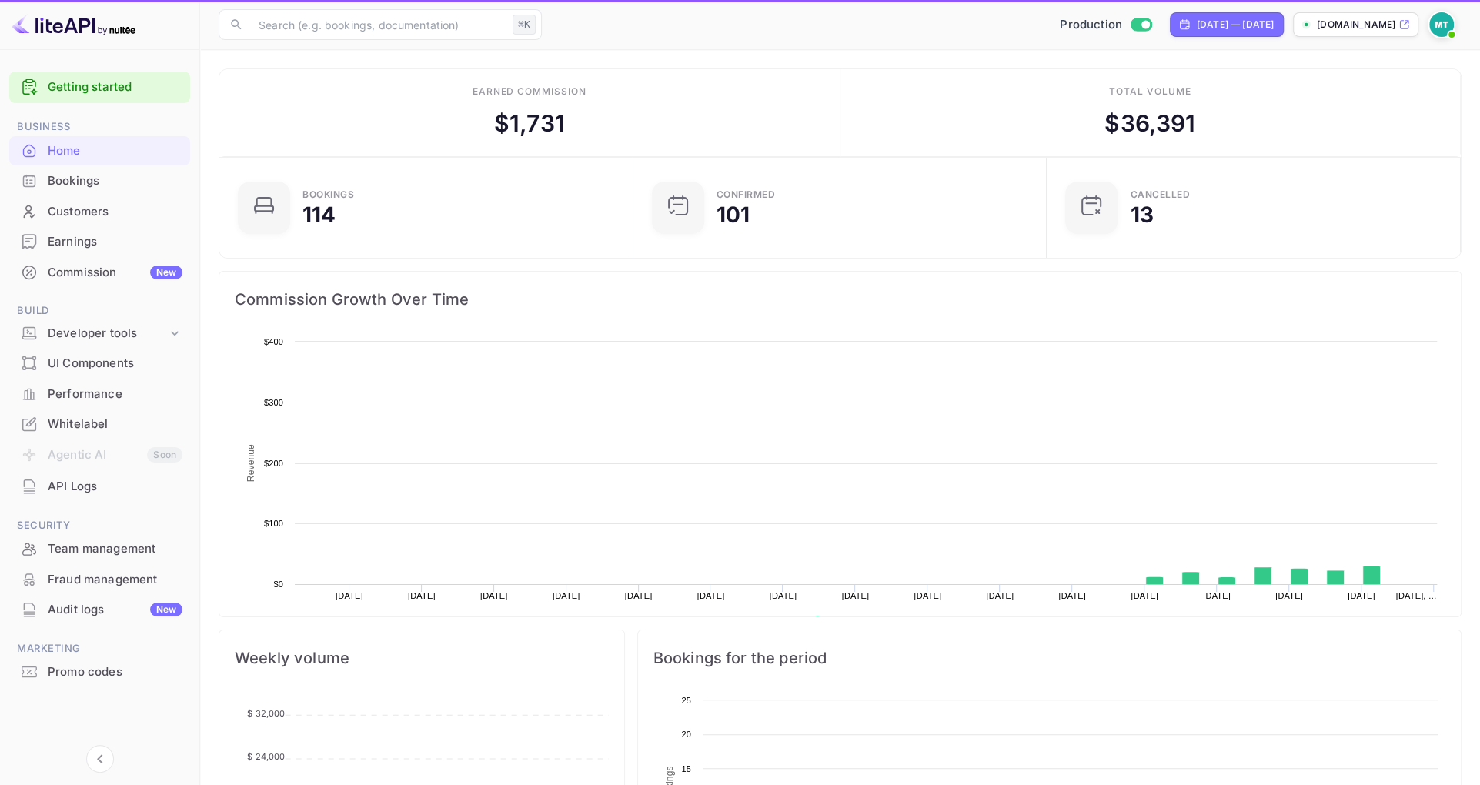
scroll to position [250, 405]
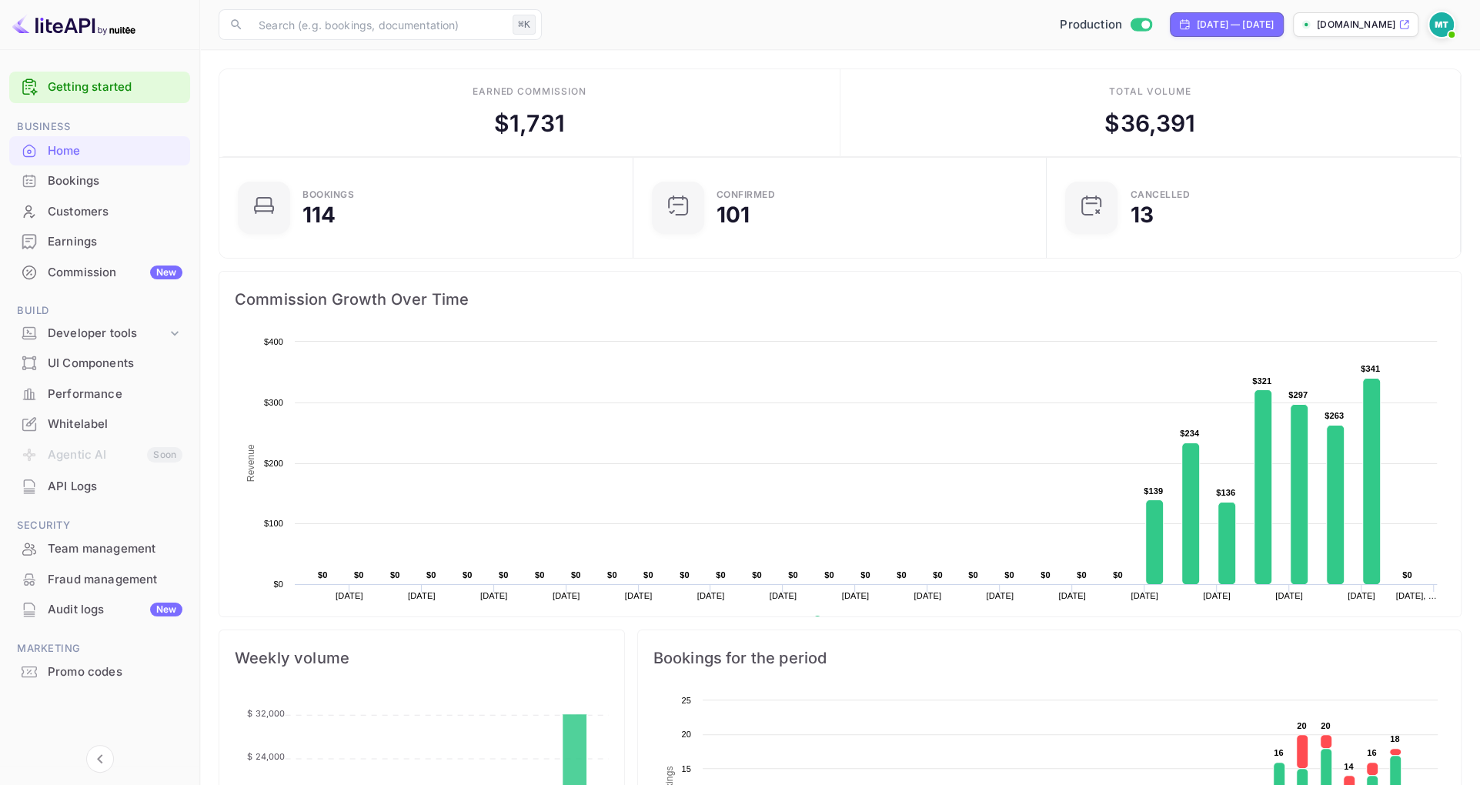
click at [716, 17] on div "Production Sep 9, 2025 — Oct 9, 2025 naturestays.nuitee.link" at bounding box center [1005, 25] width 914 height 28
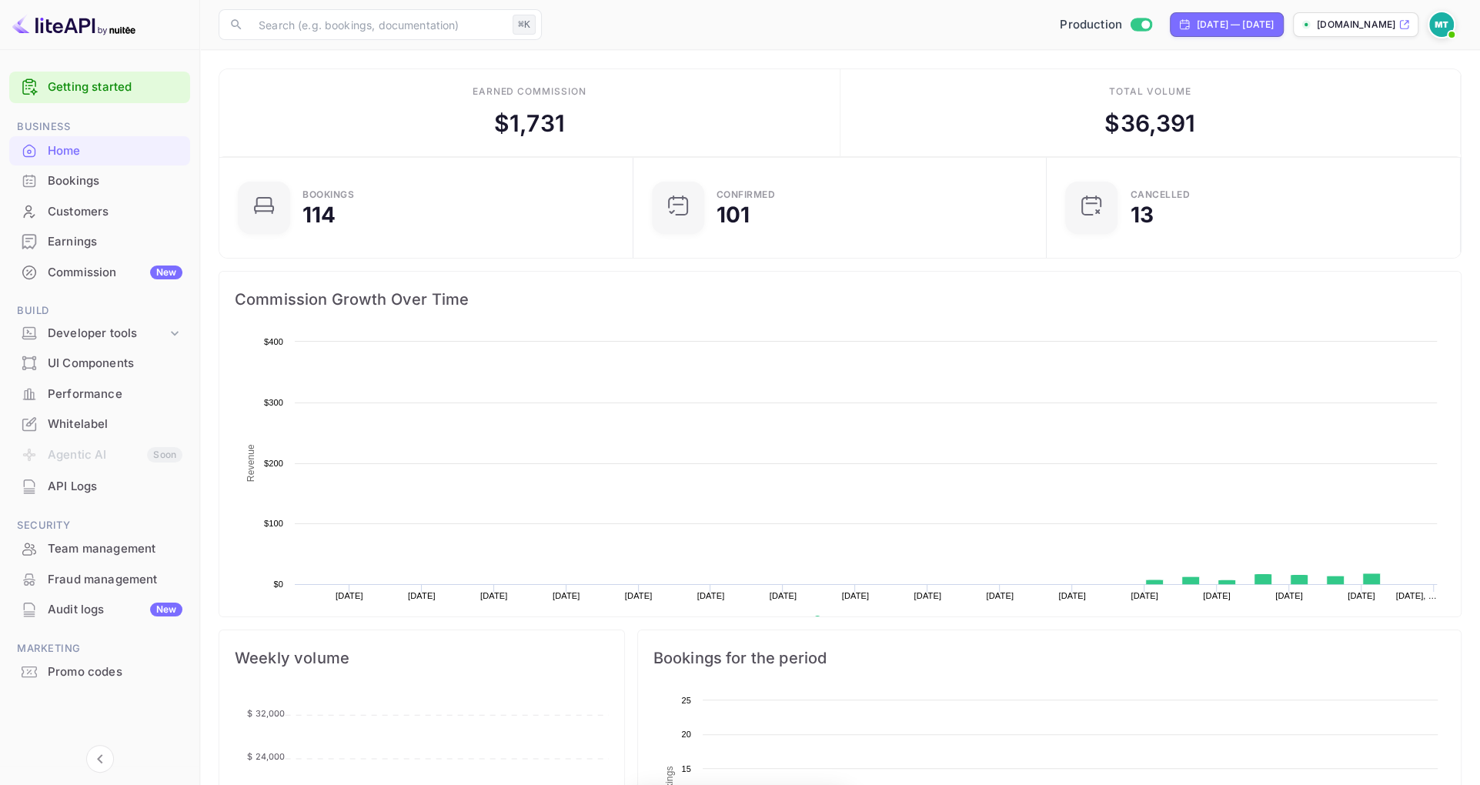
scroll to position [250, 405]
